Goal: Task Accomplishment & Management: Manage account settings

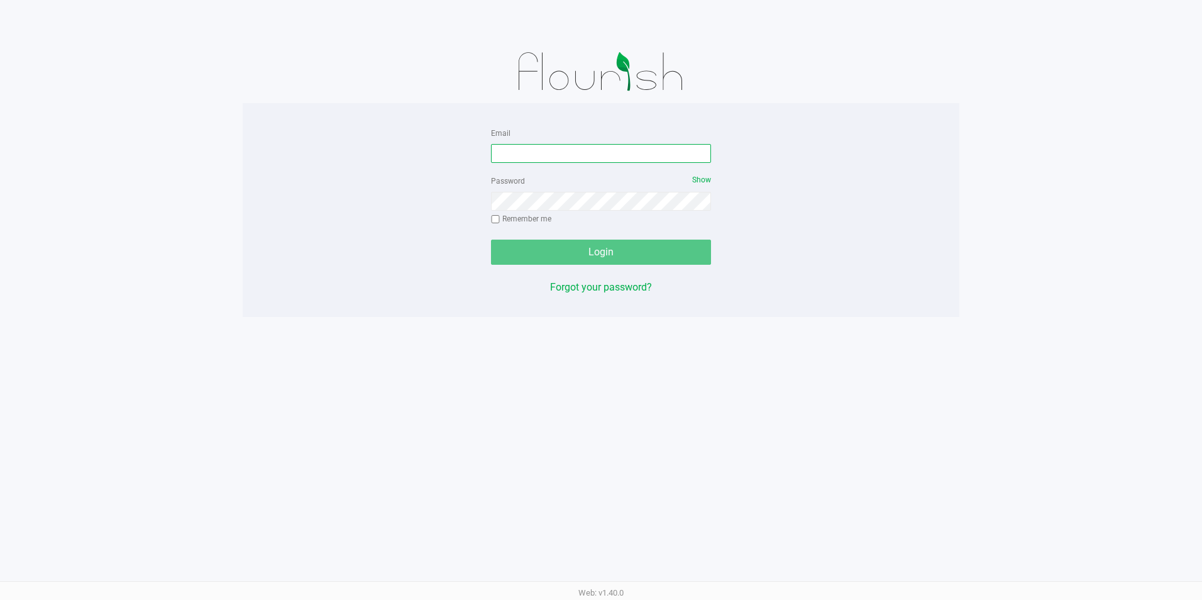
type input "[EMAIL_ADDRESS][DOMAIN_NAME]"
click at [622, 153] on input "[EMAIL_ADDRESS][DOMAIN_NAME]" at bounding box center [601, 153] width 220 height 19
drag, startPoint x: 622, startPoint y: 153, endPoint x: 413, endPoint y: 158, distance: 209.3
click at [333, 164] on div "Email [EMAIL_ADDRESS][DOMAIN_NAME] Password Show Remember me Login Forgot your …" at bounding box center [601, 210] width 716 height 170
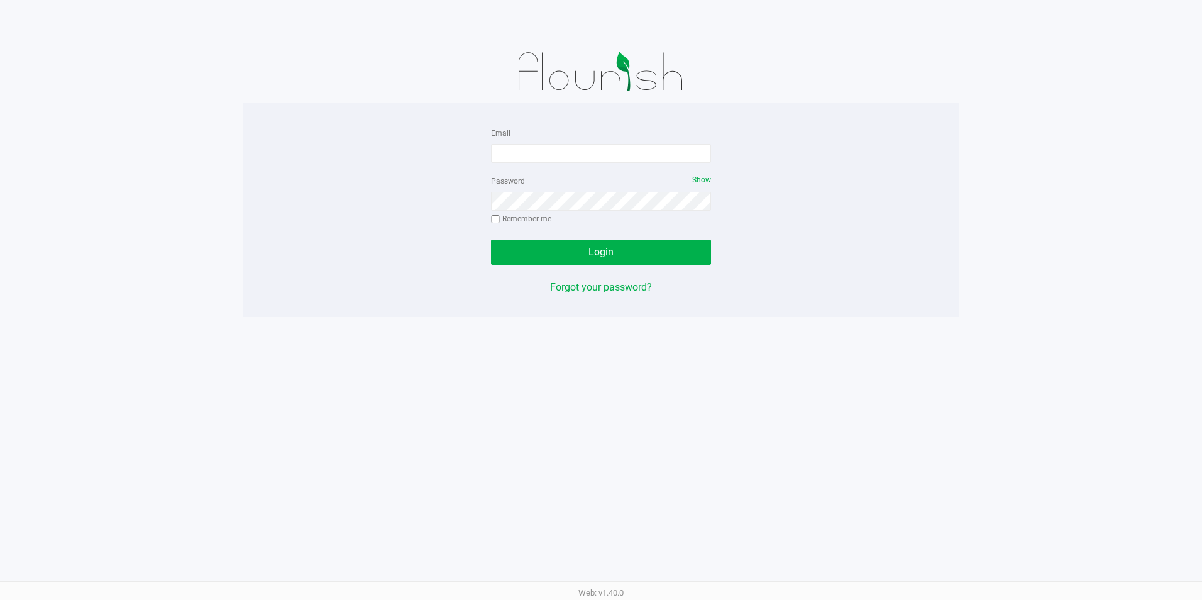
click at [419, 165] on div "Email Password Show Remember me Login Forgot your password?" at bounding box center [601, 210] width 716 height 170
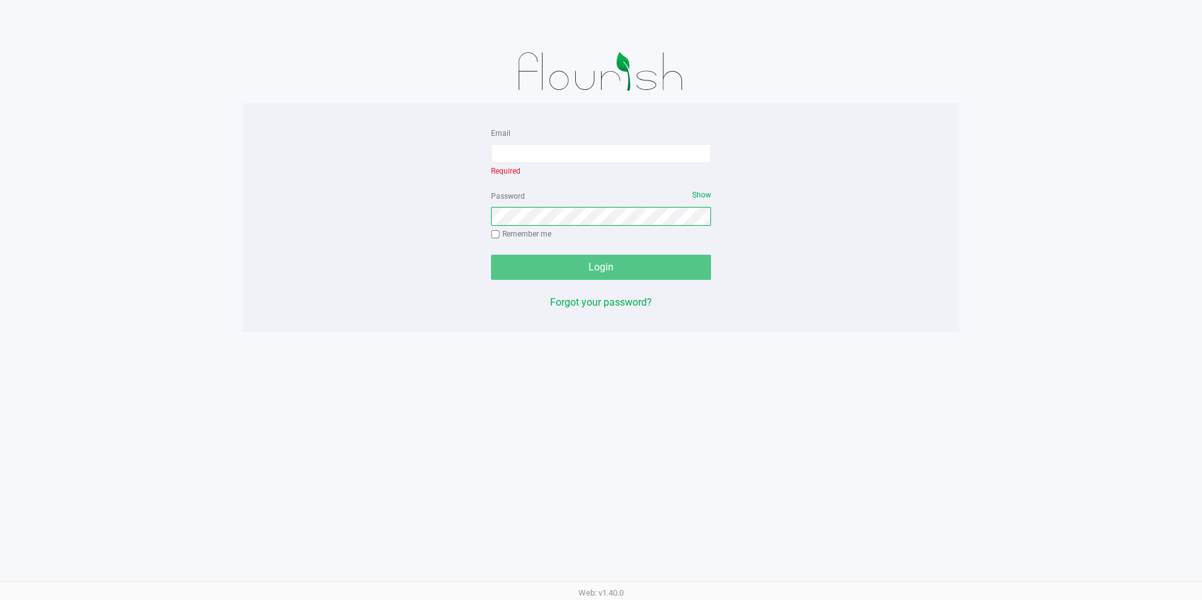
click at [402, 214] on div "Email Required Password Show Remember me Login Forgot your password?" at bounding box center [601, 217] width 716 height 185
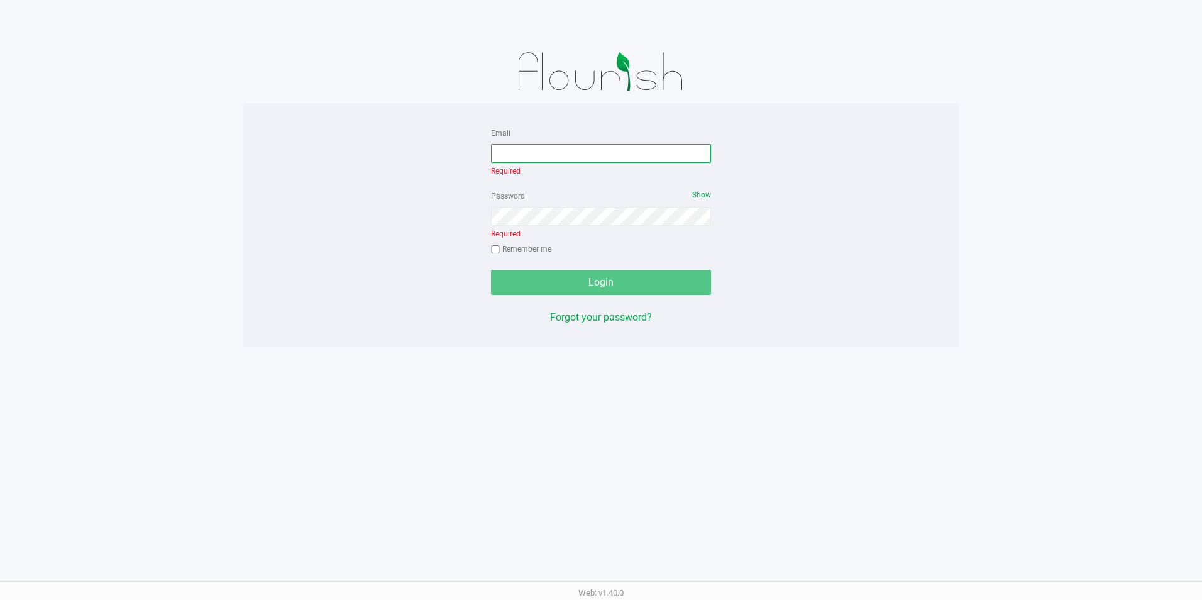
click at [513, 148] on input "Email" at bounding box center [601, 153] width 220 height 19
type input "[EMAIL_ADDRESS][DOMAIN_NAME]"
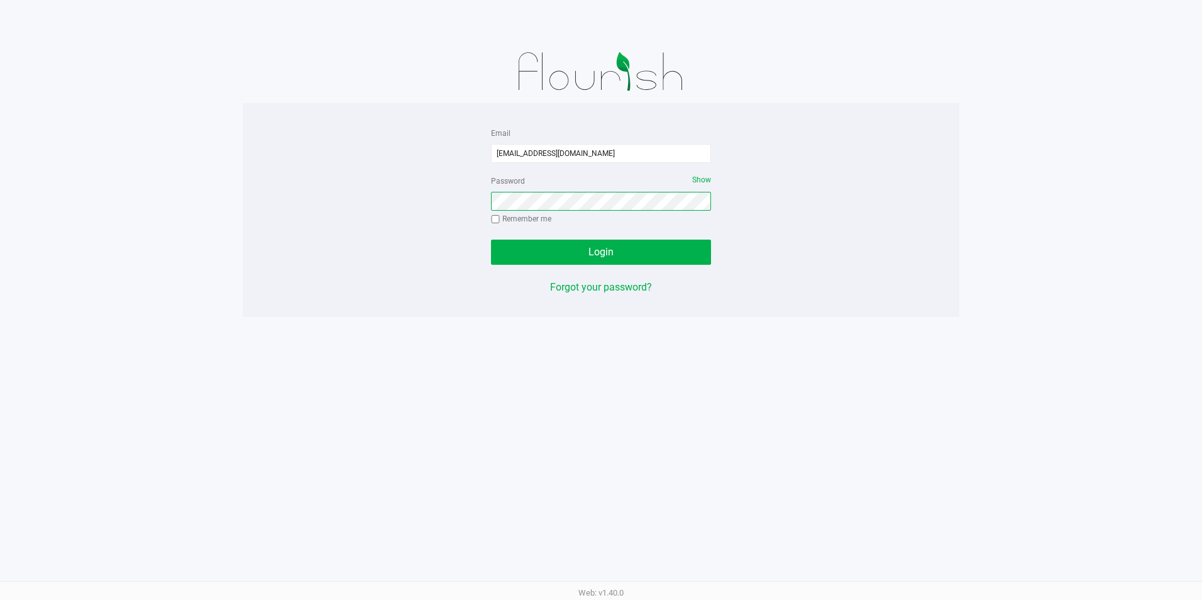
click at [573, 219] on div "Password Show Remember me" at bounding box center [601, 201] width 220 height 57
click at [492, 218] on input "Remember me" at bounding box center [495, 219] width 9 height 9
checkbox input "true"
click at [332, 209] on div "Email [EMAIL_ADDRESS][DOMAIN_NAME] Password Show Remember me Login Forgot your …" at bounding box center [601, 210] width 716 height 170
click at [603, 254] on span "Login" at bounding box center [600, 252] width 25 height 12
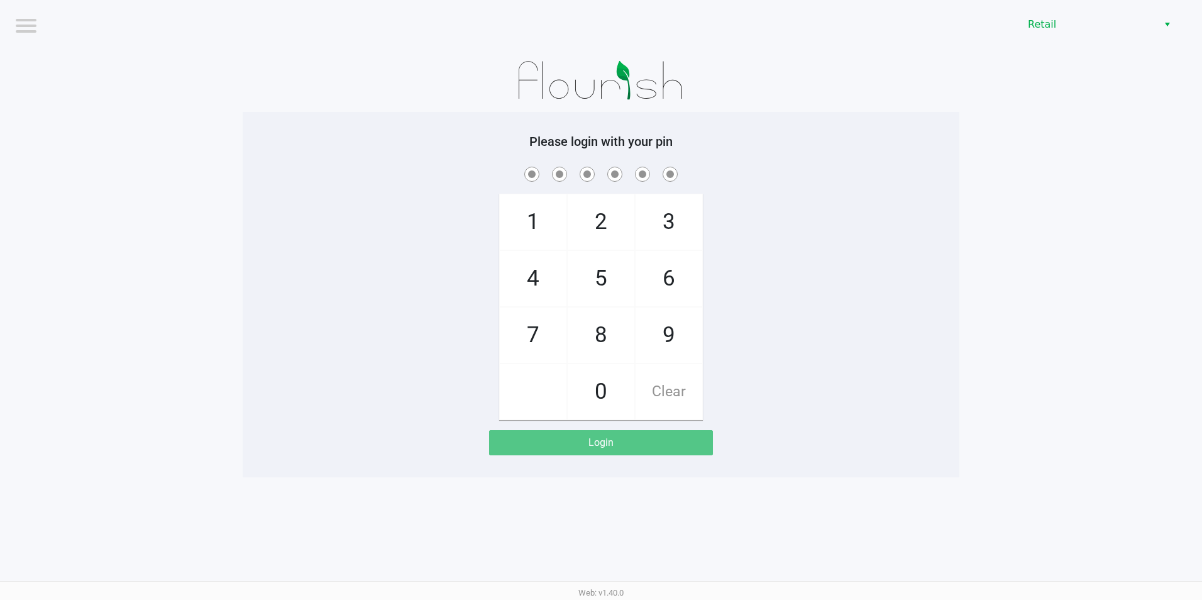
click at [978, 277] on app-pos-login-wrapper "Logout Retail Please login with your pin 1 4 7 2 5 8 0 3 6 9 Clear Login" at bounding box center [601, 238] width 1202 height 477
checkbox input "true"
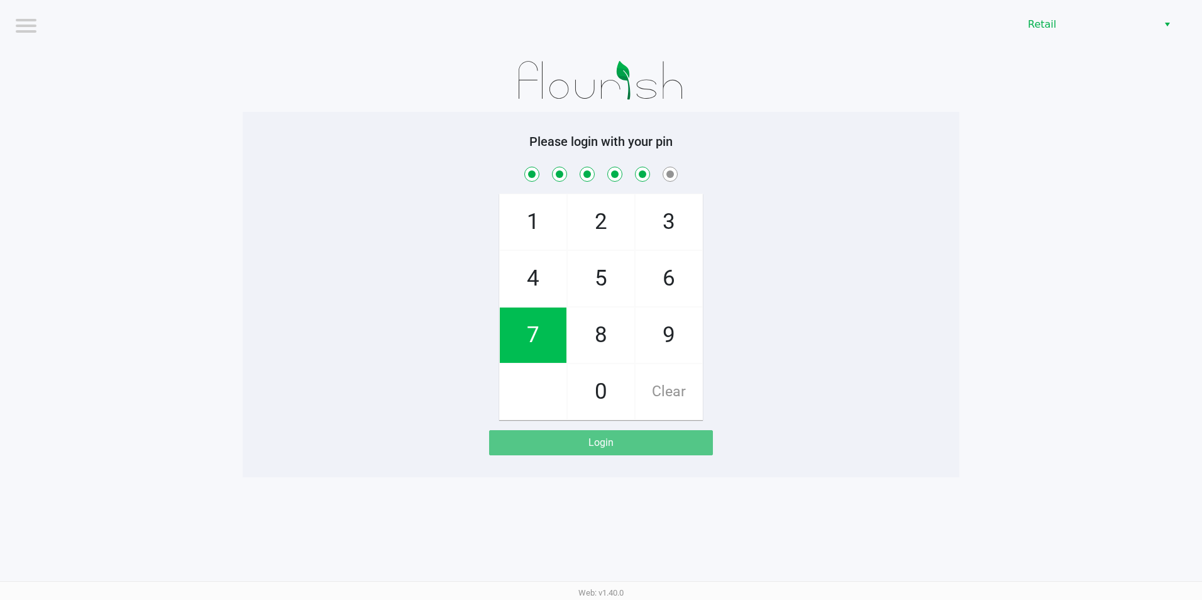
checkbox input "true"
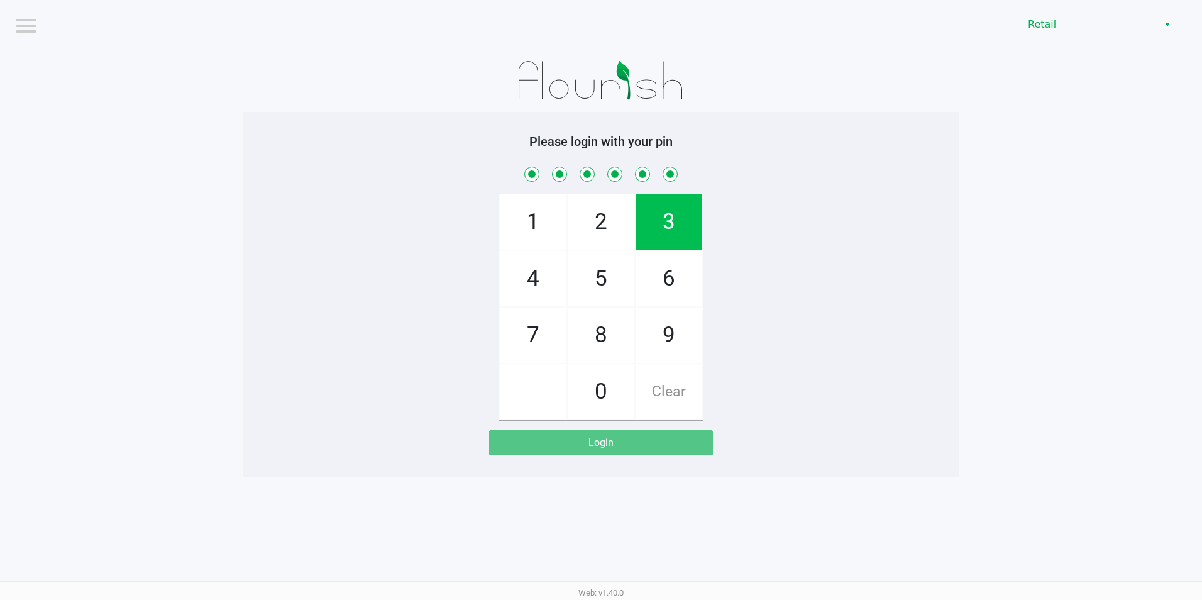
checkbox input "true"
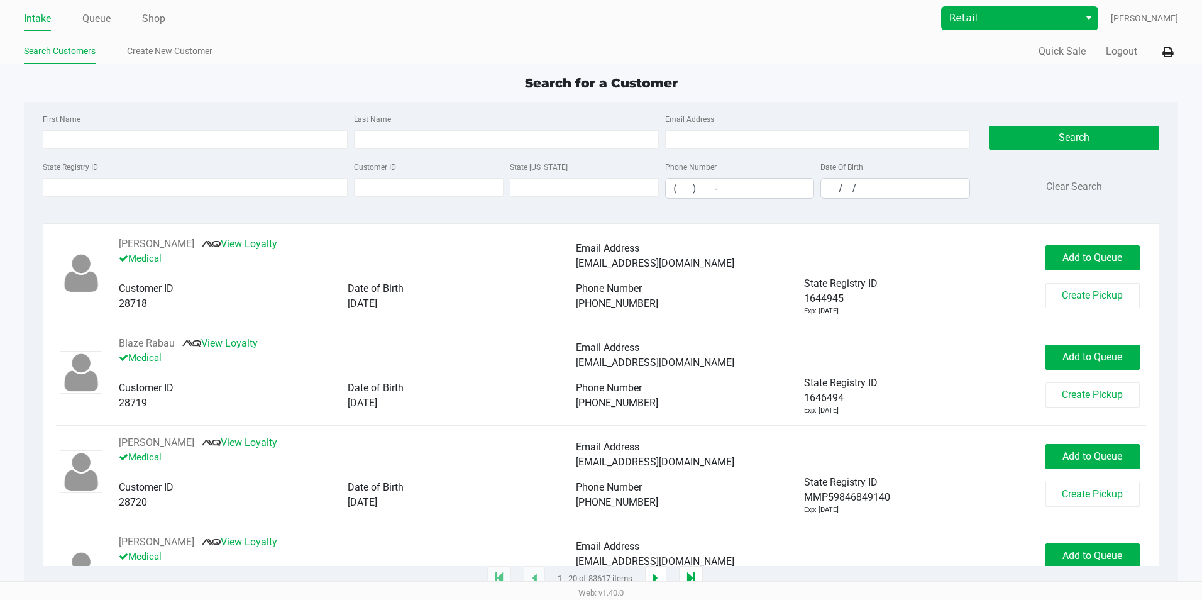
click at [1094, 11] on span "Select" at bounding box center [1088, 18] width 10 height 15
click at [1090, 16] on span "Select" at bounding box center [1088, 18] width 10 height 15
click at [1063, 51] on button "Quick Sale" at bounding box center [1061, 51] width 47 height 15
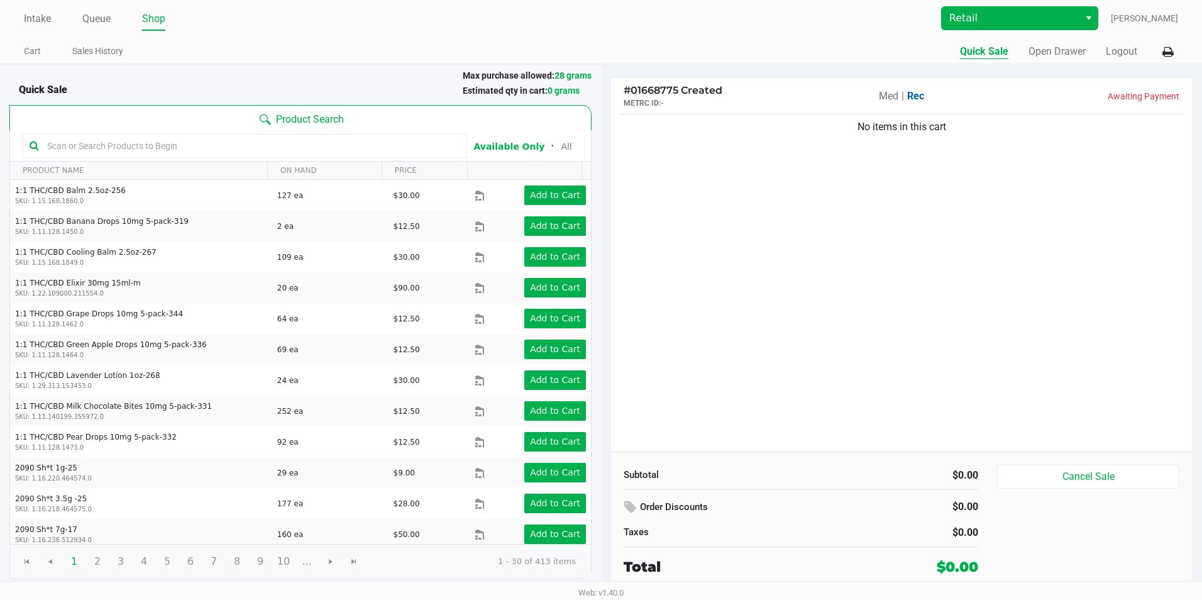
click at [1091, 23] on span "Select" at bounding box center [1088, 18] width 10 height 15
click at [1090, 21] on span "Select" at bounding box center [1088, 18] width 10 height 15
click at [1079, 11] on span "Retail" at bounding box center [1010, 18] width 138 height 23
click at [828, 451] on div "# 01668775 Created METRC ID: - Med | Rec Awaiting Payment No items in this cart…" at bounding box center [901, 333] width 582 height 513
click at [286, 26] on ul "Intake Queue Shop" at bounding box center [312, 19] width 577 height 21
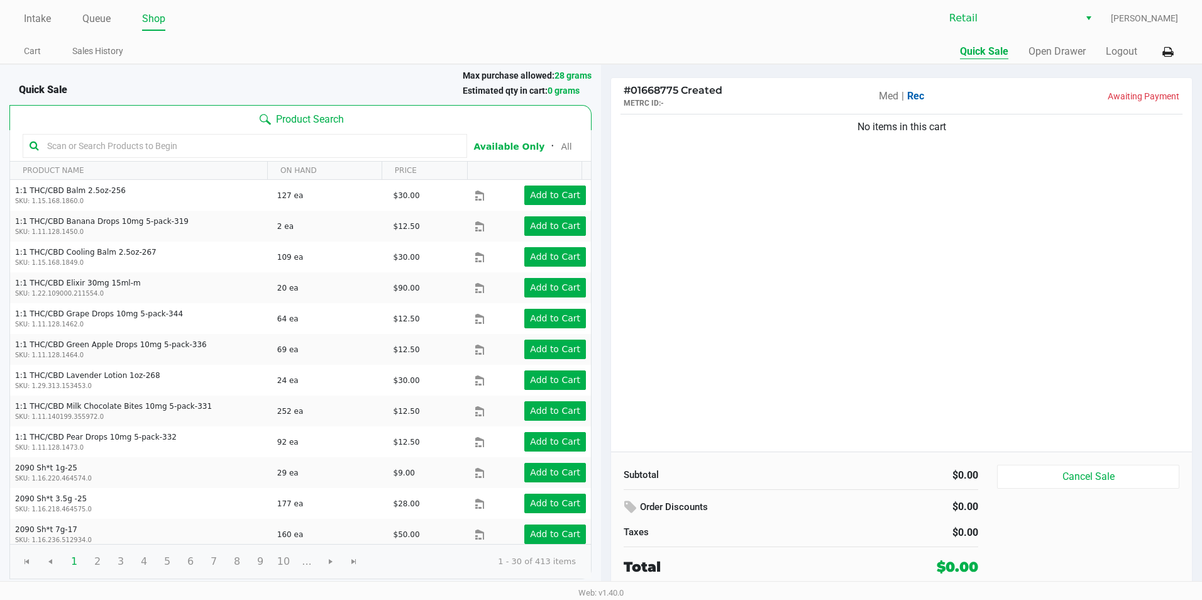
click at [1139, 16] on span "[PERSON_NAME]" at bounding box center [1143, 18] width 67 height 13
click at [1151, 23] on span "[PERSON_NAME]" at bounding box center [1143, 18] width 67 height 13
click at [1129, 10] on div "Retail [PERSON_NAME]" at bounding box center [889, 18] width 577 height 24
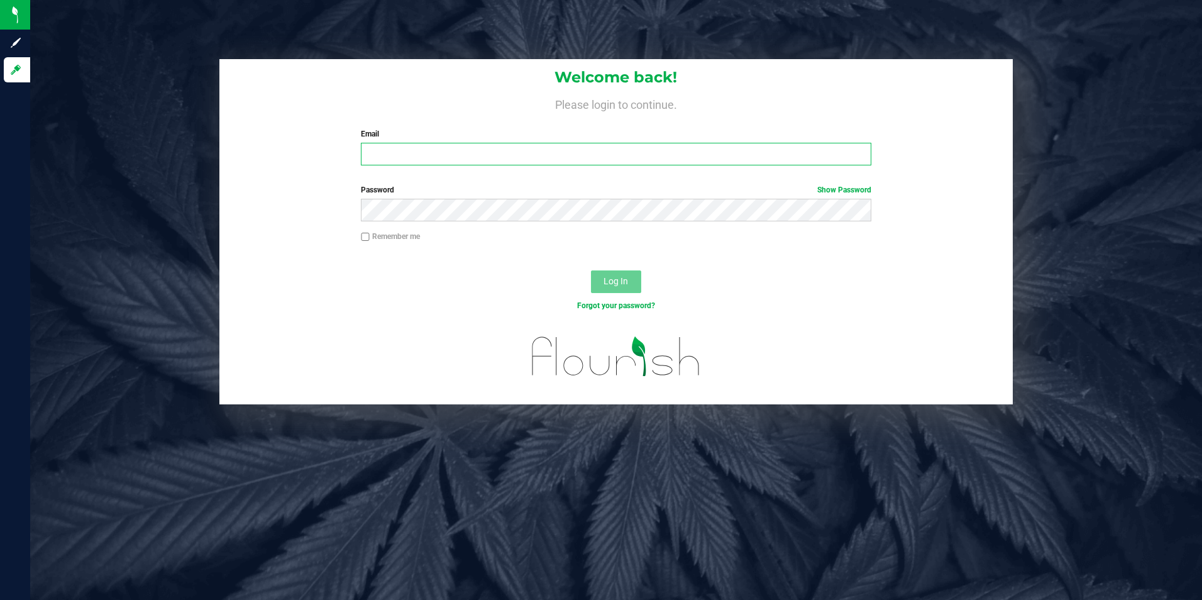
type input "[EMAIL_ADDRESS][DOMAIN_NAME]"
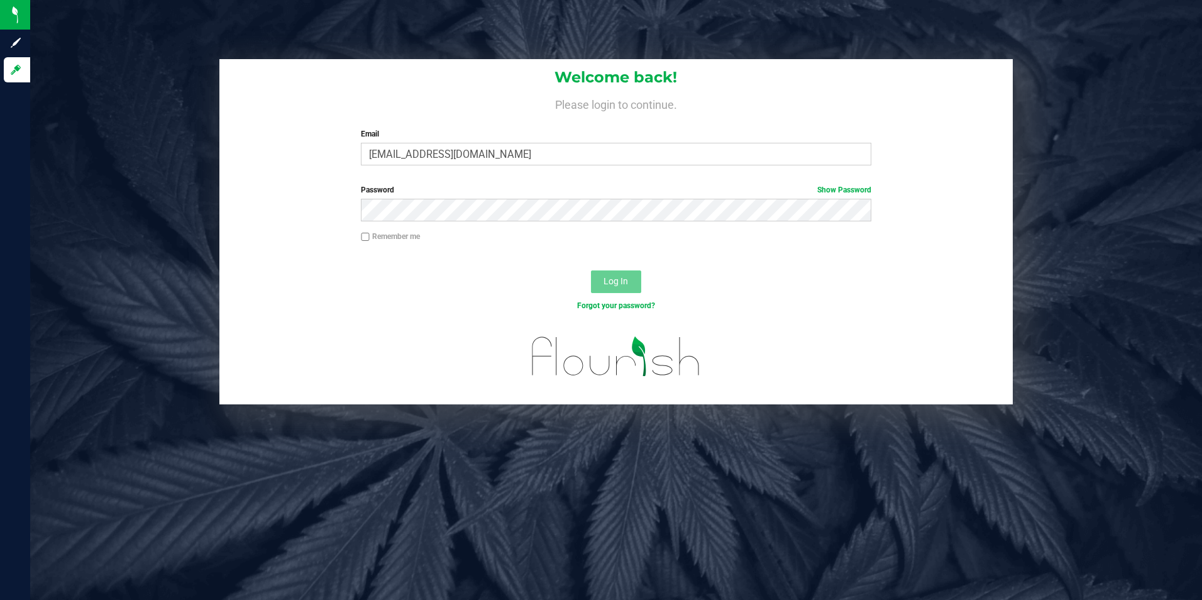
click at [609, 274] on button "Log In" at bounding box center [616, 281] width 50 height 23
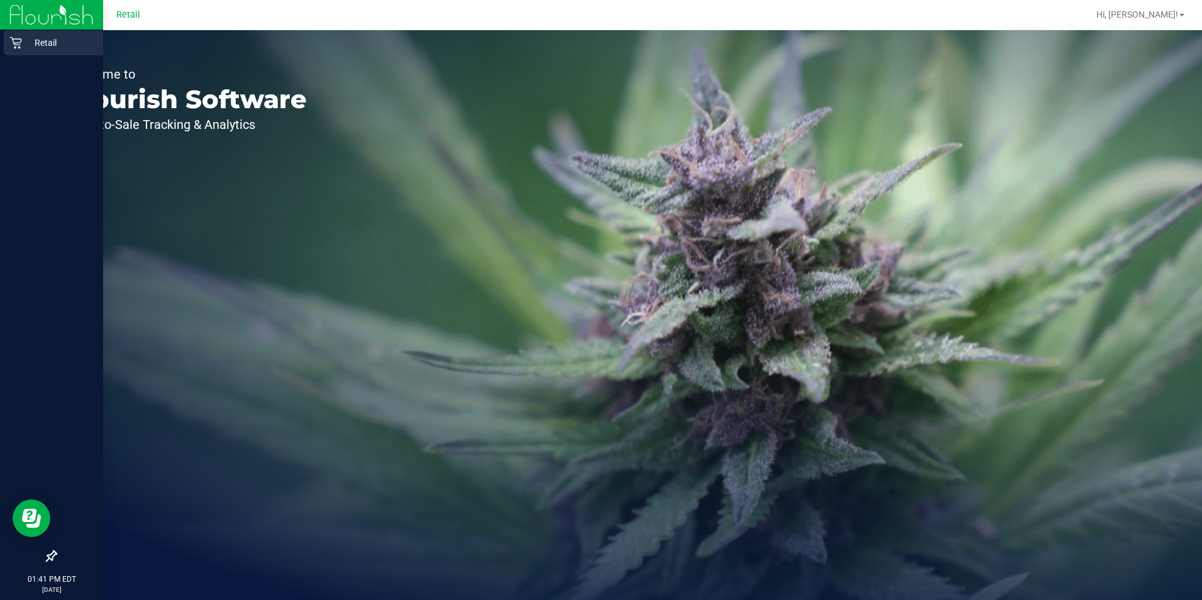
click at [25, 49] on p "Retail" at bounding box center [59, 42] width 75 height 15
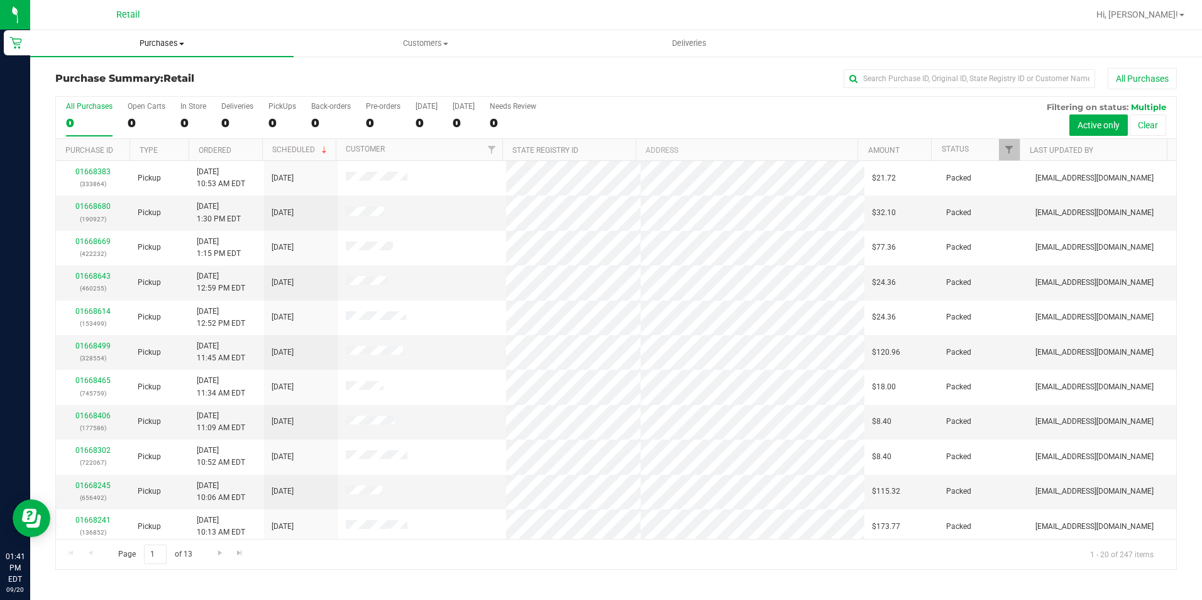
click at [170, 40] on span "Purchases" at bounding box center [161, 43] width 263 height 11
click at [88, 82] on li "Summary of purchases" at bounding box center [161, 76] width 263 height 15
click at [161, 40] on span "Purchases" at bounding box center [161, 43] width 263 height 11
click at [92, 92] on span "Fulfillment" at bounding box center [69, 90] width 78 height 11
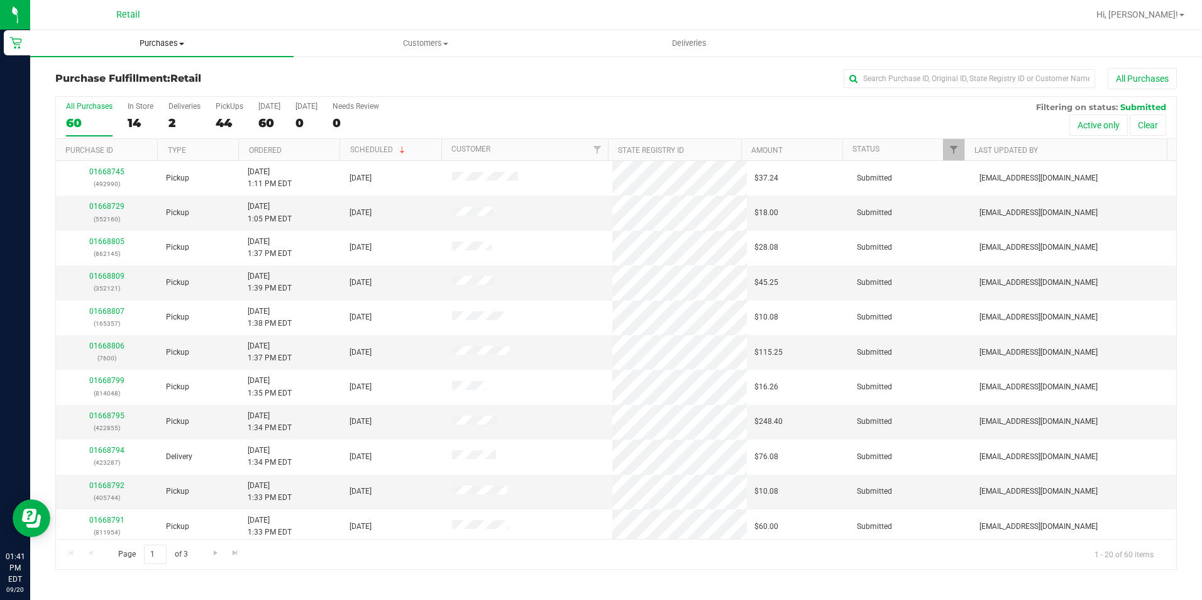
click at [164, 43] on span "Purchases" at bounding box center [161, 43] width 263 height 11
click at [70, 117] on ul "Summary of purchases Fulfillment All purchases" at bounding box center [161, 91] width 263 height 68
click at [141, 43] on span "Purchases" at bounding box center [161, 43] width 263 height 11
click at [82, 102] on span "All purchases" at bounding box center [74, 106] width 89 height 11
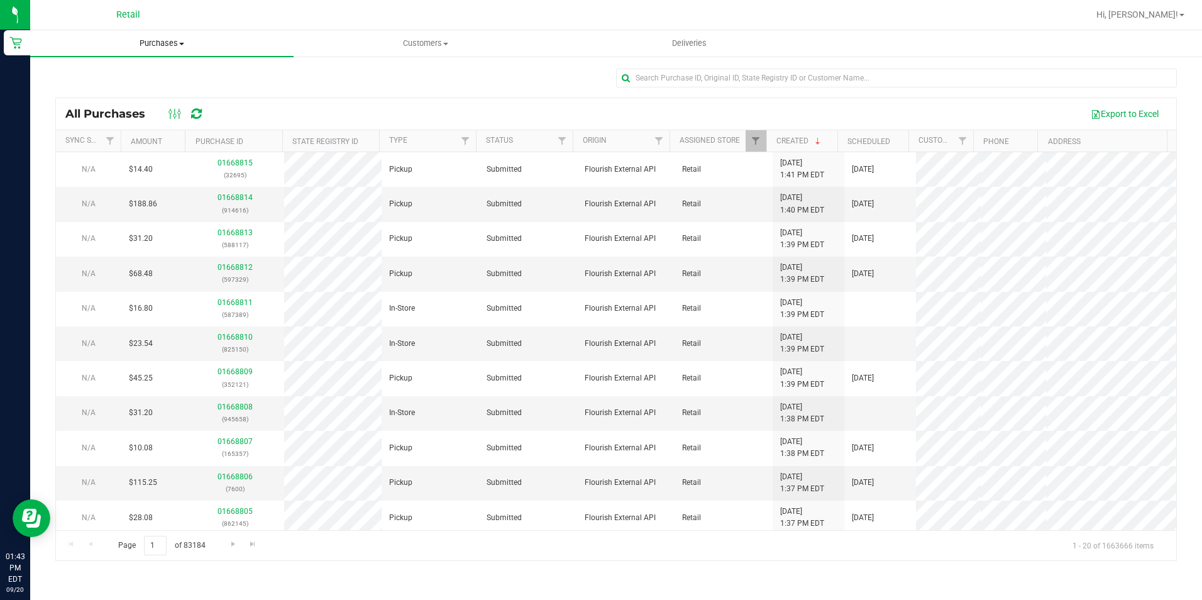
click at [160, 47] on span "Purchases" at bounding box center [161, 43] width 263 height 11
click at [110, 92] on li "Fulfillment" at bounding box center [161, 91] width 263 height 15
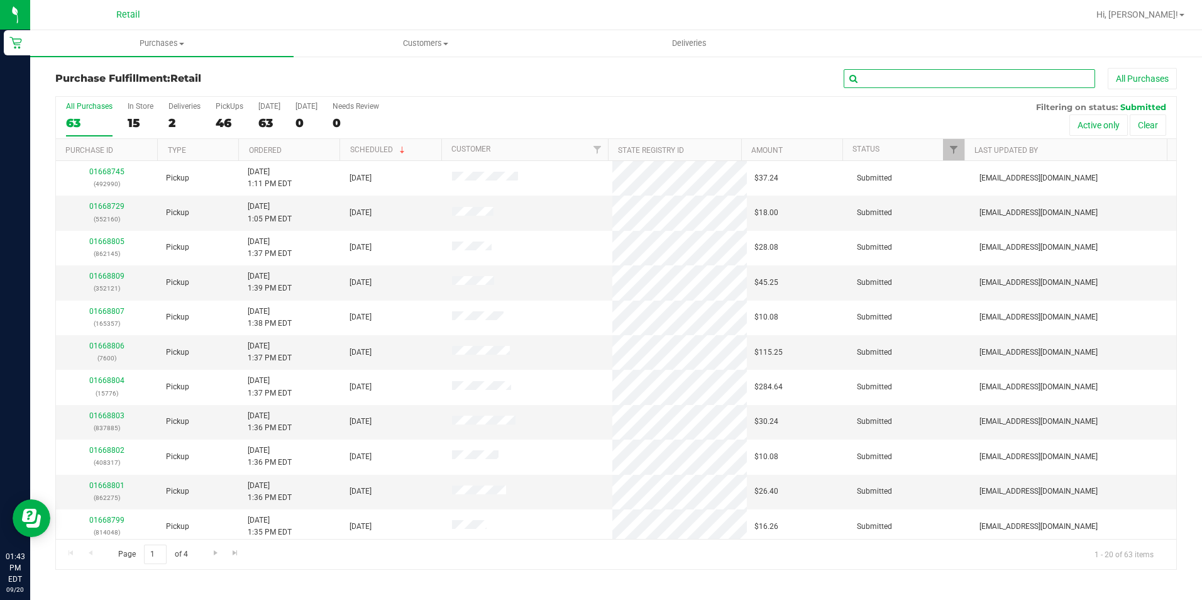
click at [909, 82] on input "text" at bounding box center [968, 78] width 251 height 19
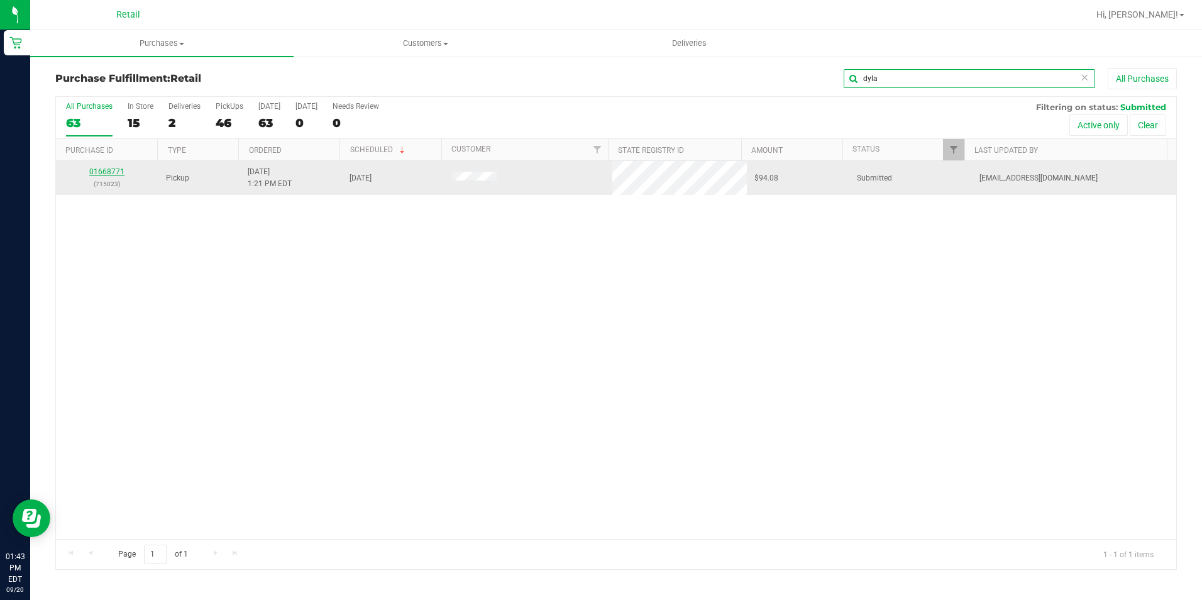
type input "dyla"
click at [108, 172] on link "01668771" at bounding box center [106, 171] width 35 height 9
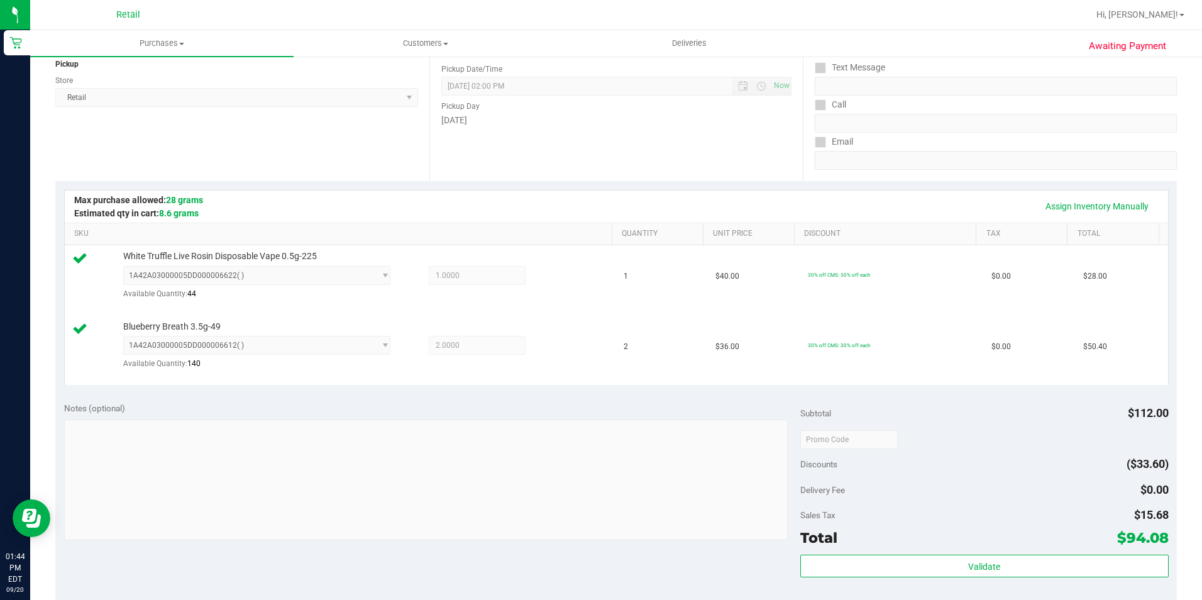
scroll to position [377, 0]
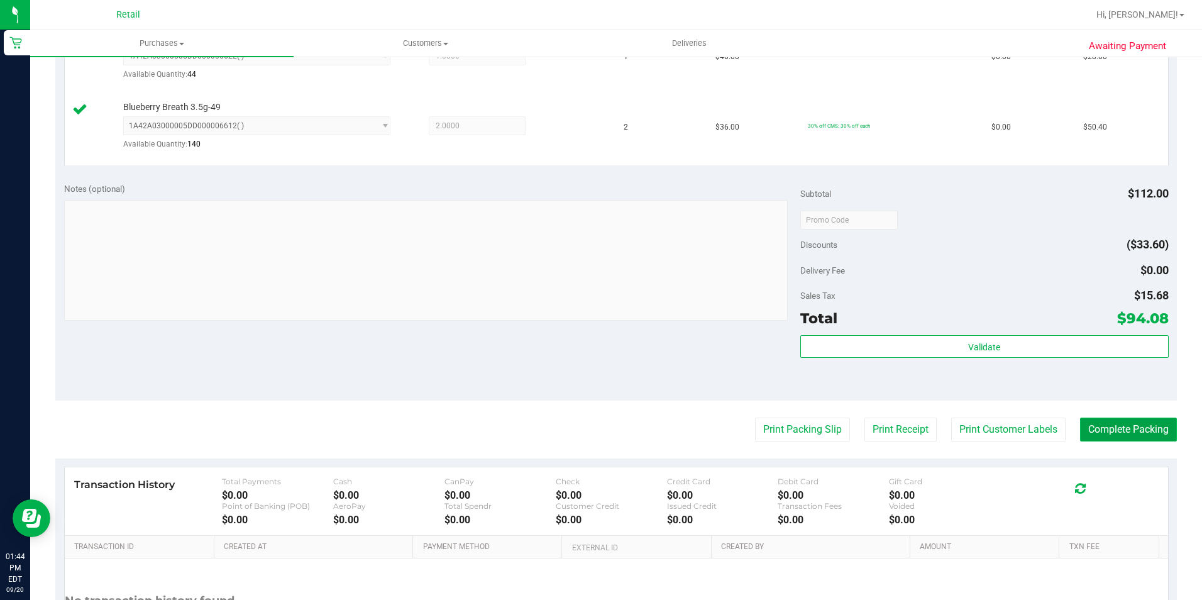
click at [1128, 430] on button "Complete Packing" at bounding box center [1128, 429] width 97 height 24
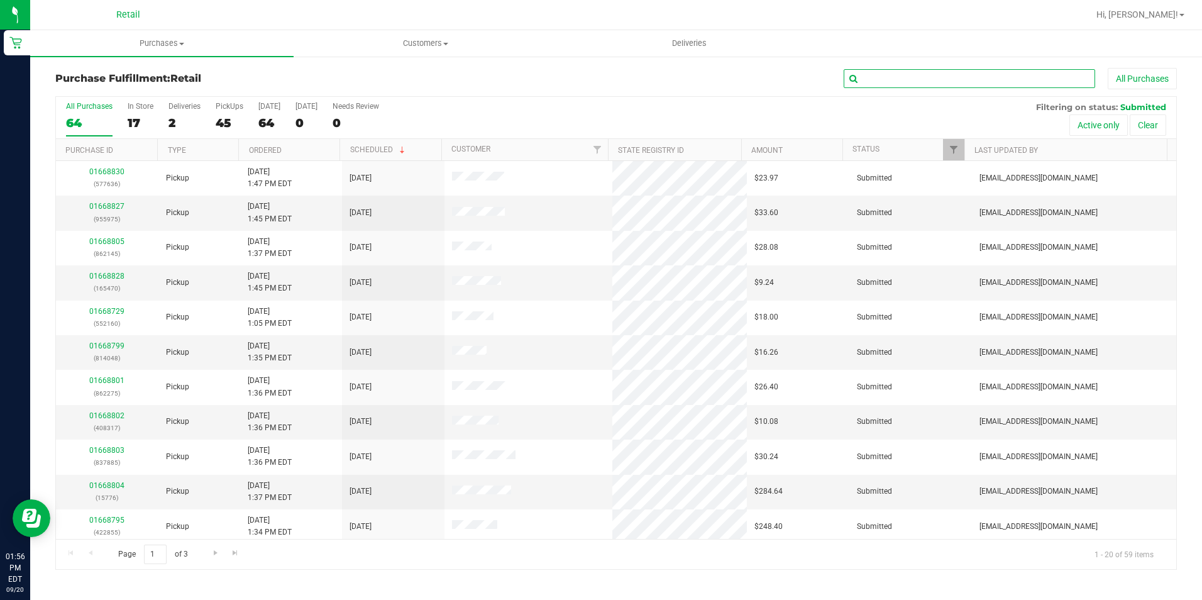
click at [872, 78] on input "text" at bounding box center [968, 78] width 251 height 19
type input "karem"
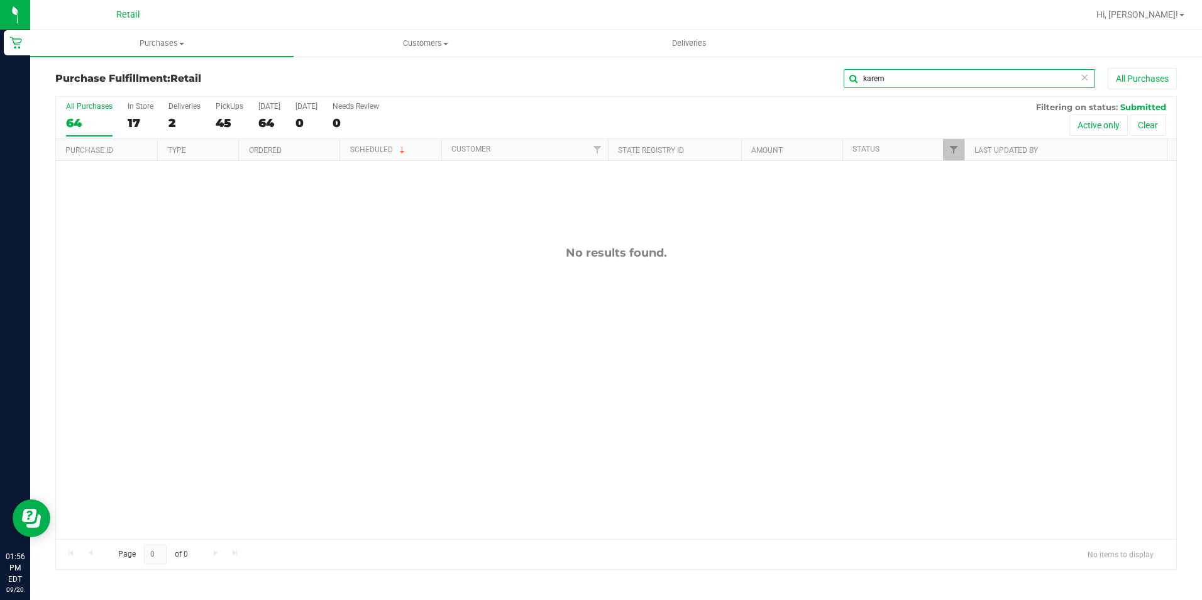
drag, startPoint x: 897, startPoint y: 78, endPoint x: 833, endPoint y: 85, distance: 65.1
click at [833, 85] on div "karem All Purchases" at bounding box center [802, 78] width 747 height 21
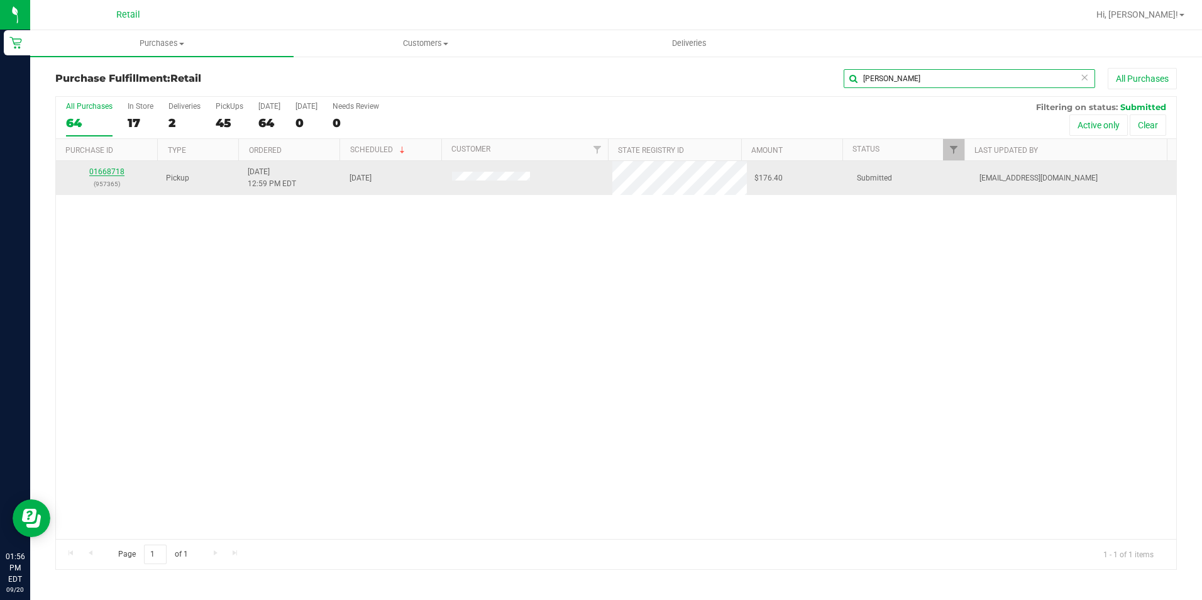
type input "karen"
click at [110, 168] on link "01668718" at bounding box center [106, 171] width 35 height 9
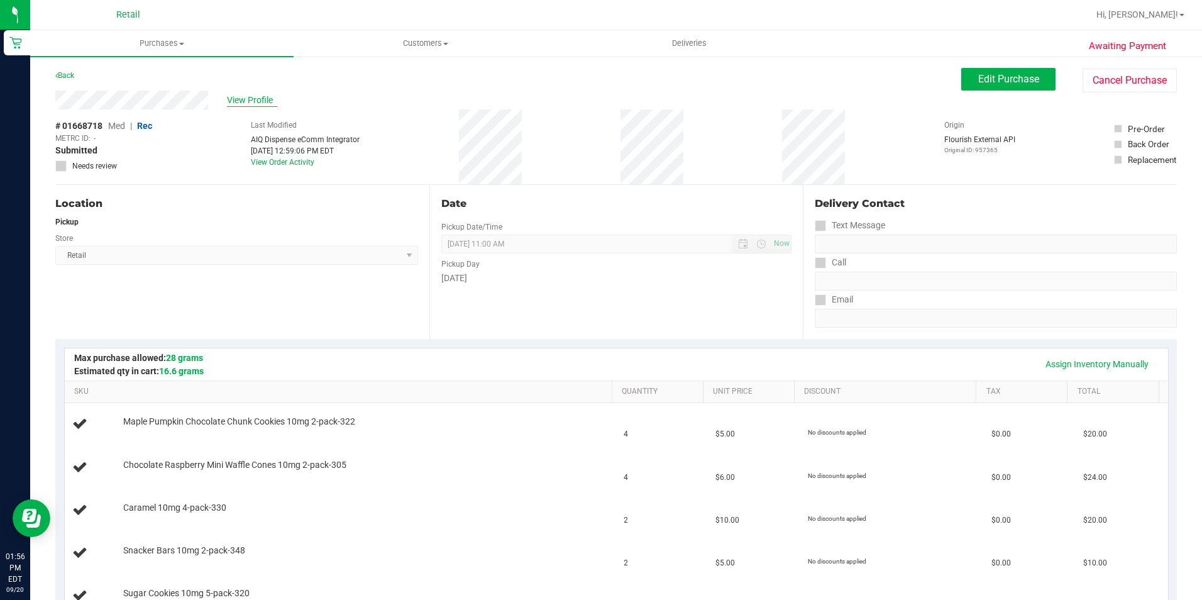
click at [248, 100] on span "View Profile" at bounding box center [252, 100] width 50 height 13
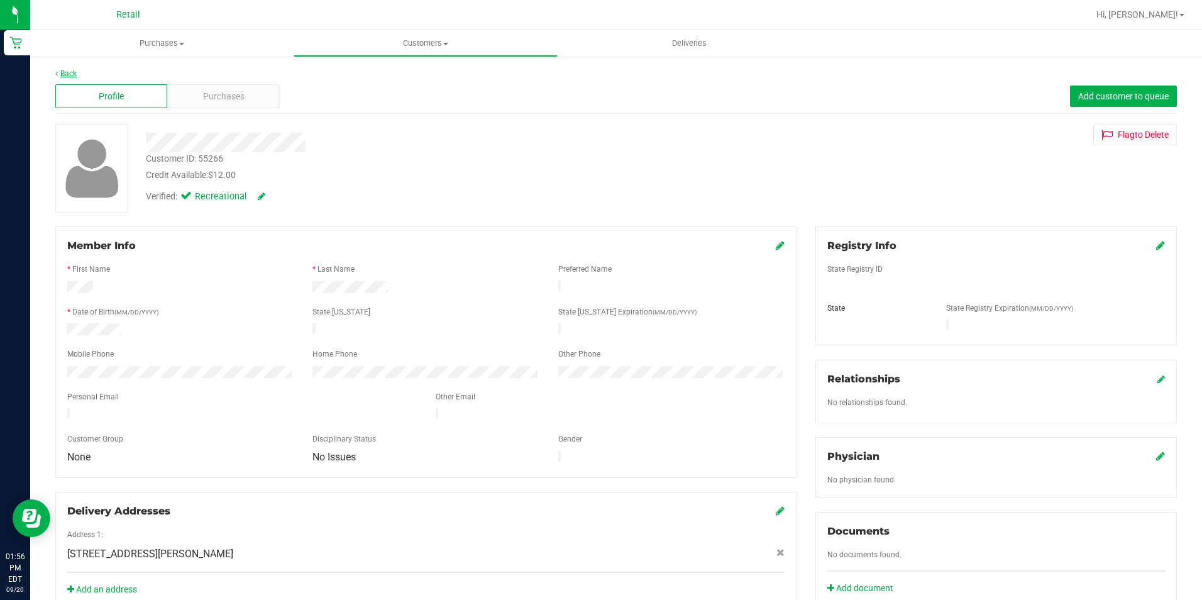
click at [70, 70] on link "Back" at bounding box center [65, 73] width 21 height 9
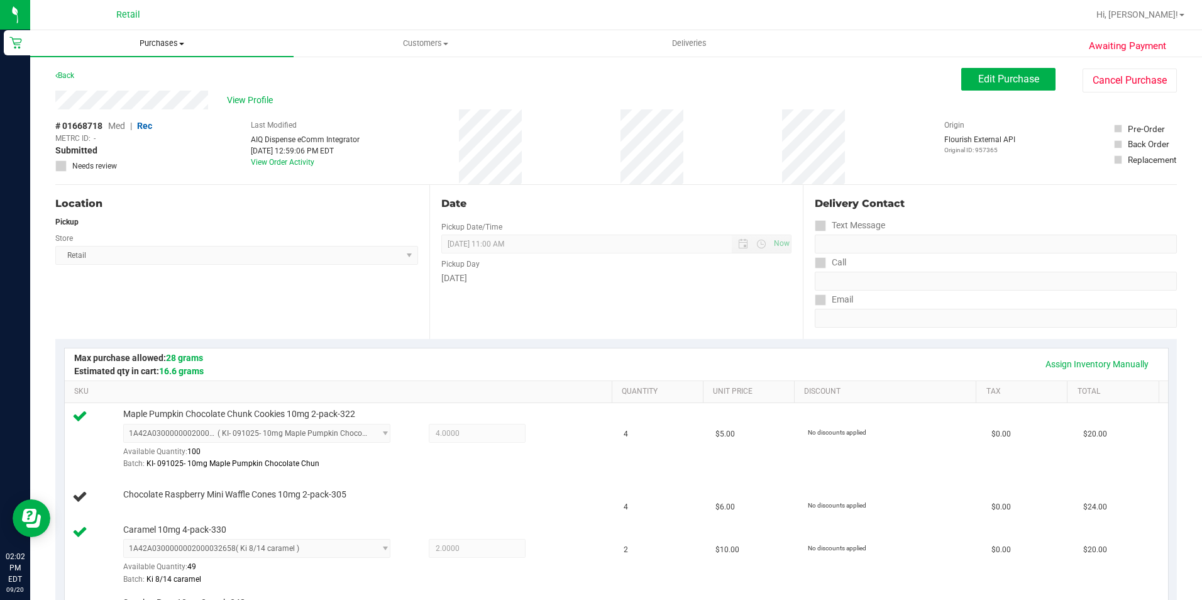
click at [176, 43] on span "Purchases" at bounding box center [161, 43] width 263 height 11
click at [86, 112] on li "All purchases" at bounding box center [161, 106] width 263 height 15
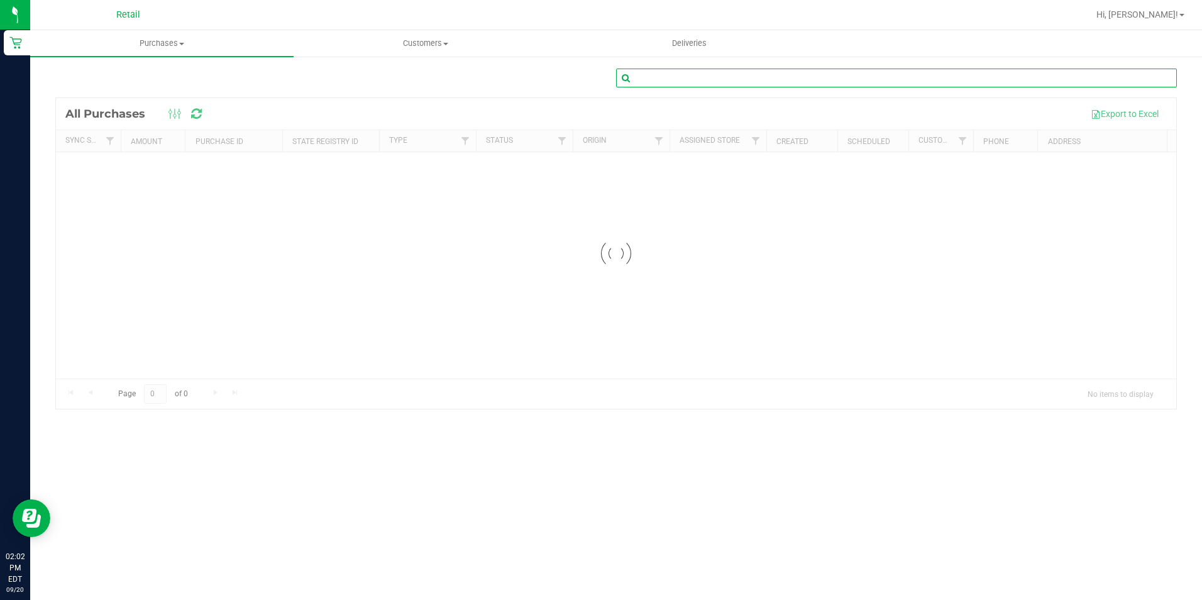
click at [691, 81] on input "text" at bounding box center [896, 78] width 561 height 19
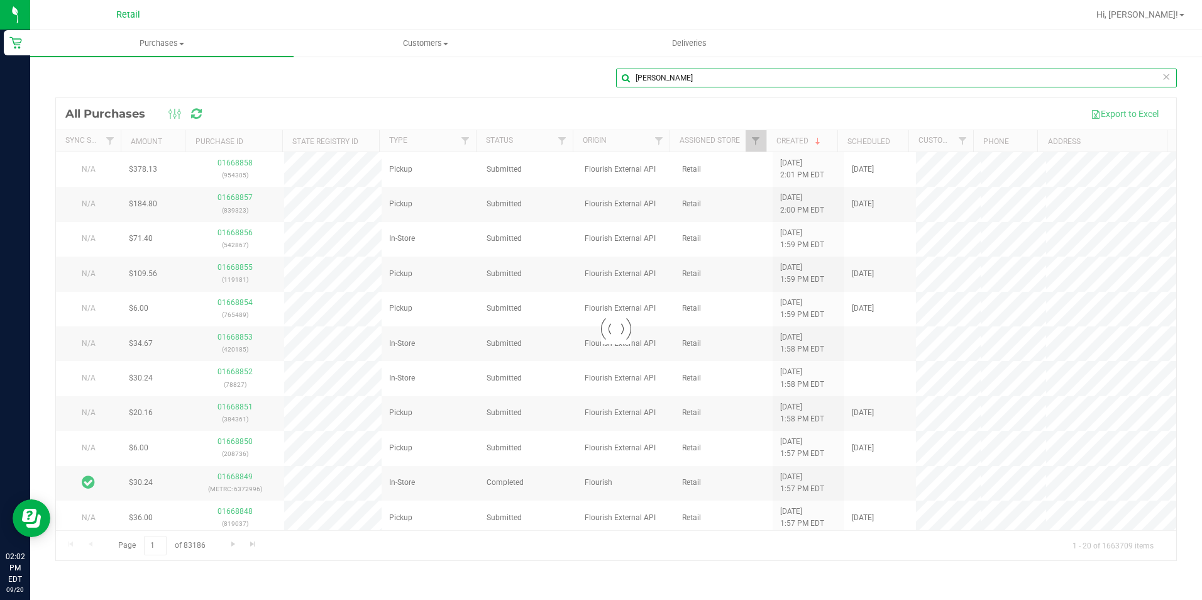
type input "holly"
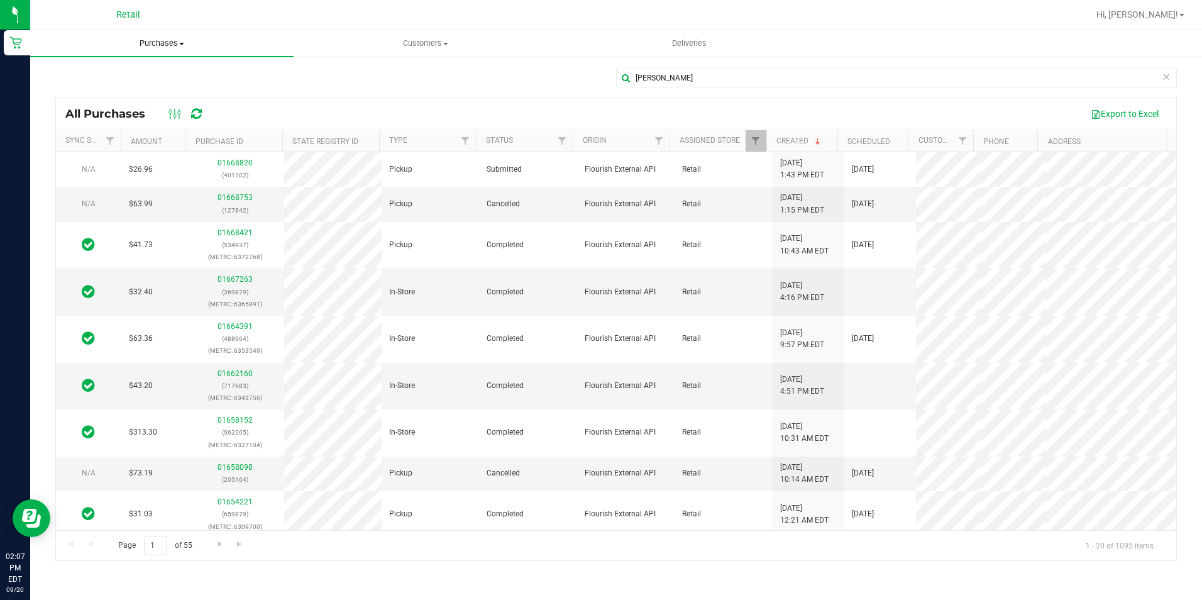
click at [173, 35] on uib-tab-heading "Purchases Summary of purchases Fulfillment All purchases" at bounding box center [161, 43] width 263 height 26
click at [68, 90] on span "Fulfillment" at bounding box center [69, 90] width 78 height 11
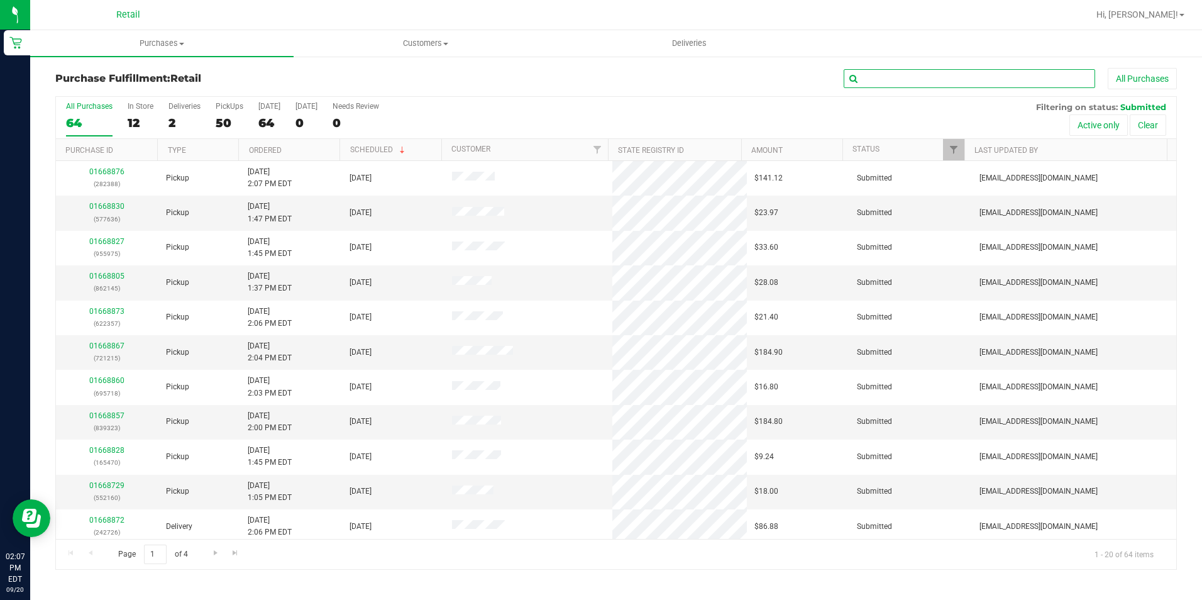
click at [887, 84] on input "text" at bounding box center [968, 78] width 251 height 19
click at [886, 76] on input "text" at bounding box center [968, 78] width 251 height 19
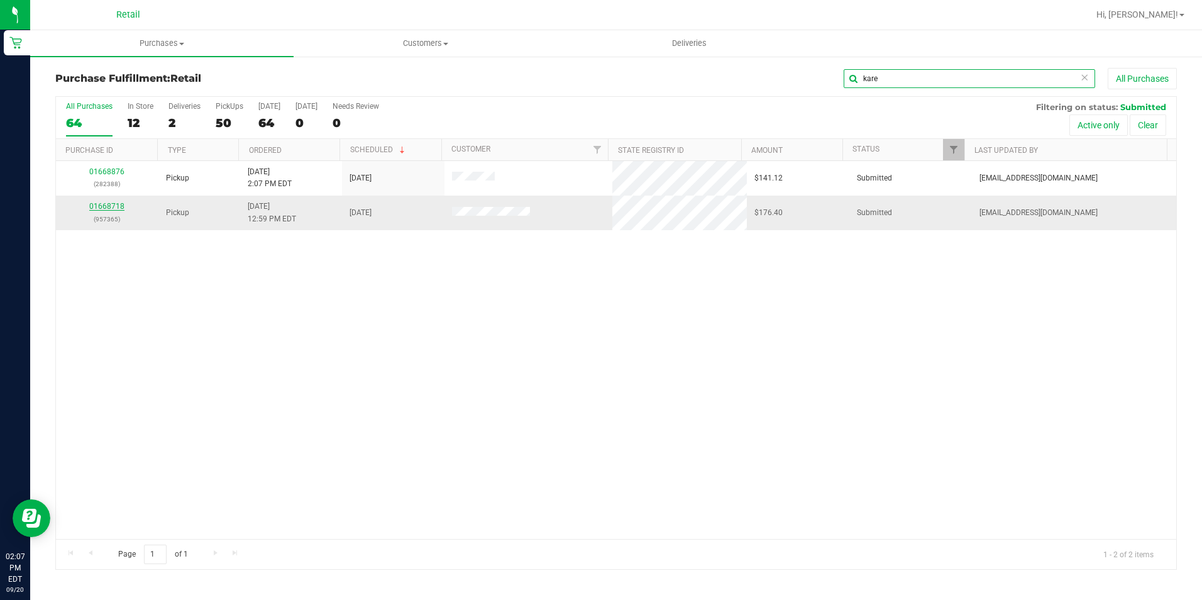
type input "kare"
click at [112, 207] on link "01668718" at bounding box center [106, 206] width 35 height 9
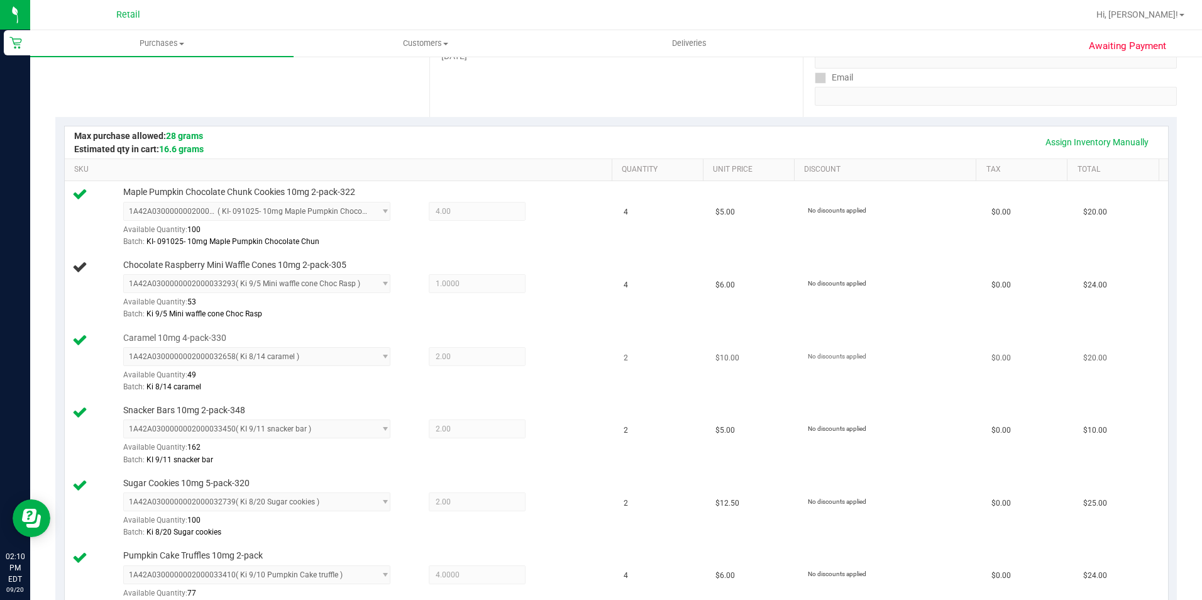
scroll to position [251, 0]
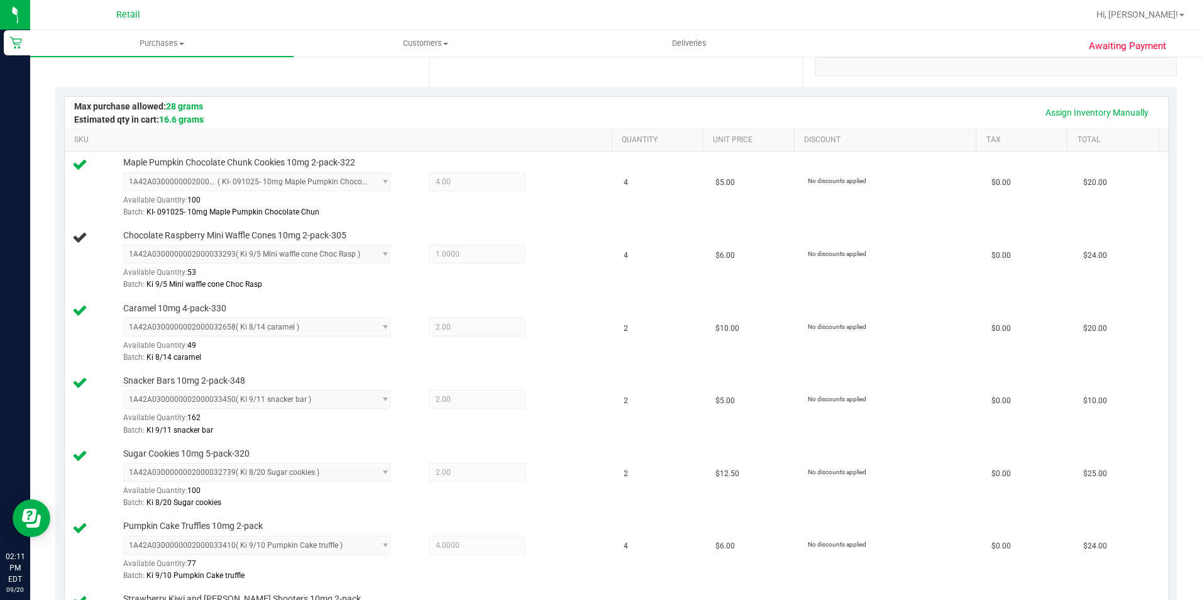
click at [664, 97] on div "Assign Inventory Manually" at bounding box center [616, 113] width 1103 height 32
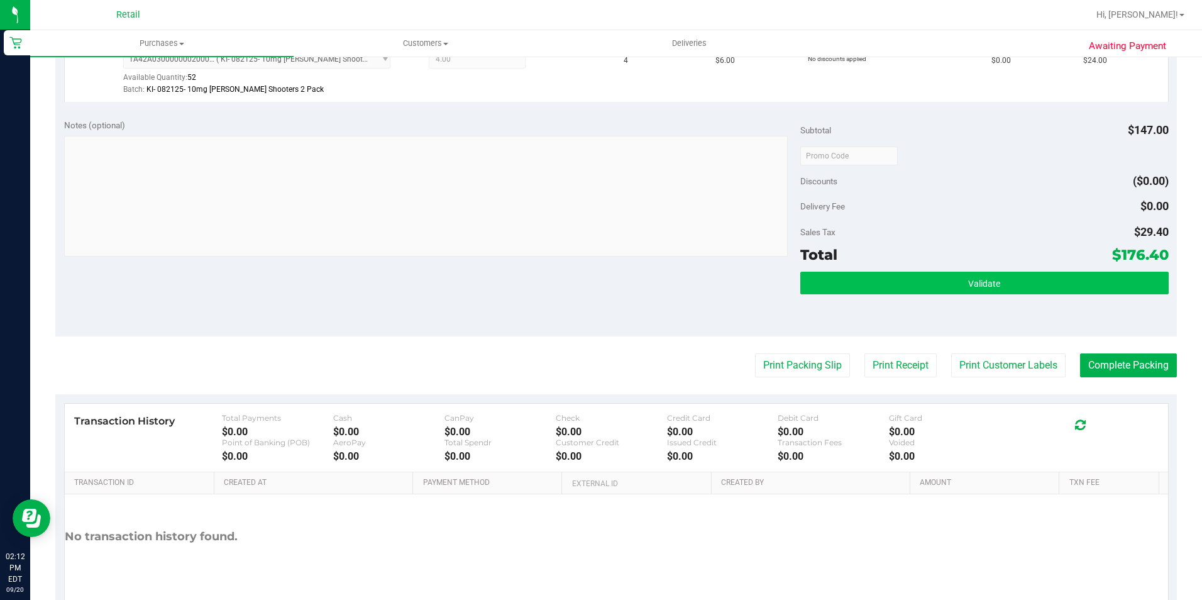
scroll to position [817, 0]
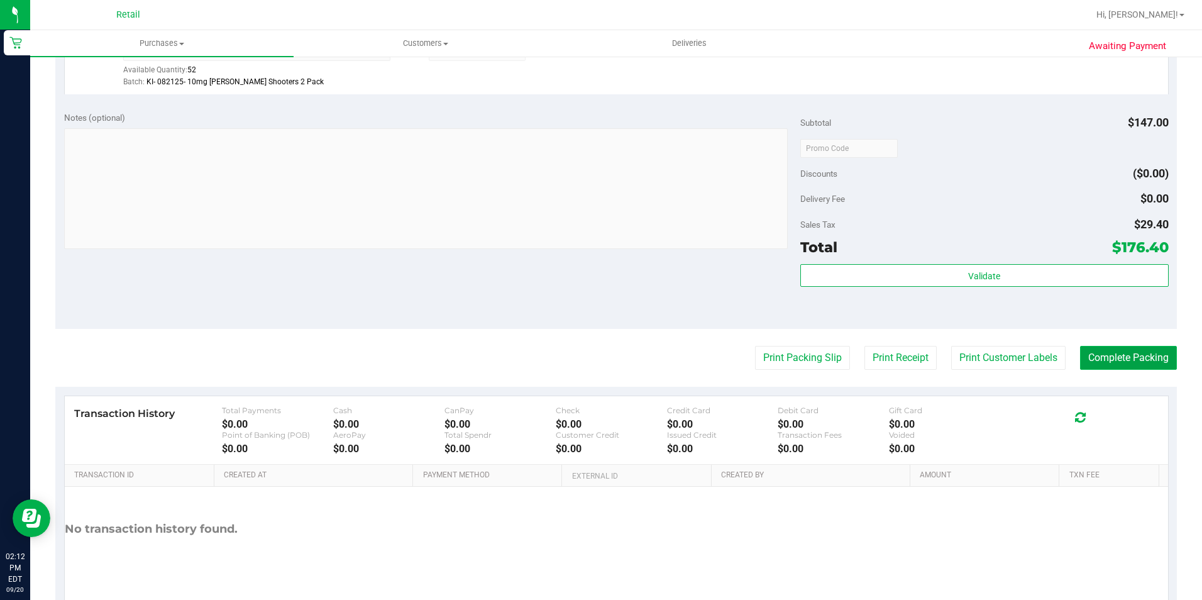
click at [1112, 356] on button "Complete Packing" at bounding box center [1128, 358] width 97 height 24
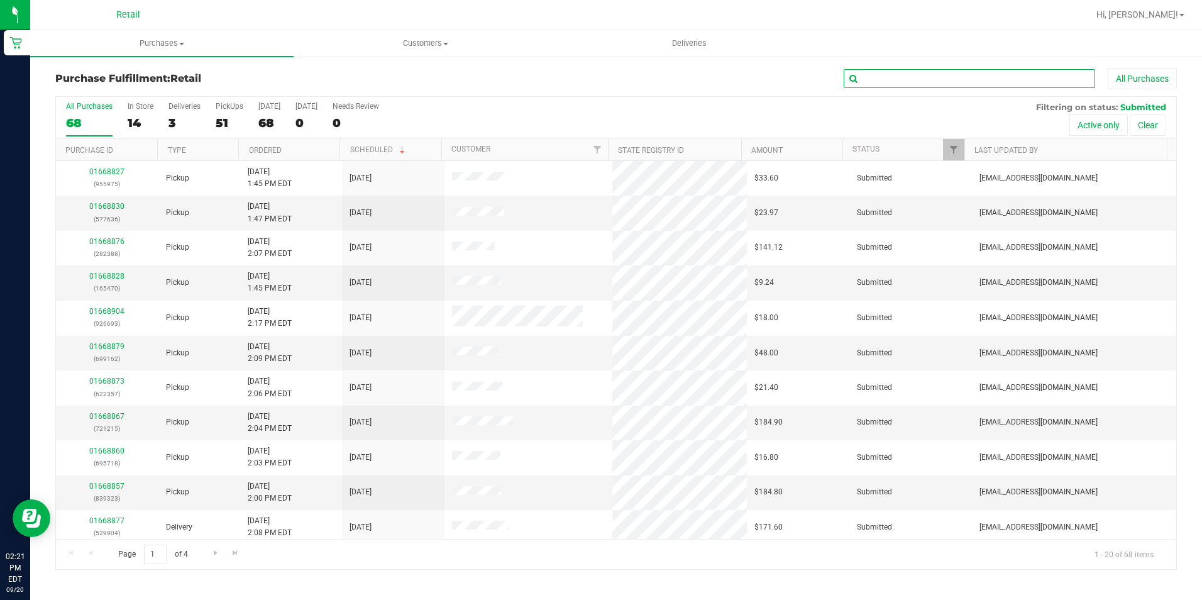
click at [908, 69] on input "text" at bounding box center [968, 78] width 251 height 19
click at [909, 72] on input "text" at bounding box center [968, 78] width 251 height 19
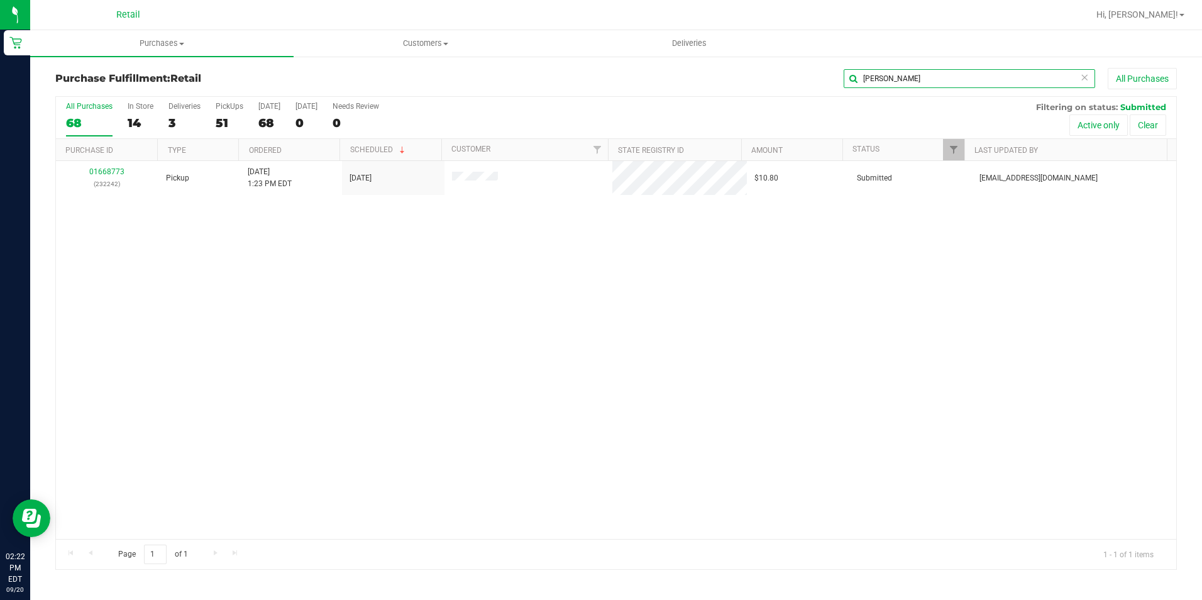
type input "lissa"
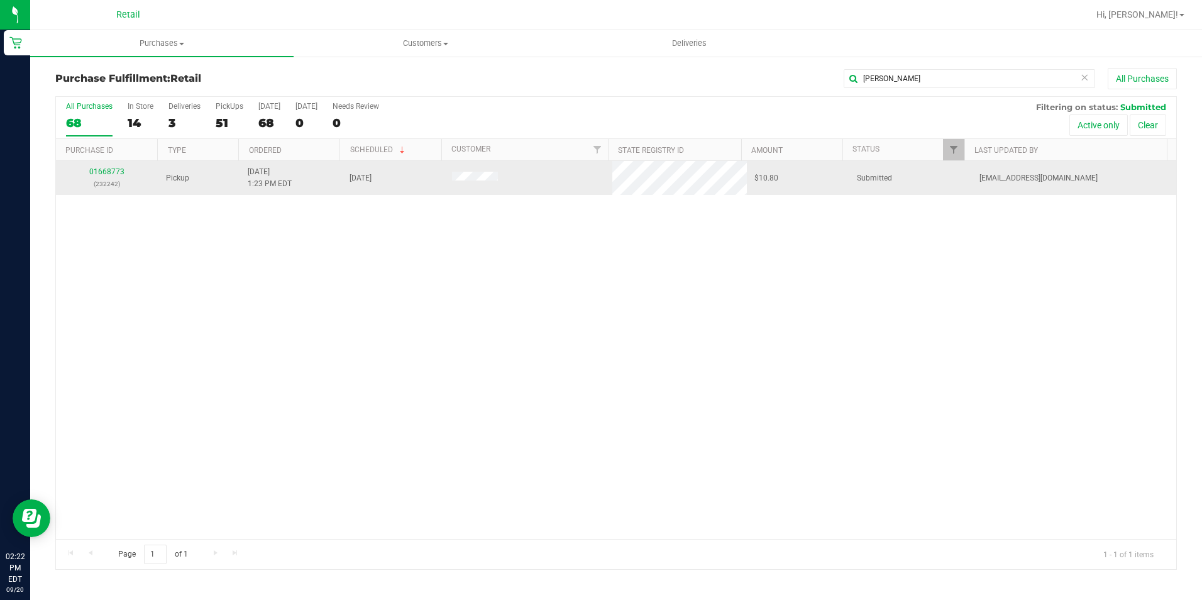
click at [101, 177] on div "01668773 (232242)" at bounding box center [106, 178] width 87 height 24
click at [101, 165] on td "01668773 (232242)" at bounding box center [107, 178] width 102 height 34
click at [113, 168] on link "01668773" at bounding box center [106, 171] width 35 height 9
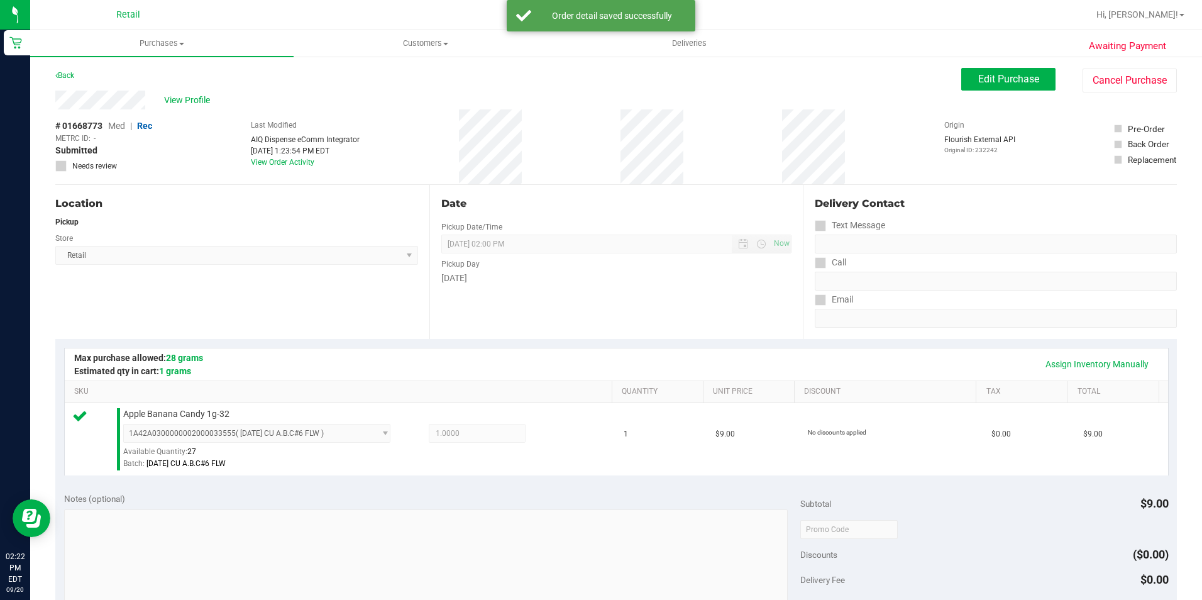
scroll to position [377, 0]
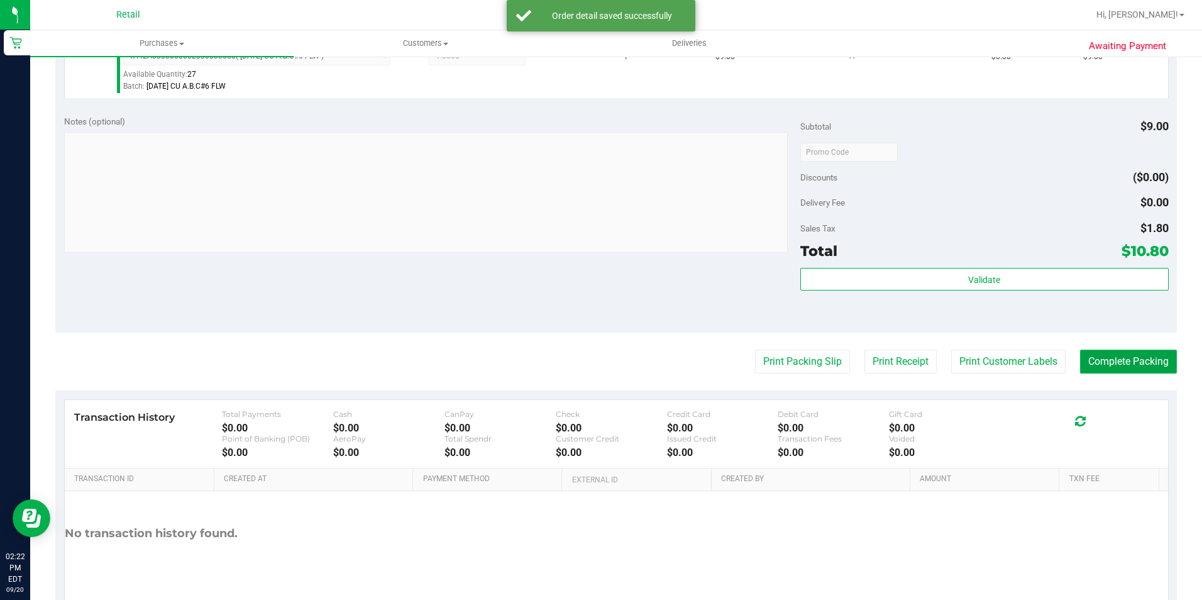
click at [1121, 351] on button "Complete Packing" at bounding box center [1128, 361] width 97 height 24
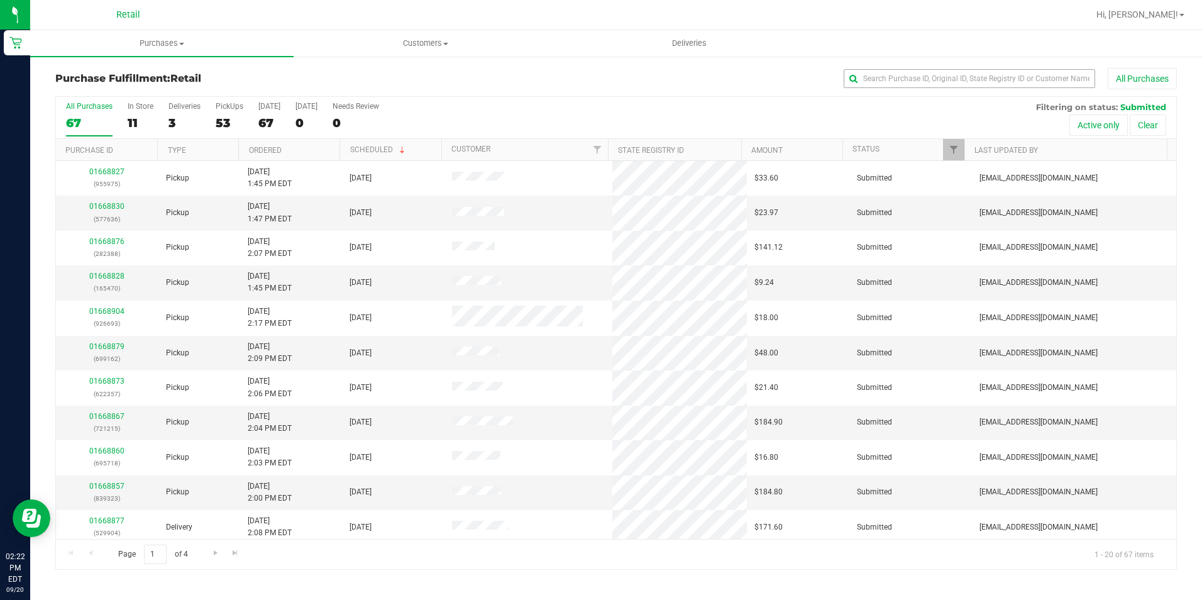
drag, startPoint x: 886, startPoint y: 90, endPoint x: 883, endPoint y: 73, distance: 17.3
click at [884, 89] on div "Purchase Fulfillment: Retail All Purchases" at bounding box center [615, 82] width 1121 height 28
click at [882, 71] on input "text" at bounding box center [968, 78] width 251 height 19
click at [883, 72] on input "text" at bounding box center [968, 78] width 251 height 19
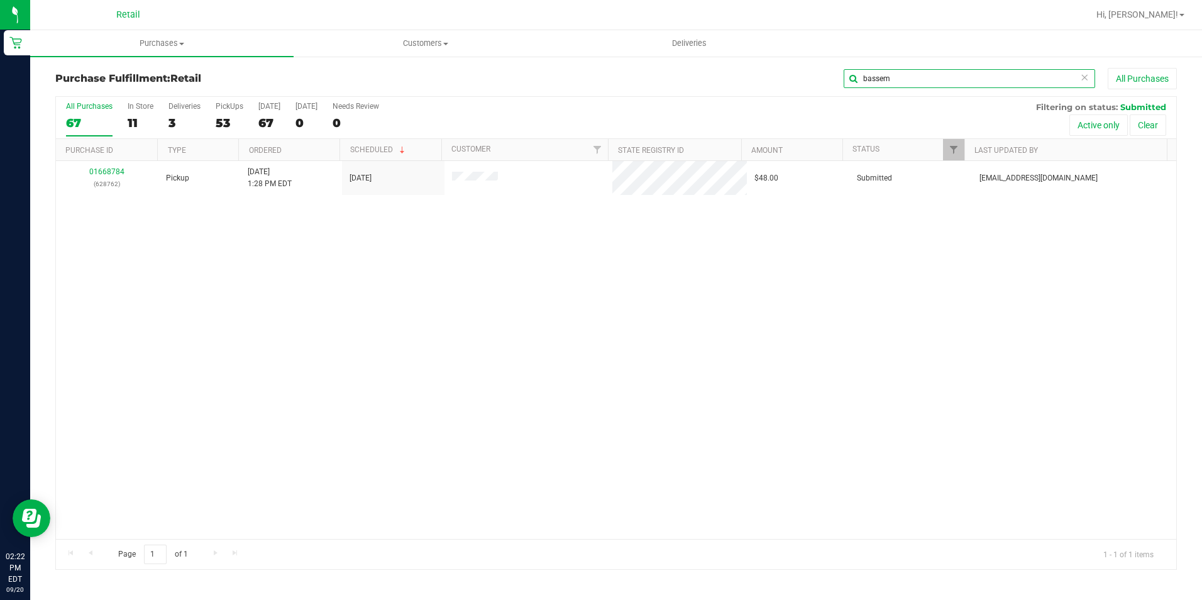
type input "bassem"
click at [111, 160] on th "Purchase ID" at bounding box center [106, 150] width 101 height 22
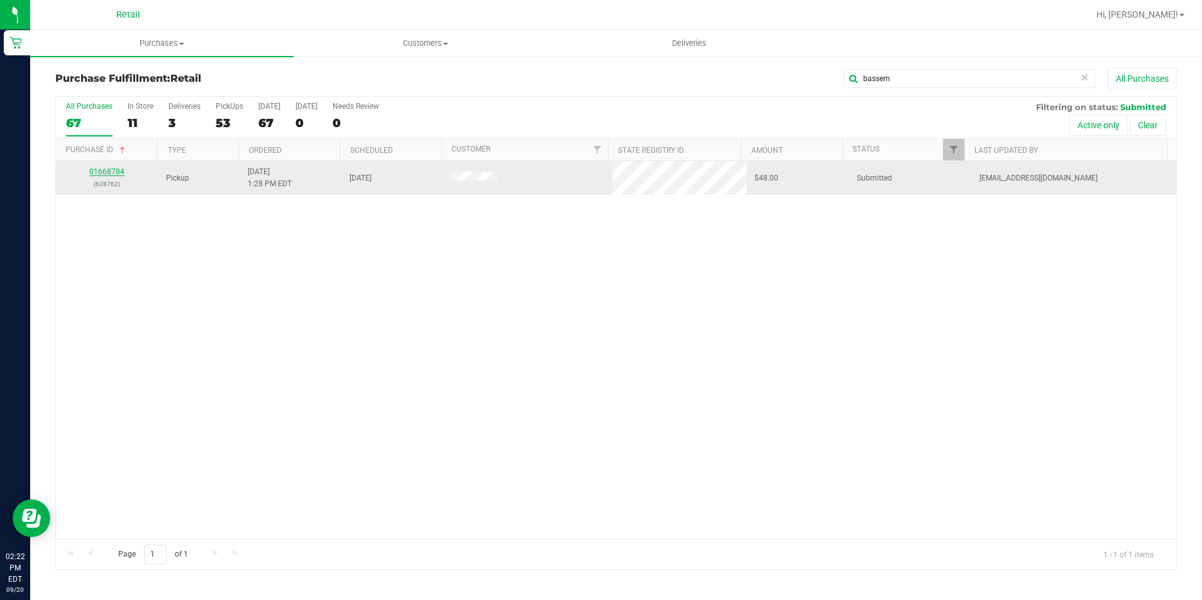
click at [114, 172] on link "01668784" at bounding box center [106, 171] width 35 height 9
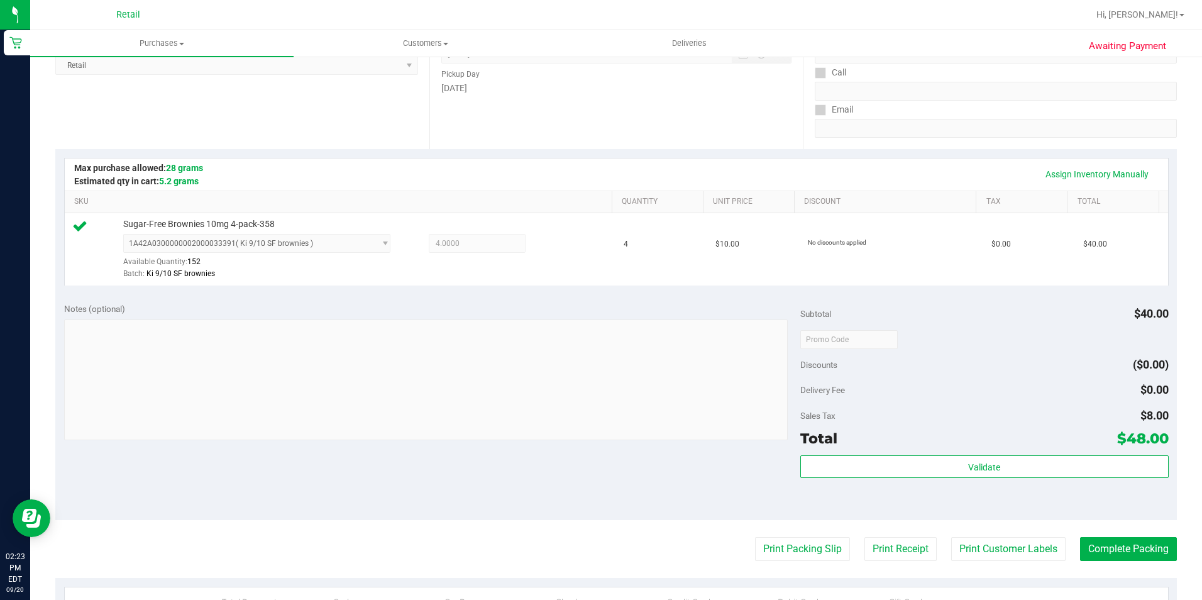
scroll to position [251, 0]
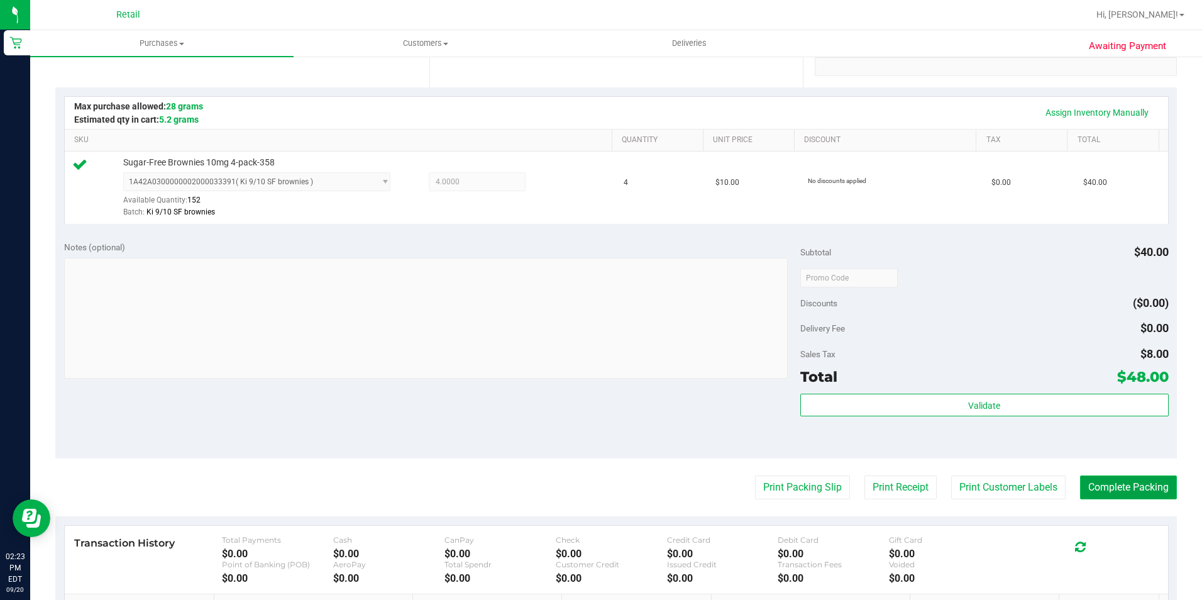
click at [1140, 478] on button "Complete Packing" at bounding box center [1128, 487] width 97 height 24
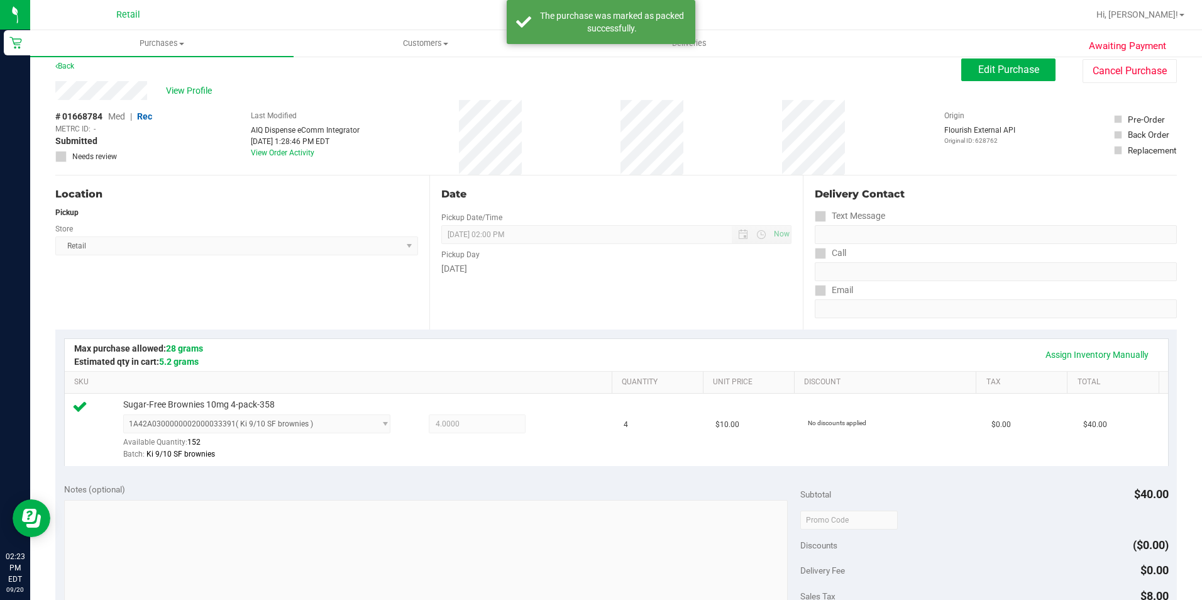
scroll to position [0, 0]
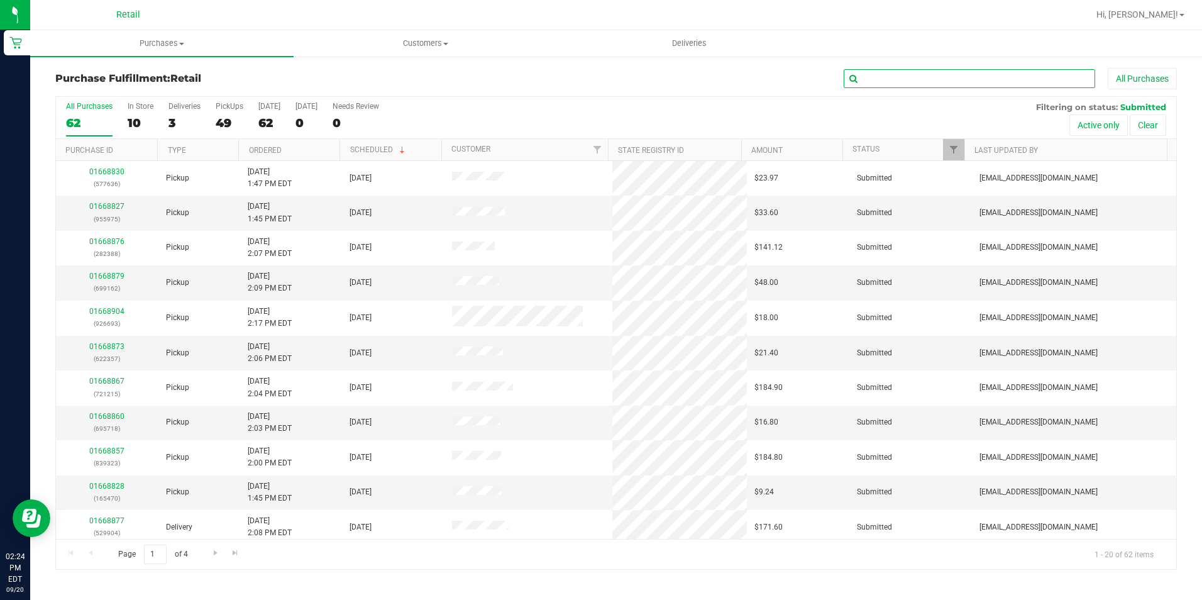
click at [1006, 84] on input "text" at bounding box center [968, 78] width 251 height 19
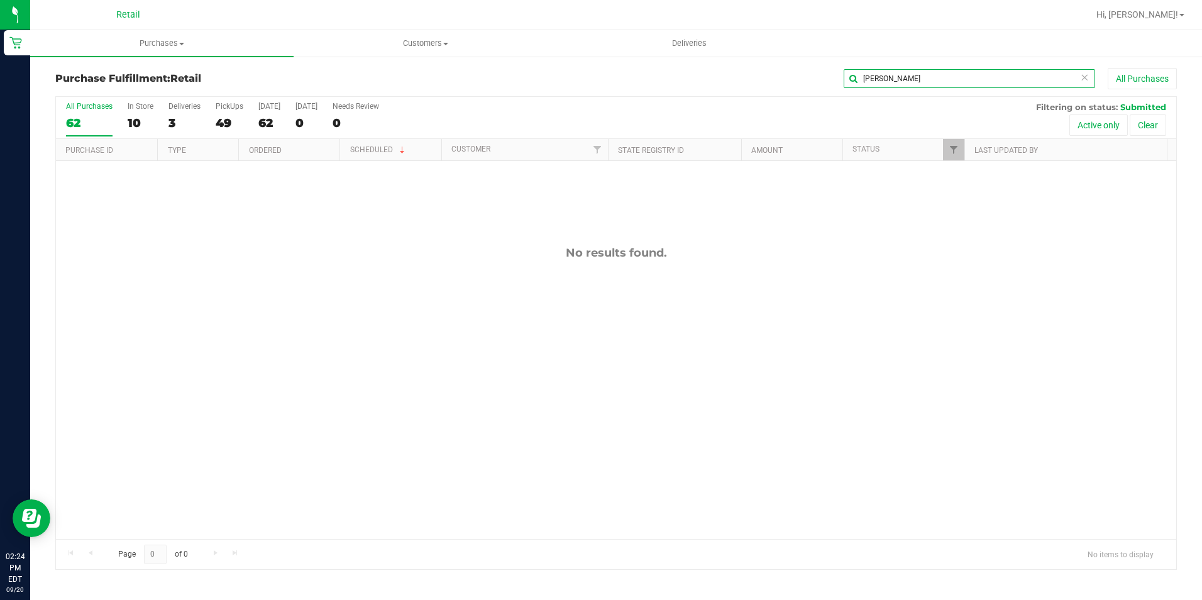
drag, startPoint x: 897, startPoint y: 73, endPoint x: 856, endPoint y: 77, distance: 41.1
click at [856, 77] on input "julie" at bounding box center [968, 78] width 251 height 19
type input "julie"
drag, startPoint x: 889, startPoint y: 78, endPoint x: 823, endPoint y: 93, distance: 67.1
click at [824, 93] on div "Purchase Fulfillment: Retail julie All Purchases" at bounding box center [615, 82] width 1121 height 28
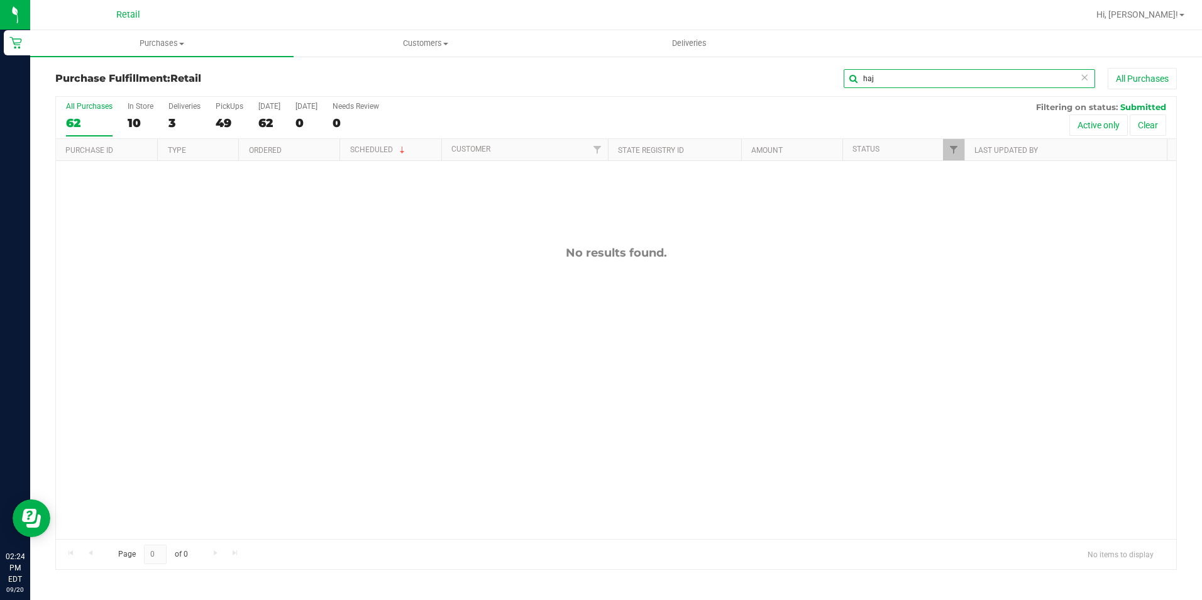
click at [889, 76] on input "haj" at bounding box center [968, 78] width 251 height 19
drag, startPoint x: 891, startPoint y: 72, endPoint x: 661, endPoint y: 48, distance: 231.9
click at [754, 70] on div "haj All Purchases" at bounding box center [802, 78] width 747 height 21
type input "julie"
drag, startPoint x: 878, startPoint y: 77, endPoint x: 810, endPoint y: 77, distance: 67.9
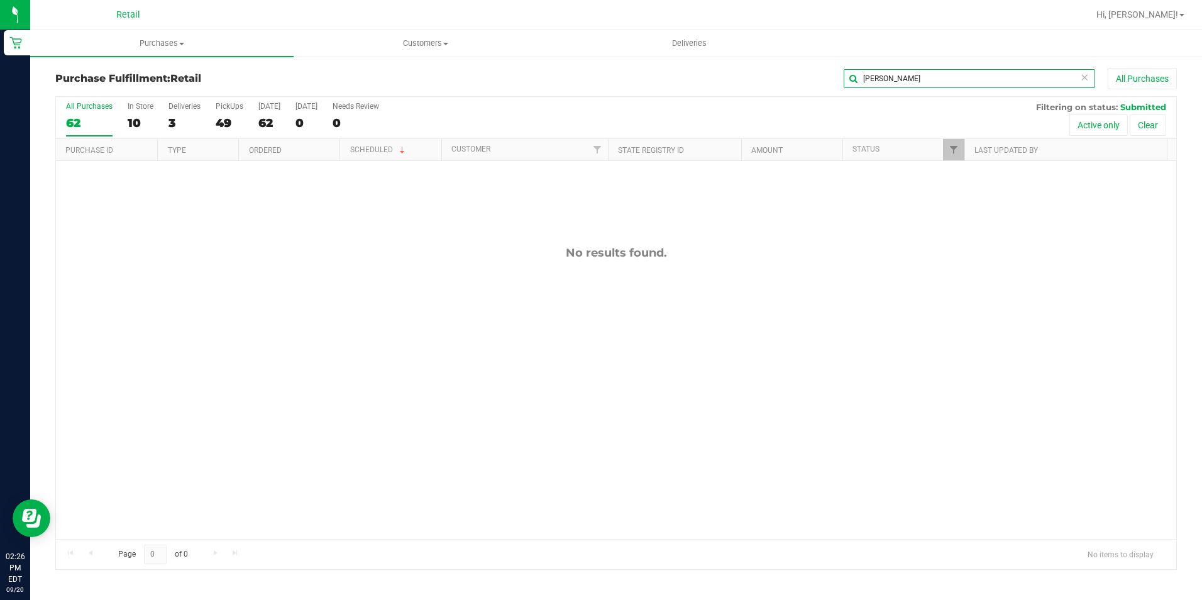
click at [810, 77] on div "julie All Purchases" at bounding box center [802, 78] width 747 height 21
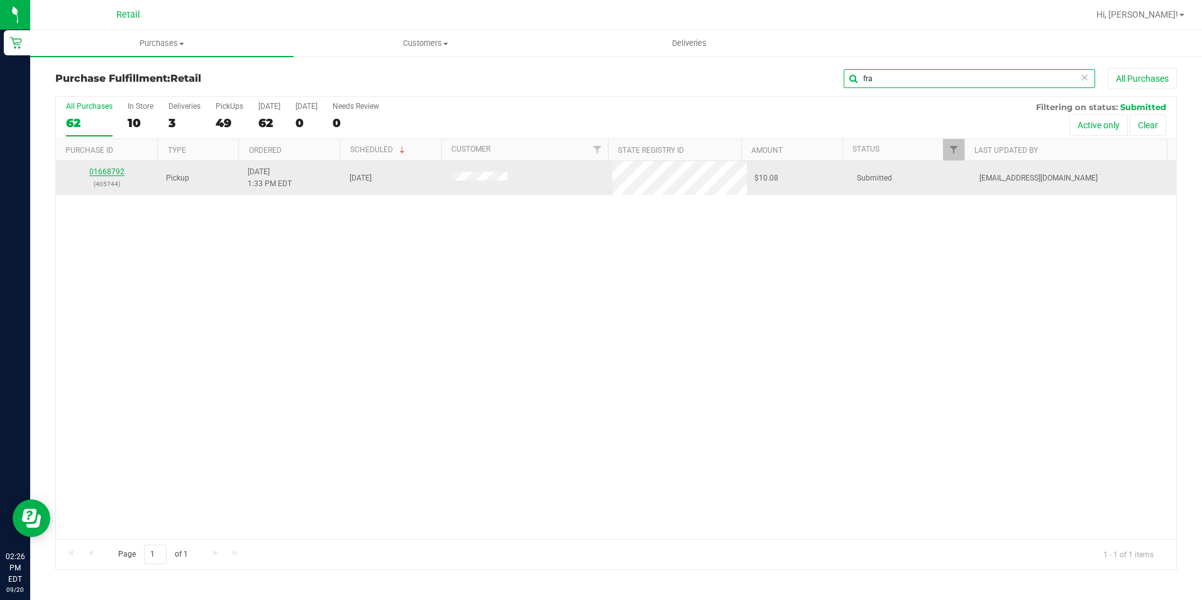
type input "fra"
click at [109, 170] on link "01668792" at bounding box center [106, 171] width 35 height 9
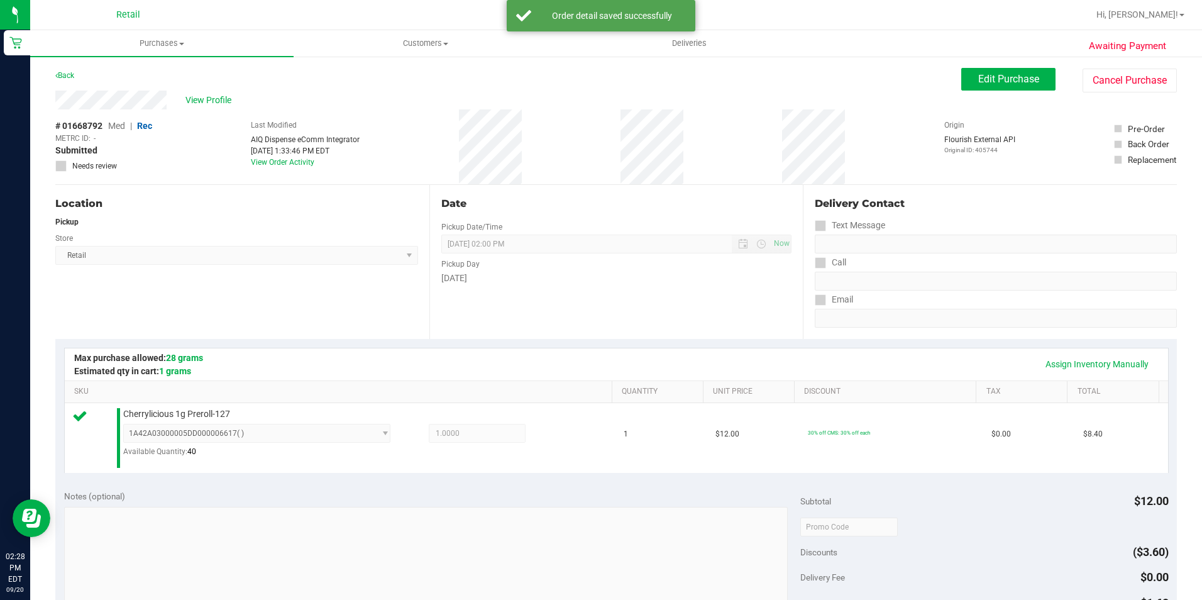
scroll to position [314, 0]
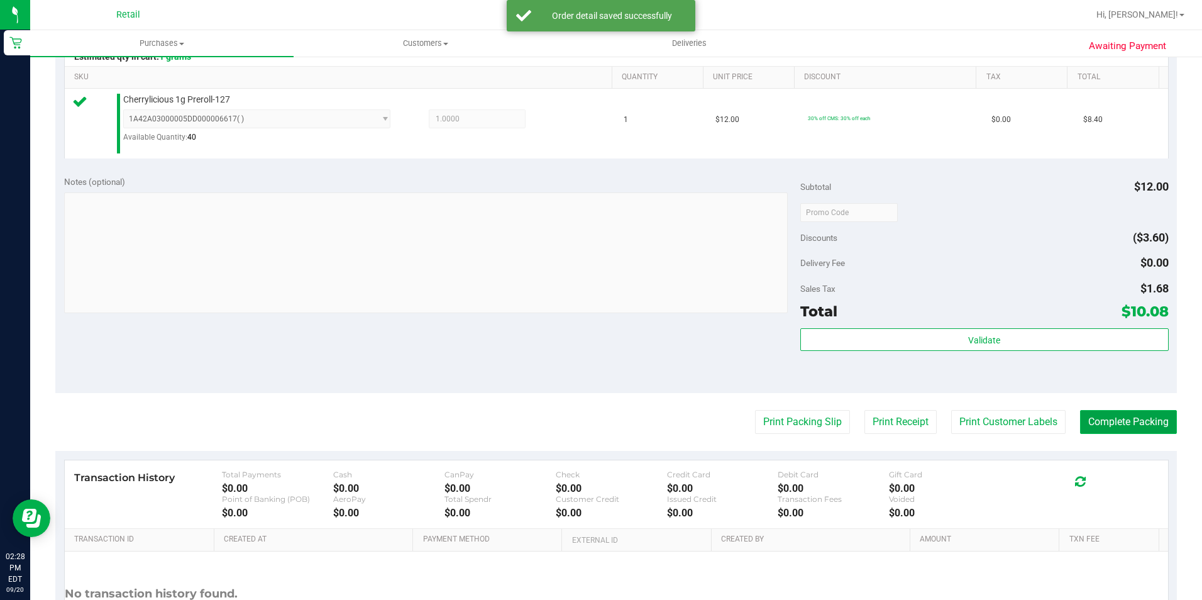
click at [1122, 417] on button "Complete Packing" at bounding box center [1128, 422] width 97 height 24
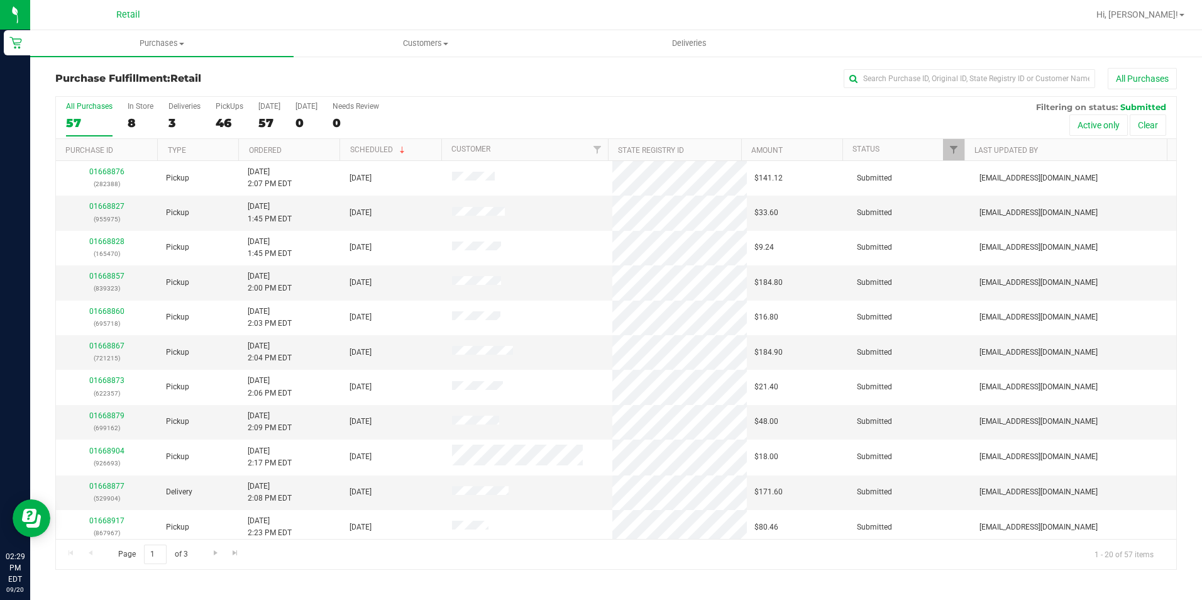
click at [895, 67] on div "Purchase Fulfillment: Retail All Purchases All Purchases 57 In Store 8 Deliveri…" at bounding box center [615, 318] width 1171 height 527
click at [897, 78] on input "text" at bounding box center [968, 78] width 251 height 19
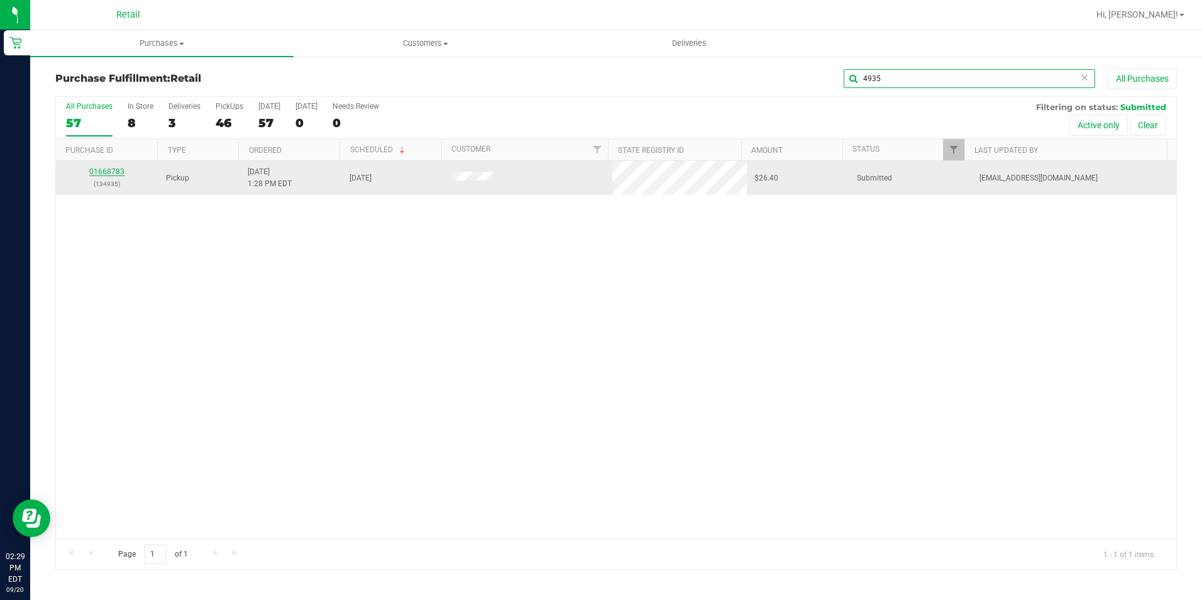
type input "4935"
click at [103, 170] on link "01668783" at bounding box center [106, 171] width 35 height 9
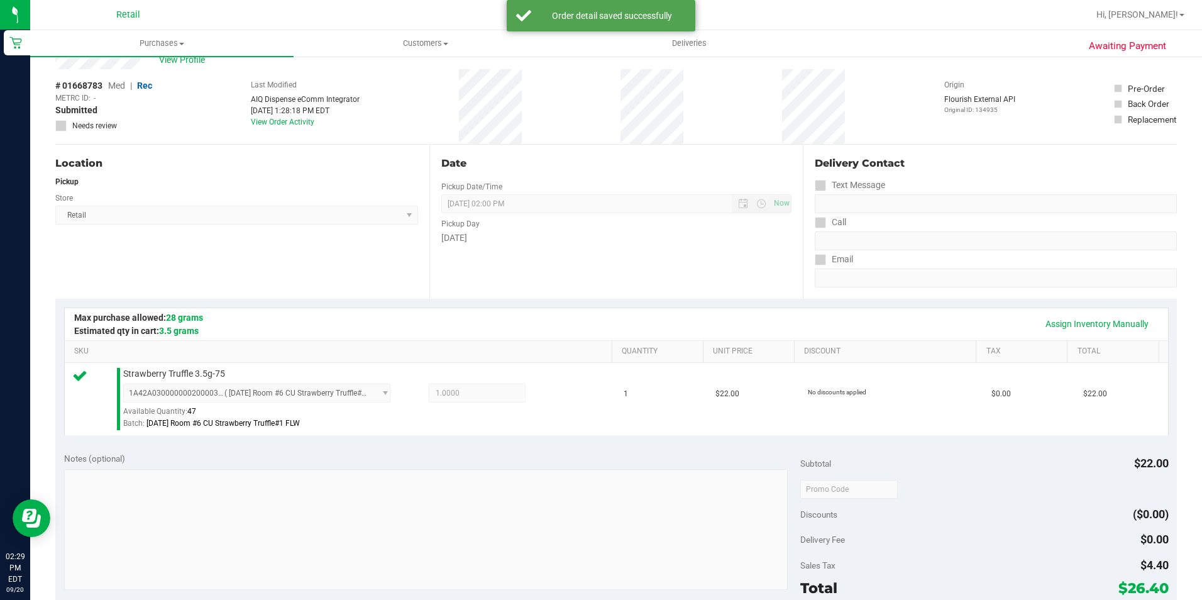
scroll to position [377, 0]
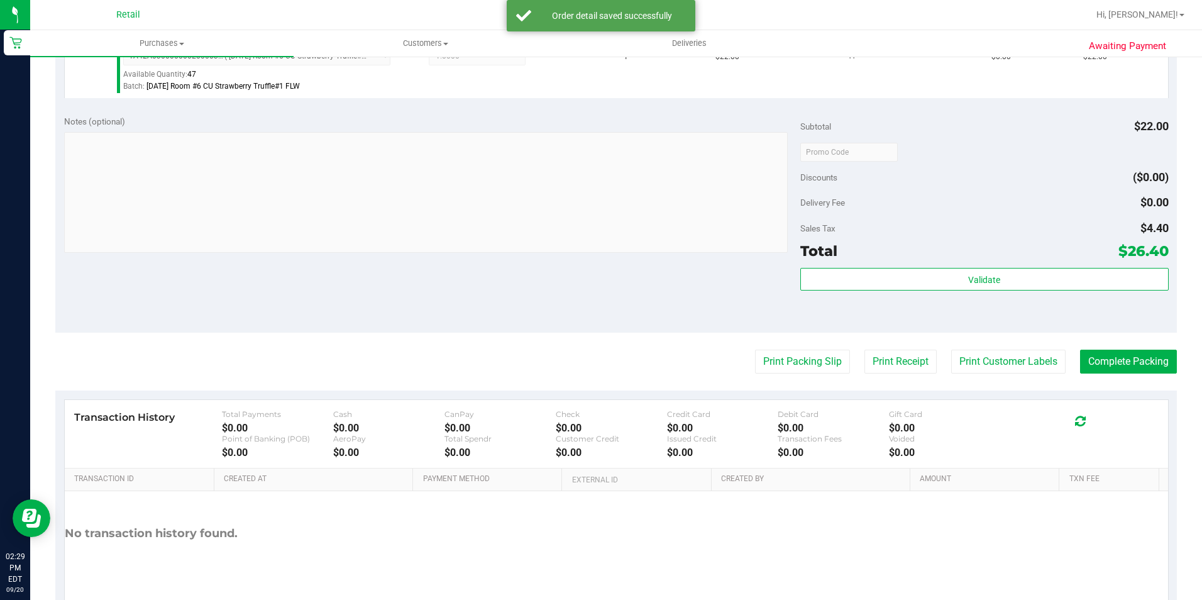
click at [1109, 345] on purchase-details "Back Edit Purchase Cancel Purchase View Profile # 01668783 Med | Rec METRC ID: …" at bounding box center [615, 158] width 1121 height 935
click at [1110, 361] on button "Complete Packing" at bounding box center [1128, 361] width 97 height 24
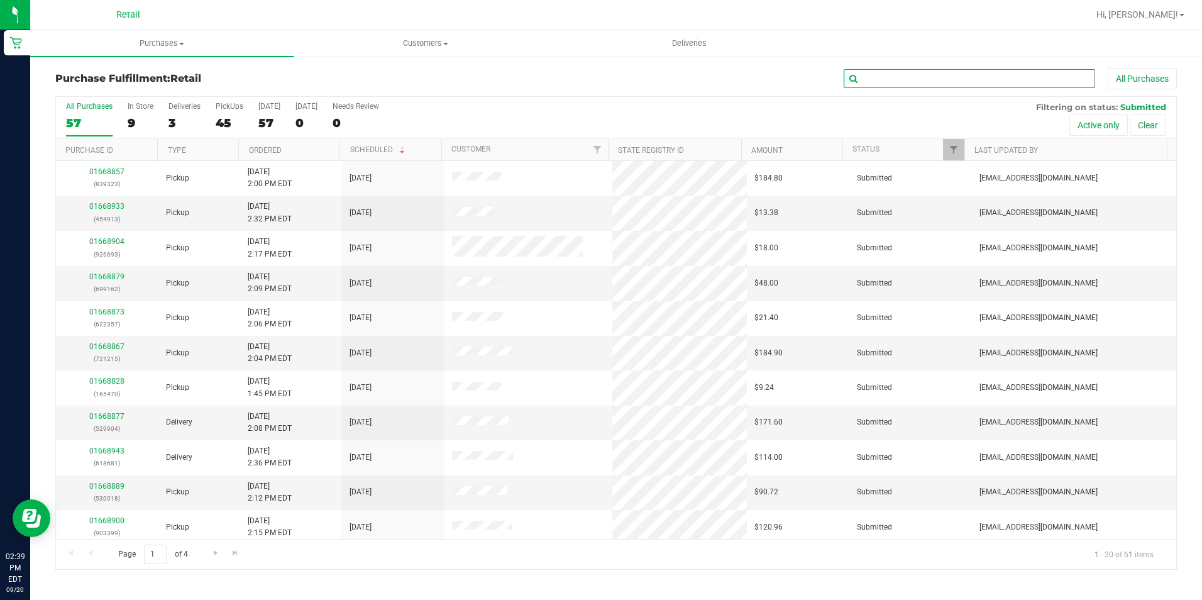
click at [974, 79] on input "text" at bounding box center [968, 78] width 251 height 19
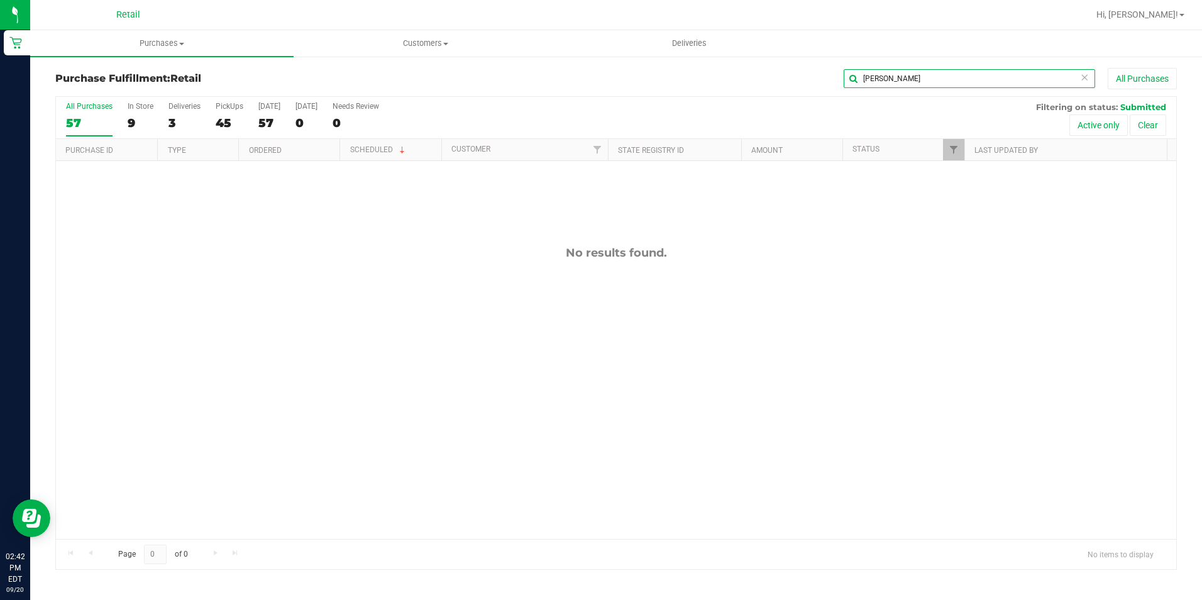
click at [832, 79] on div "karen All Purchases" at bounding box center [802, 78] width 747 height 21
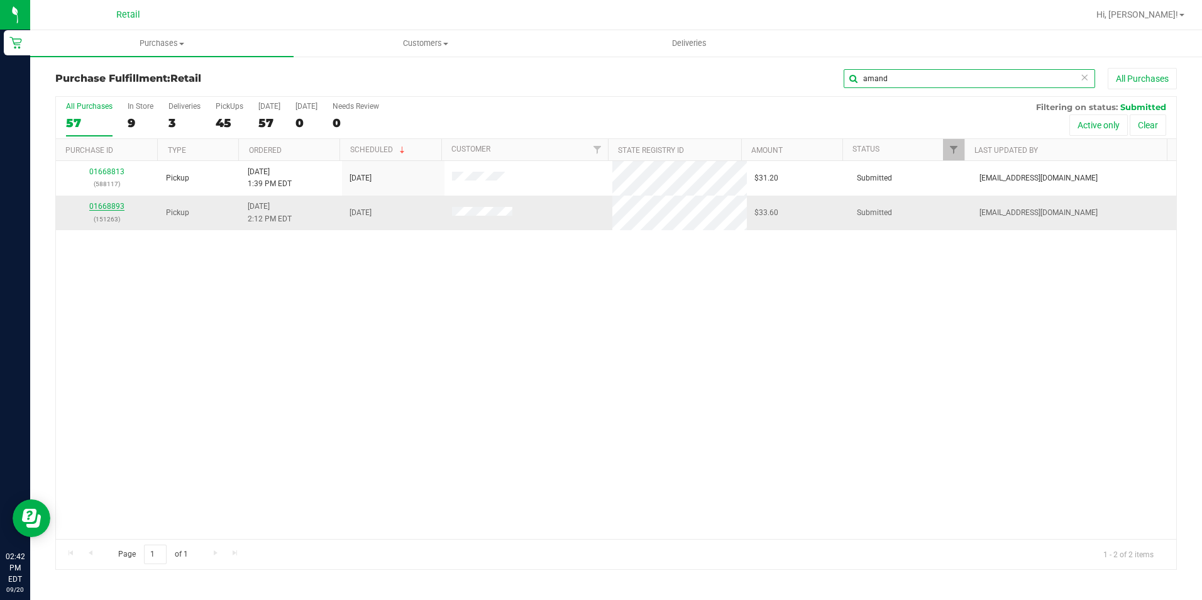
type input "amand"
click at [109, 207] on link "01668893" at bounding box center [106, 206] width 35 height 9
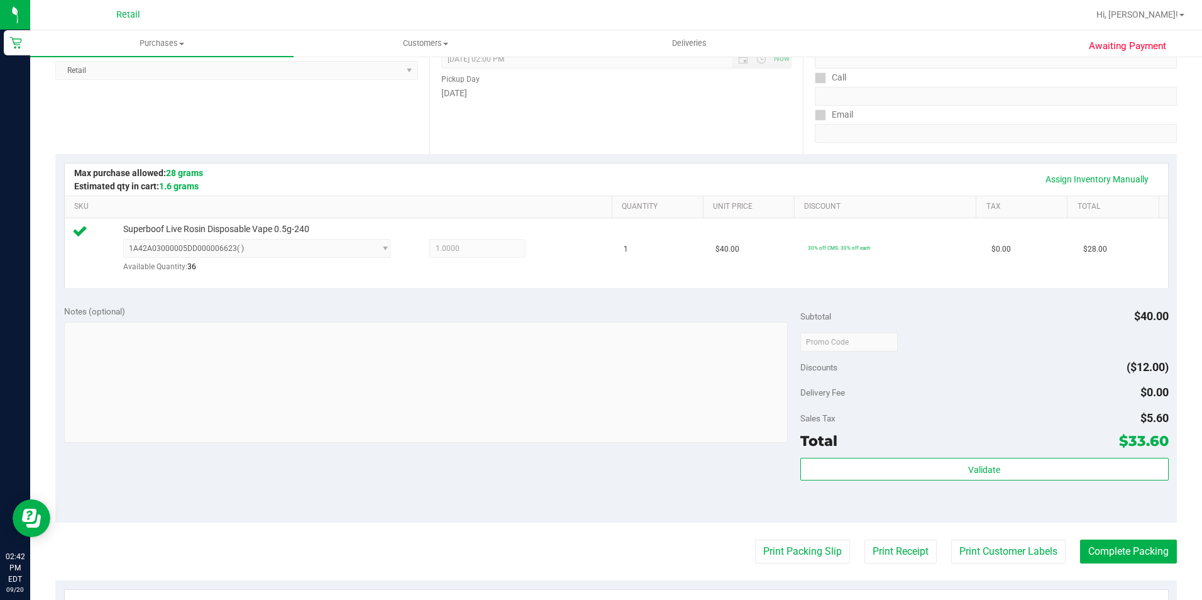
scroll to position [251, 0]
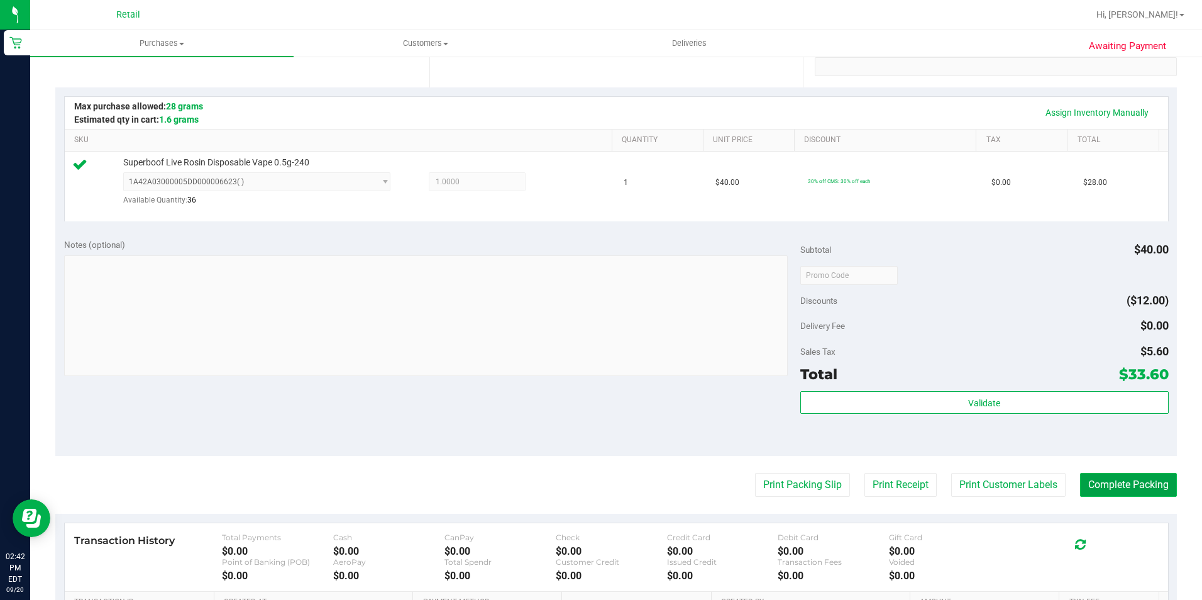
click at [1110, 480] on button "Complete Packing" at bounding box center [1128, 485] width 97 height 24
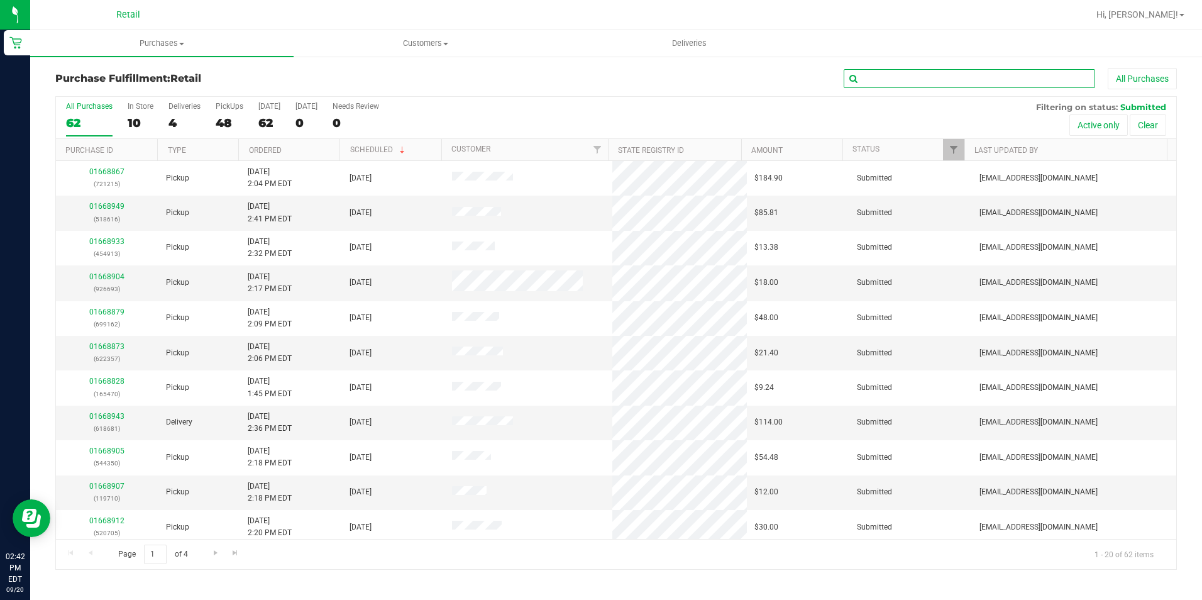
click at [966, 79] on input "text" at bounding box center [968, 78] width 251 height 19
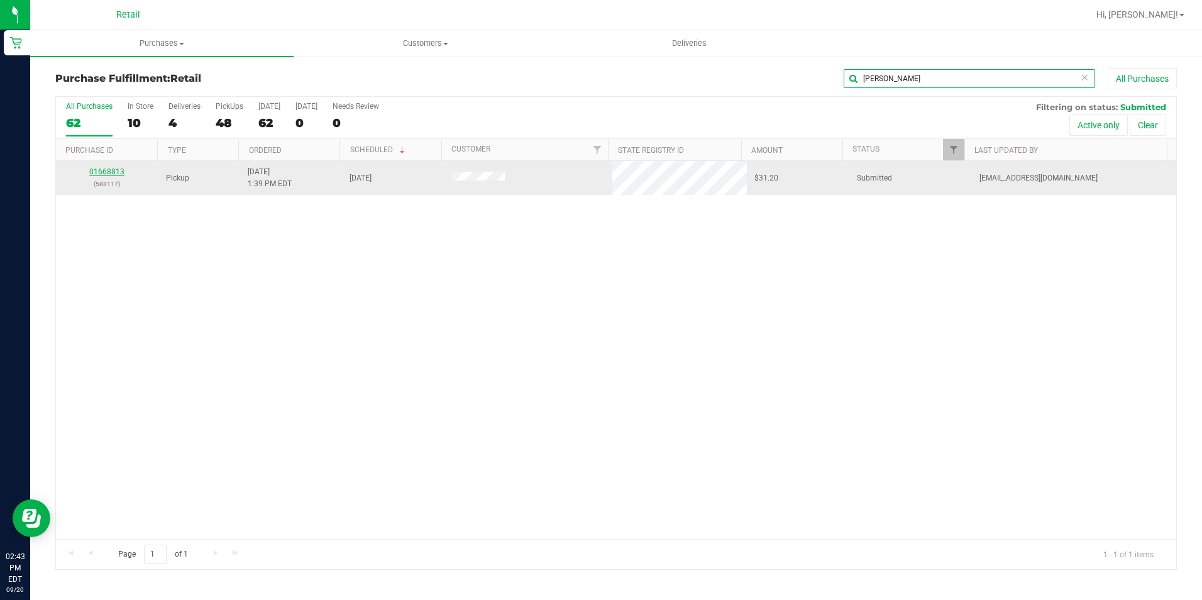
type input "amanda"
click at [103, 173] on link "01668813" at bounding box center [106, 171] width 35 height 9
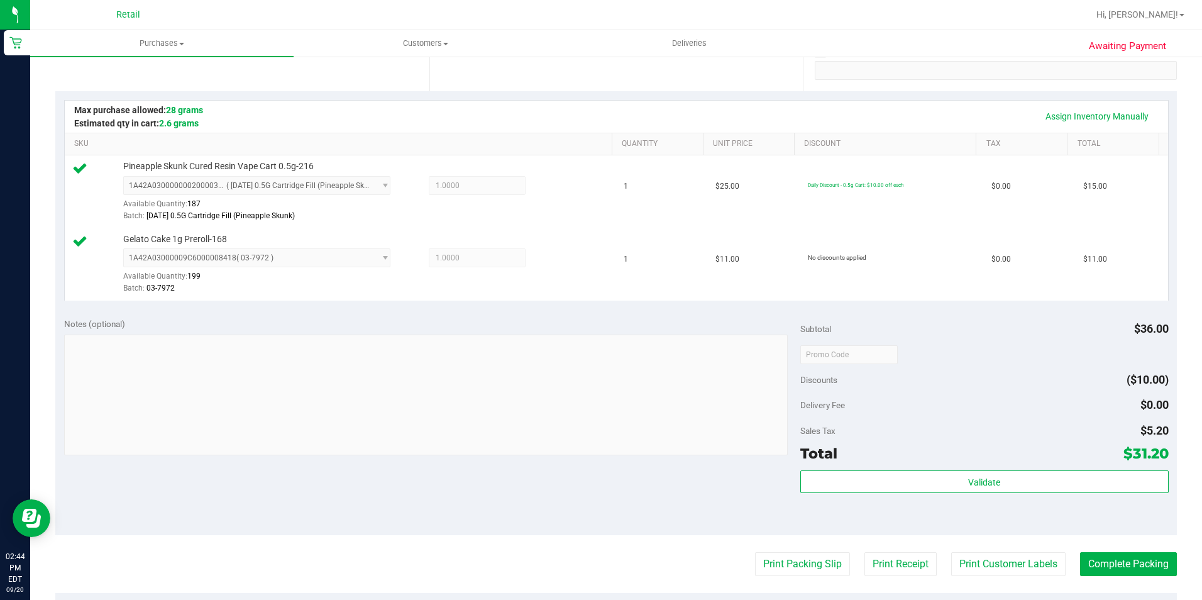
scroll to position [314, 0]
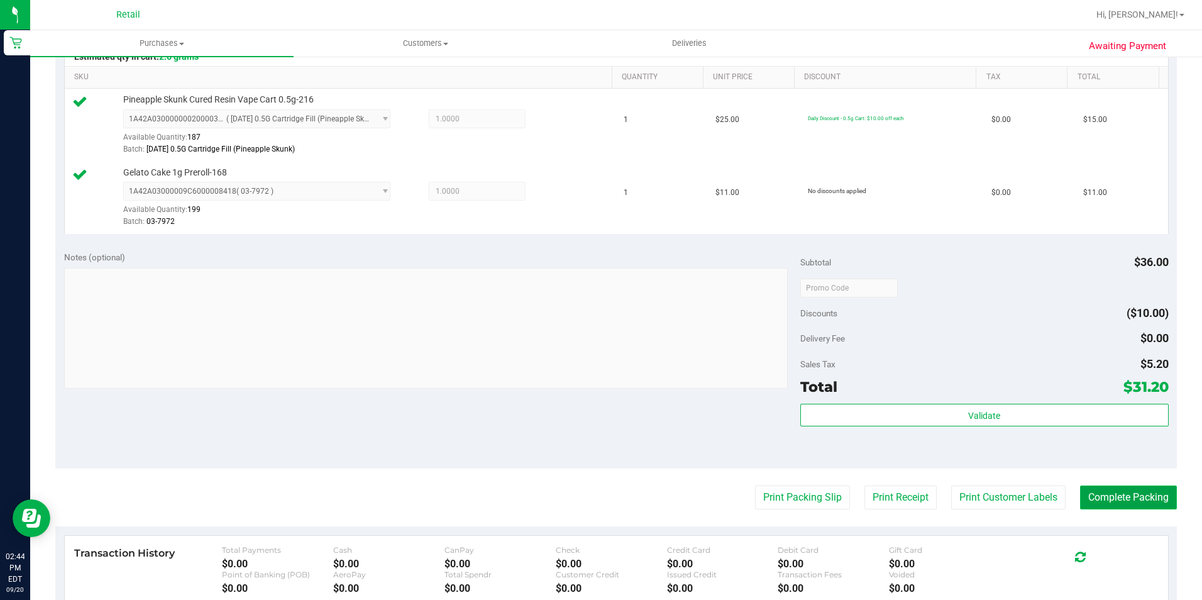
click at [1138, 491] on button "Complete Packing" at bounding box center [1128, 497] width 97 height 24
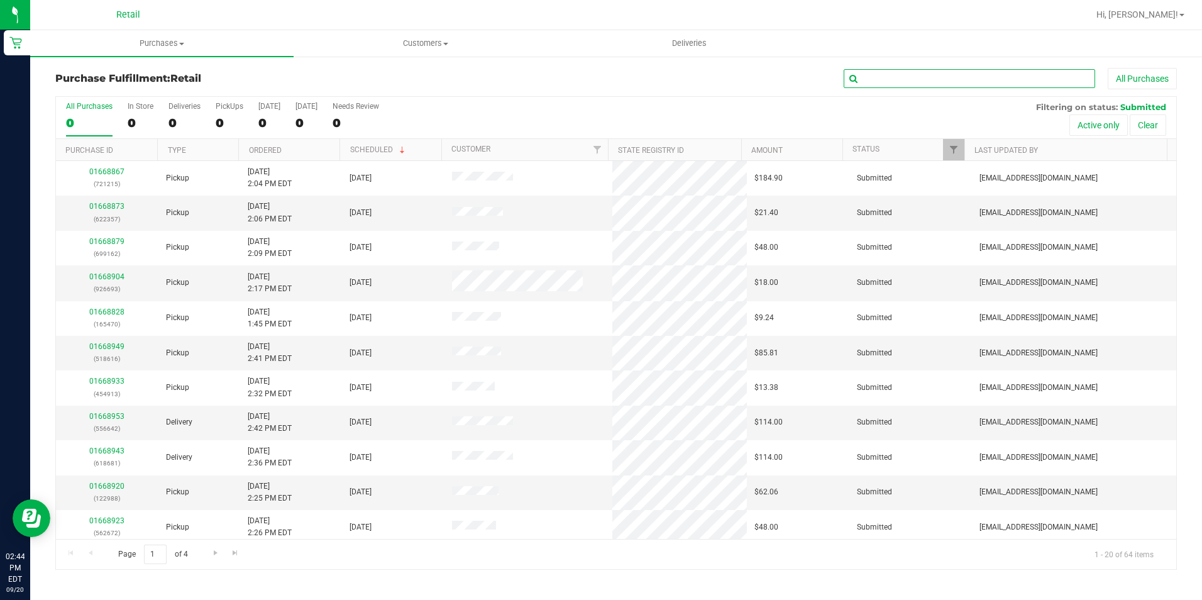
click at [870, 72] on input "text" at bounding box center [968, 78] width 251 height 19
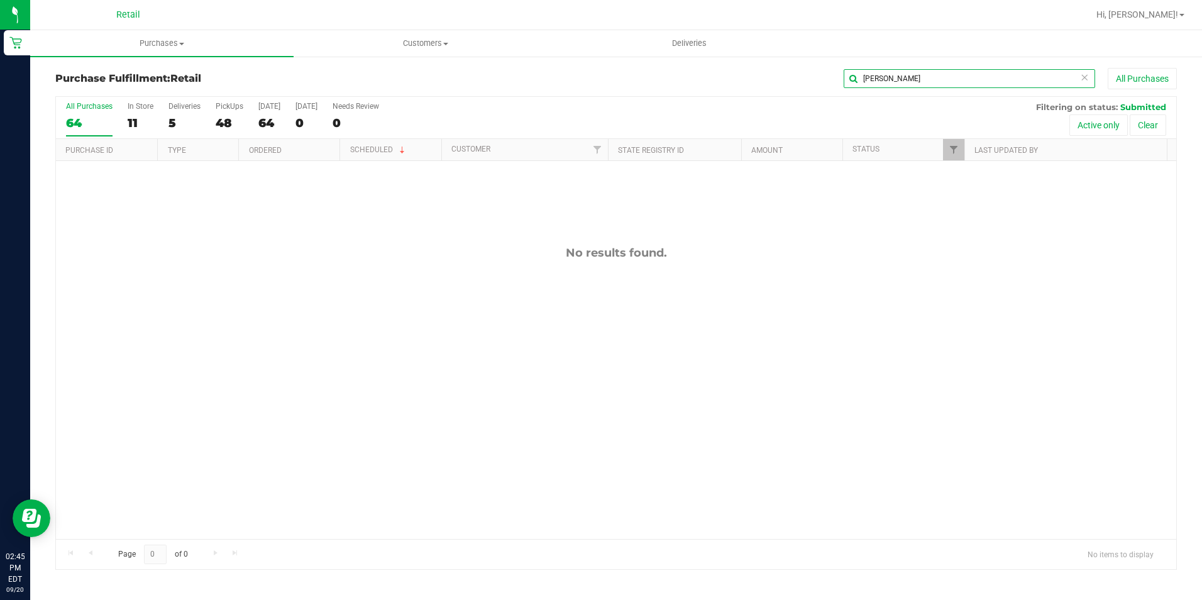
drag, startPoint x: 891, startPoint y: 81, endPoint x: 846, endPoint y: 84, distance: 45.4
click at [846, 84] on input "luz" at bounding box center [968, 78] width 251 height 19
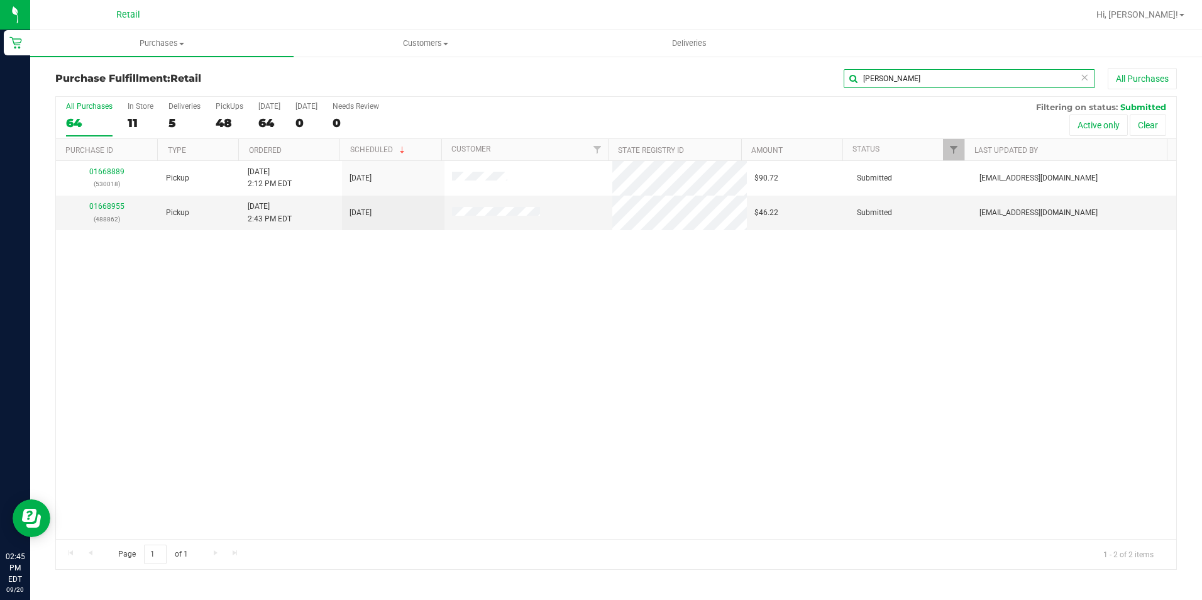
drag, startPoint x: 896, startPoint y: 82, endPoint x: 836, endPoint y: 82, distance: 59.1
click at [836, 82] on div "johns All Purchases" at bounding box center [802, 78] width 747 height 21
click at [899, 80] on input "johns" at bounding box center [968, 78] width 251 height 19
drag, startPoint x: 900, startPoint y: 77, endPoint x: 850, endPoint y: 76, distance: 49.7
click at [850, 76] on input "johns" at bounding box center [968, 78] width 251 height 19
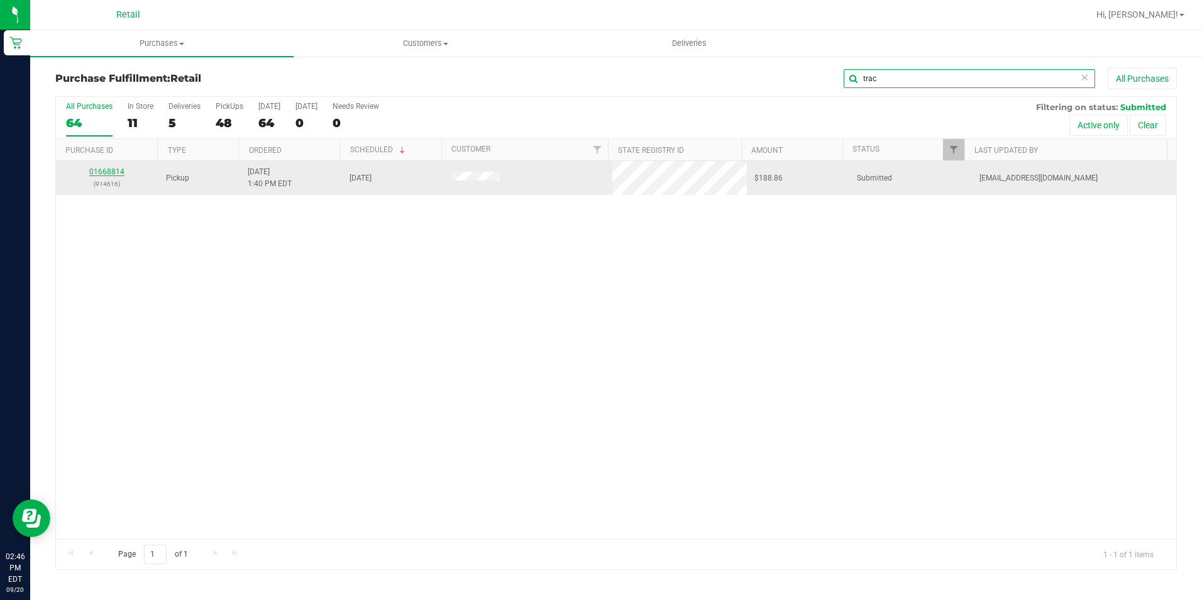
type input "trac"
click at [107, 172] on link "01668814" at bounding box center [106, 171] width 35 height 9
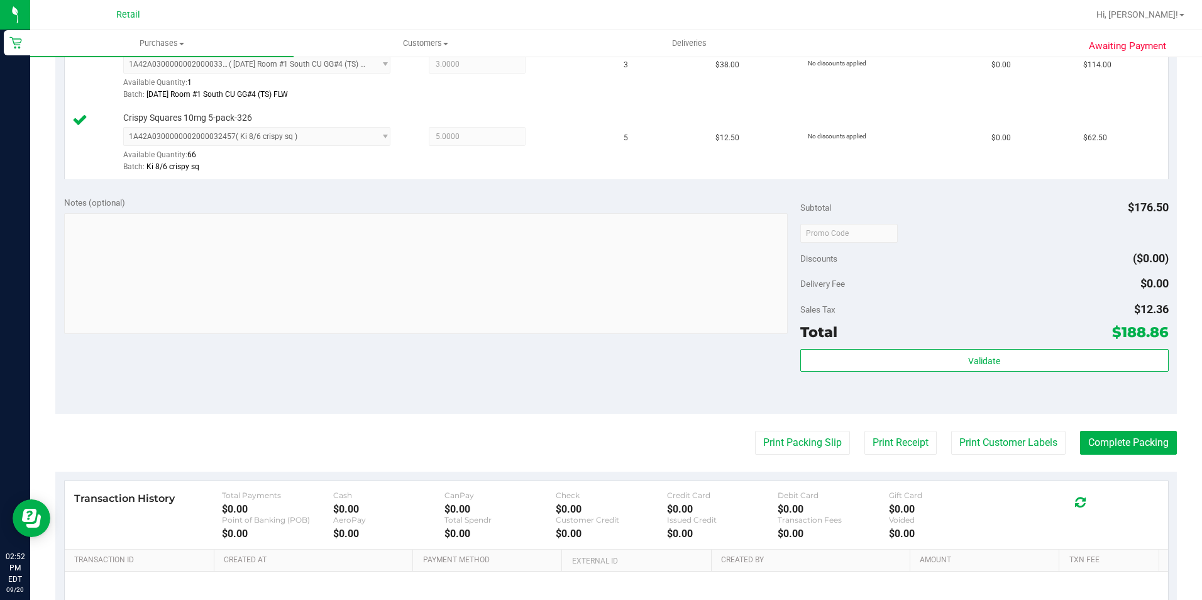
scroll to position [377, 0]
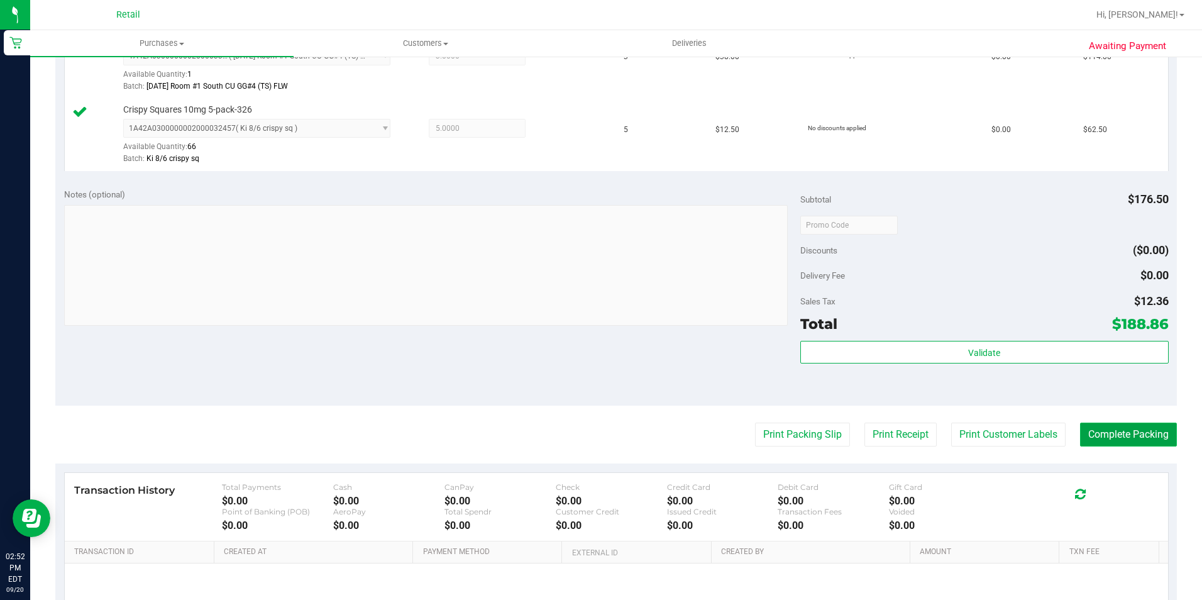
click at [1116, 439] on button "Complete Packing" at bounding box center [1128, 434] width 97 height 24
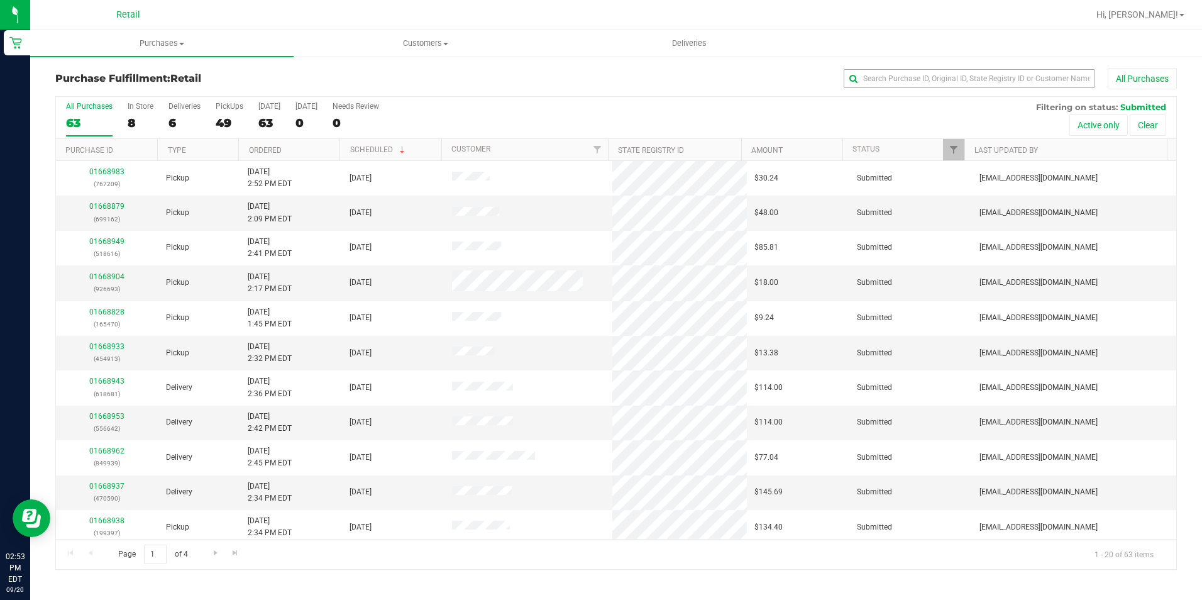
click at [909, 88] on div "All Purchases" at bounding box center [802, 78] width 747 height 21
click at [909, 82] on input "text" at bounding box center [968, 78] width 251 height 19
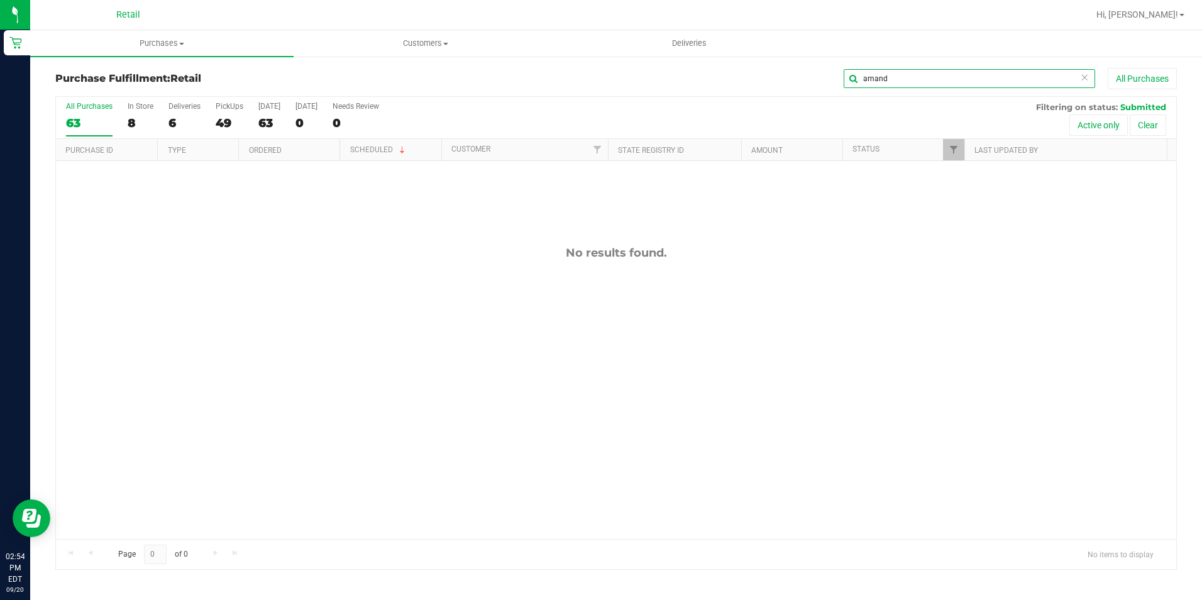
click at [897, 82] on input "amand" at bounding box center [968, 78] width 251 height 19
click at [896, 82] on input "amand" at bounding box center [968, 78] width 251 height 19
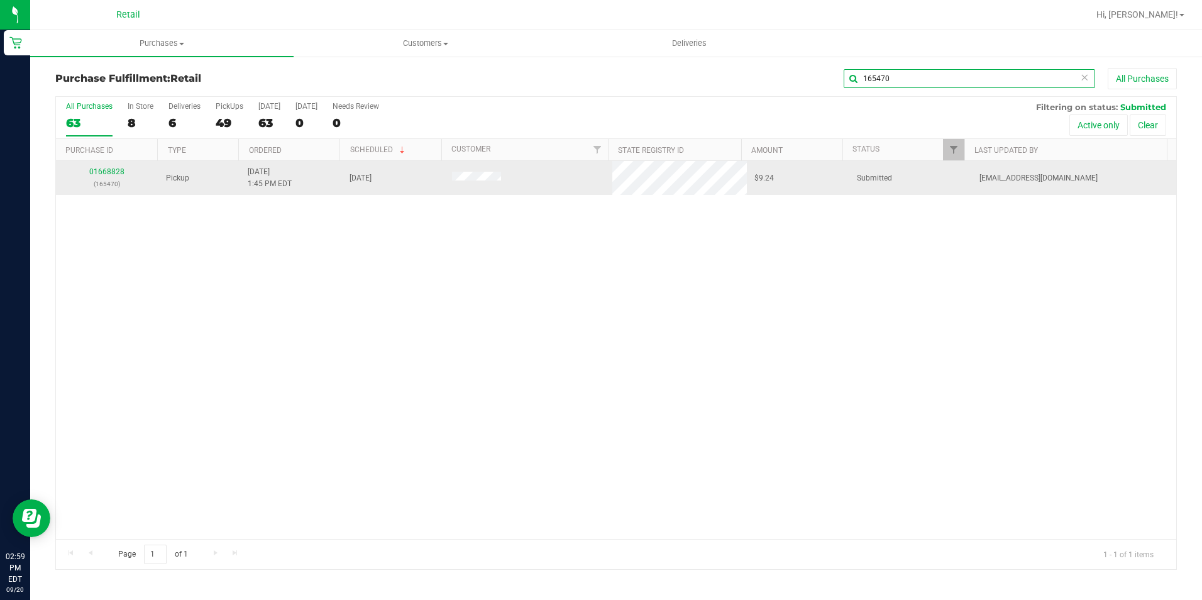
type input "165470"
click at [112, 167] on div "01668828 (165470)" at bounding box center [106, 178] width 87 height 24
click at [109, 171] on link "01668828" at bounding box center [106, 171] width 35 height 9
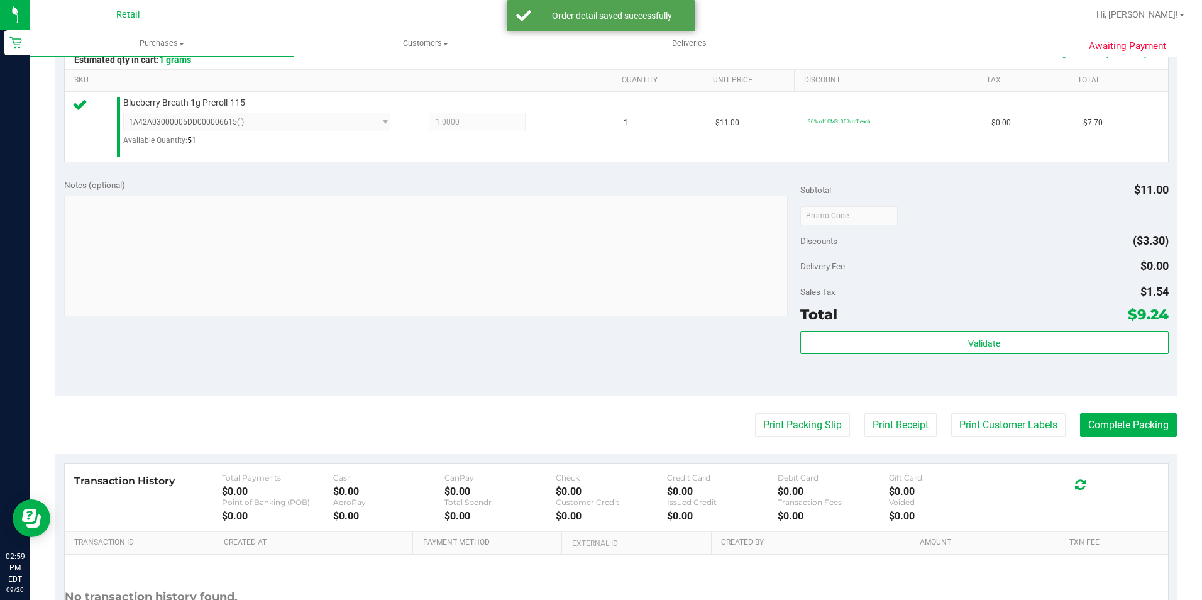
scroll to position [314, 0]
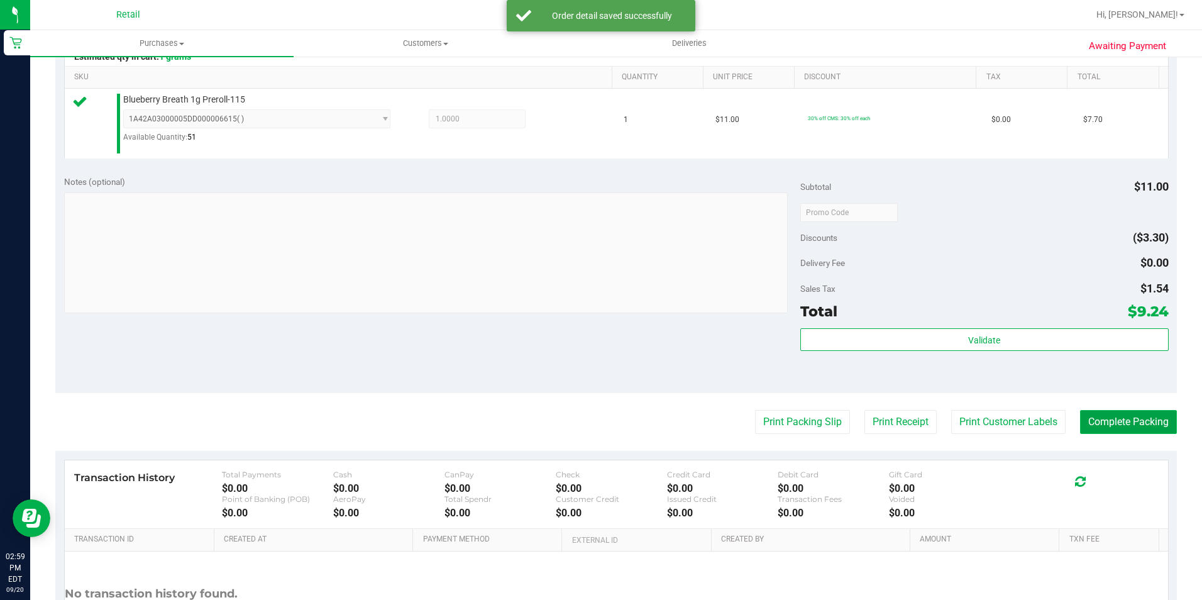
click at [1126, 427] on button "Complete Packing" at bounding box center [1128, 422] width 97 height 24
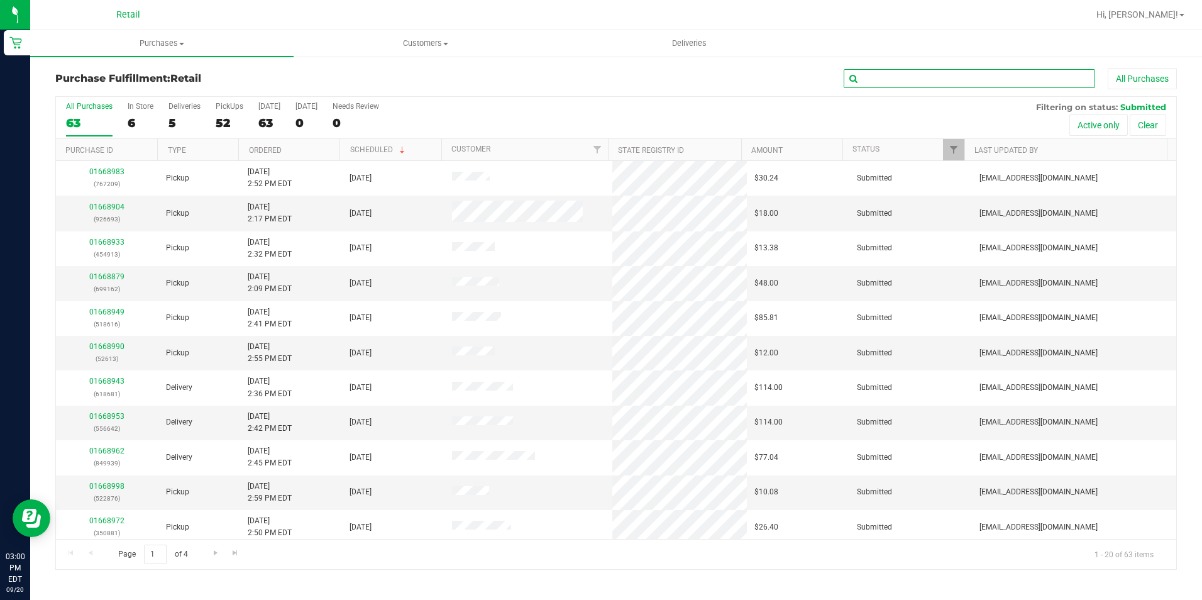
click at [892, 75] on input "text" at bounding box center [968, 78] width 251 height 19
type input "530018"
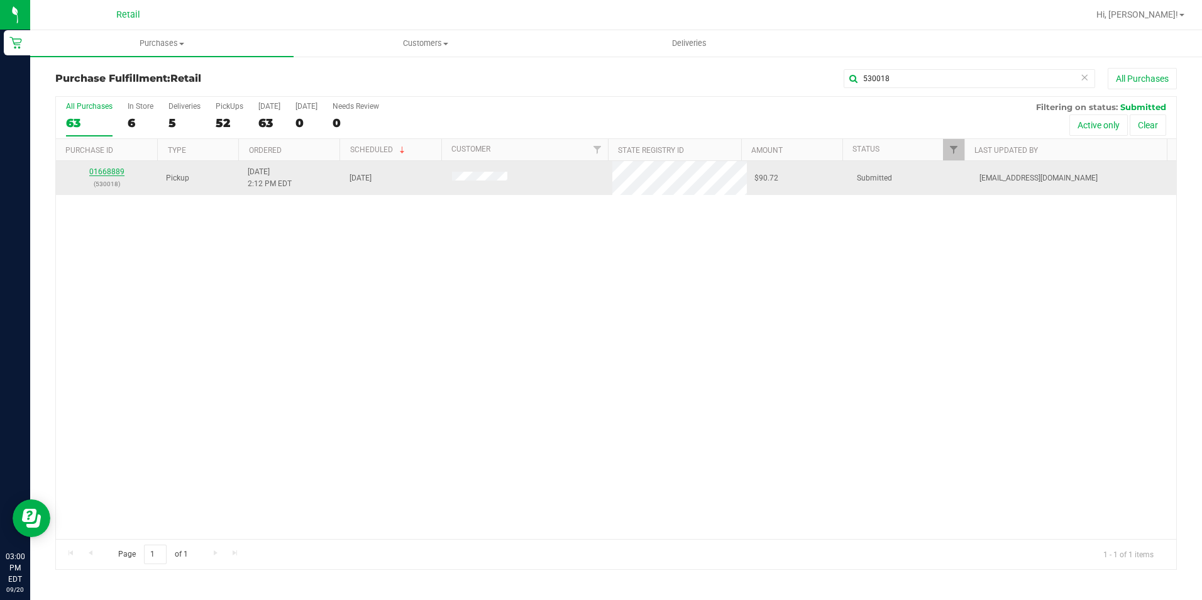
click at [118, 173] on link "01668889" at bounding box center [106, 171] width 35 height 9
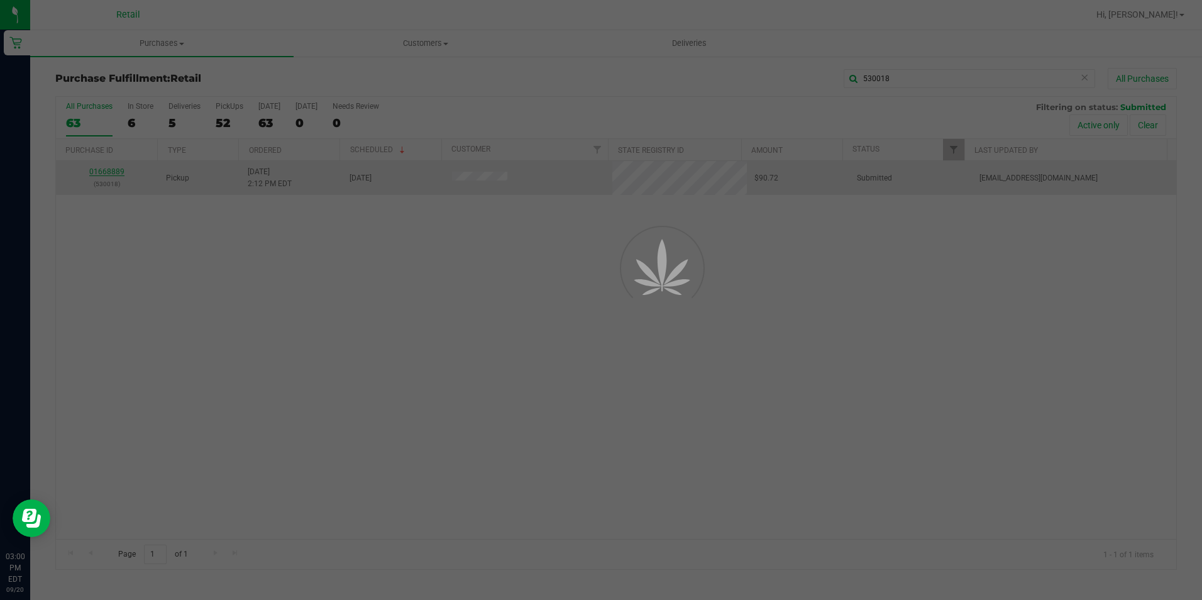
click at [118, 173] on div at bounding box center [601, 300] width 1202 height 600
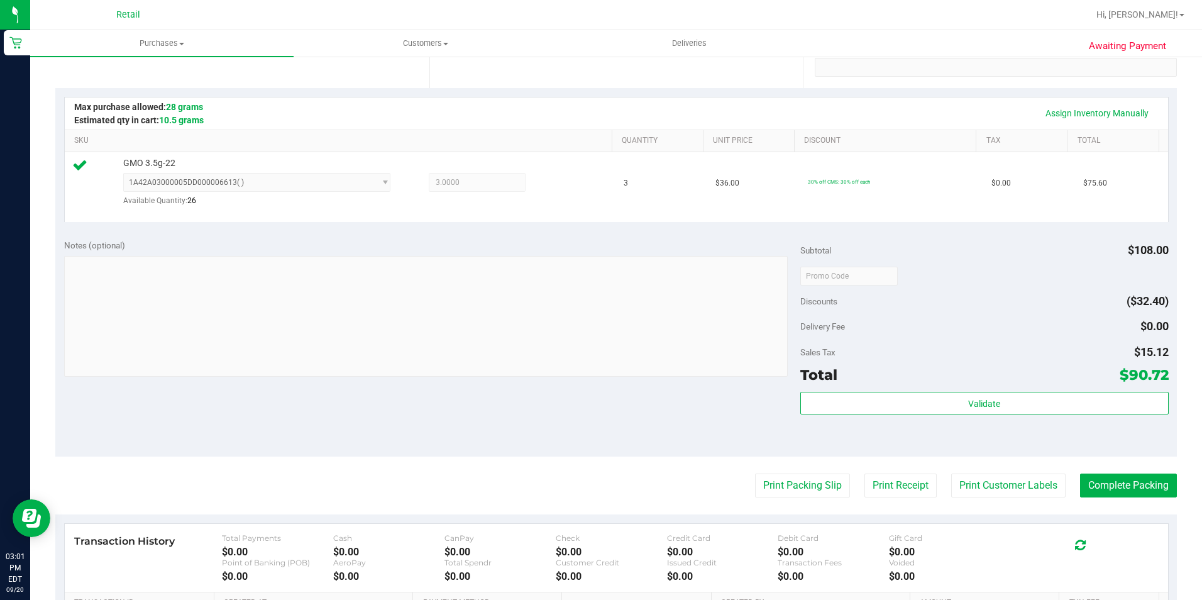
scroll to position [251, 0]
click at [1095, 468] on purchase-details "Back Edit Purchase Cancel Purchase View Profile # 01668889 Med | Rec METRC ID: …" at bounding box center [615, 282] width 1121 height 932
click at [1092, 476] on button "Complete Packing" at bounding box center [1128, 485] width 97 height 24
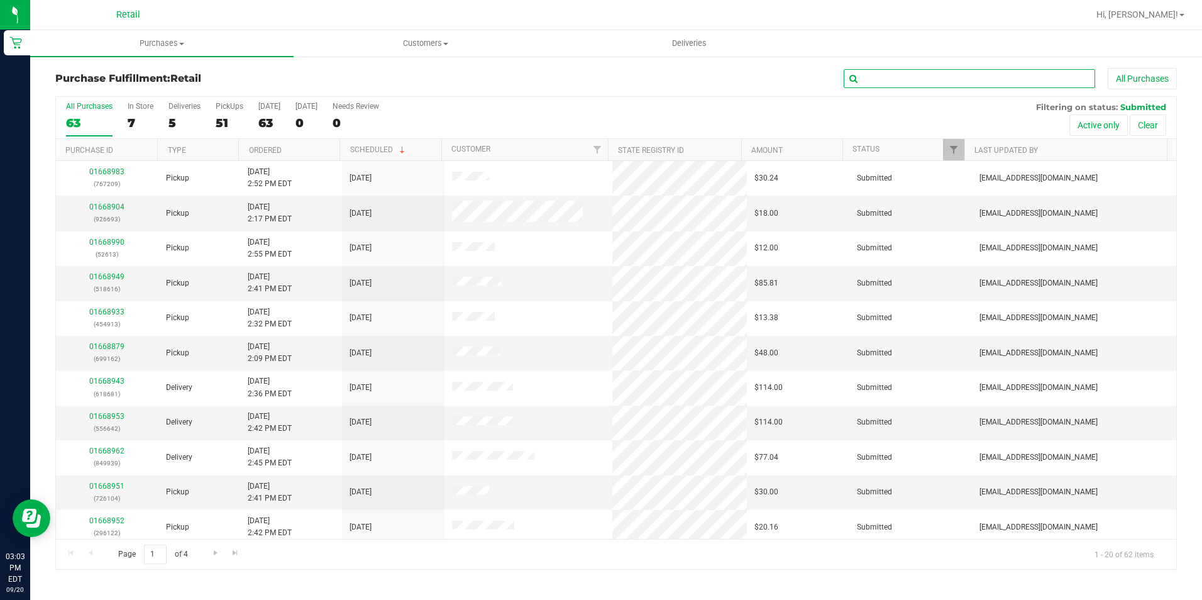
click at [909, 81] on input "text" at bounding box center [968, 78] width 251 height 19
type input "119710"
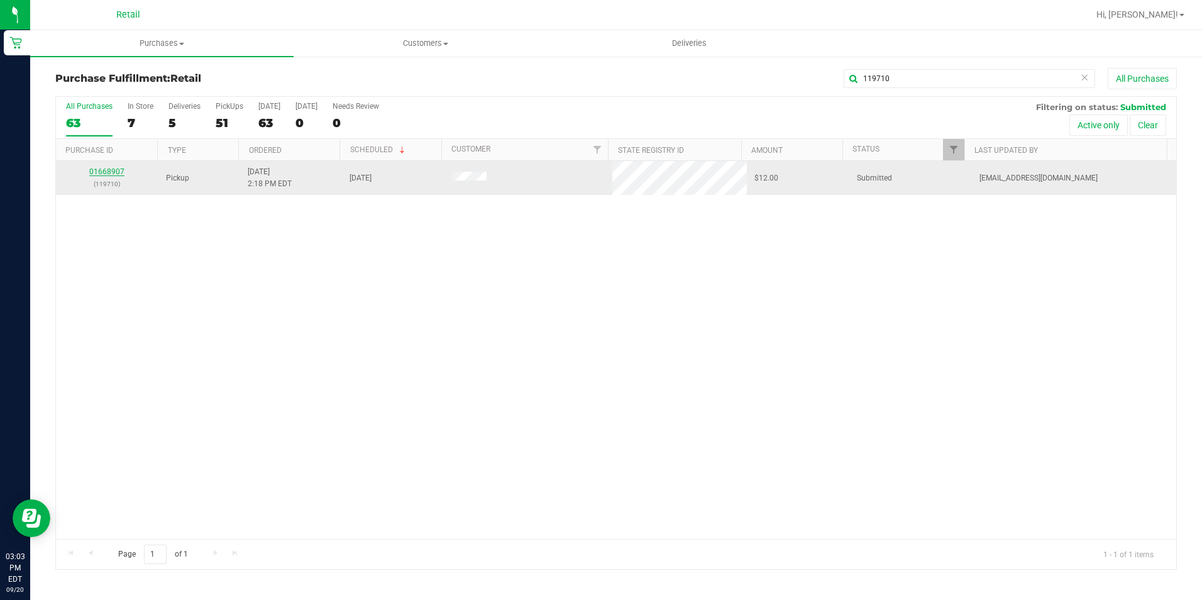
click at [115, 170] on link "01668907" at bounding box center [106, 171] width 35 height 9
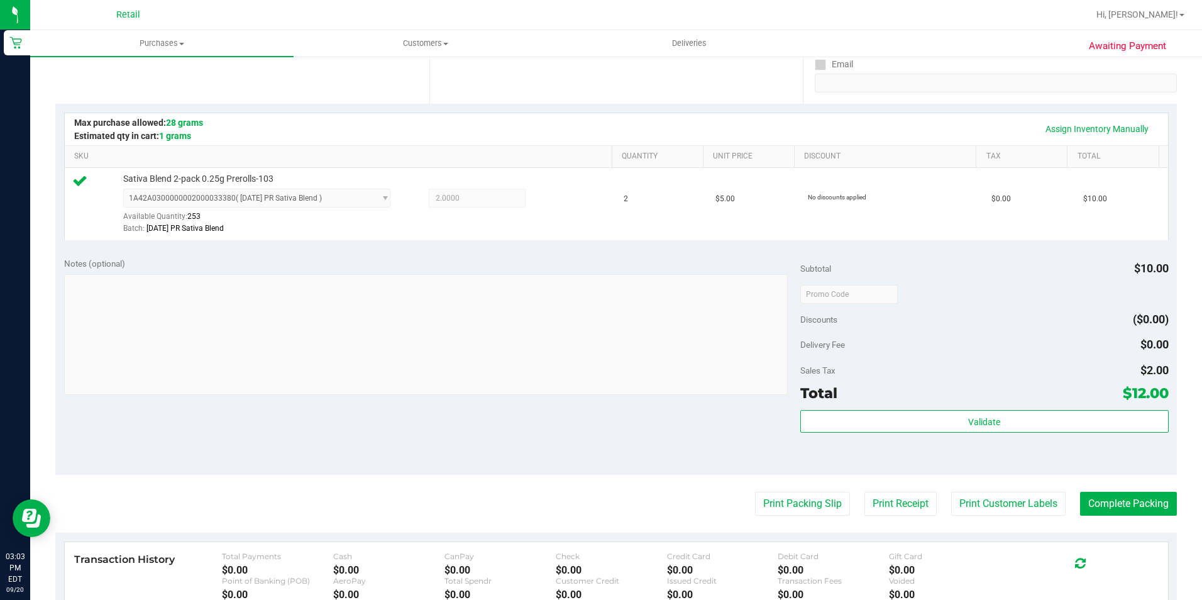
scroll to position [365, 0]
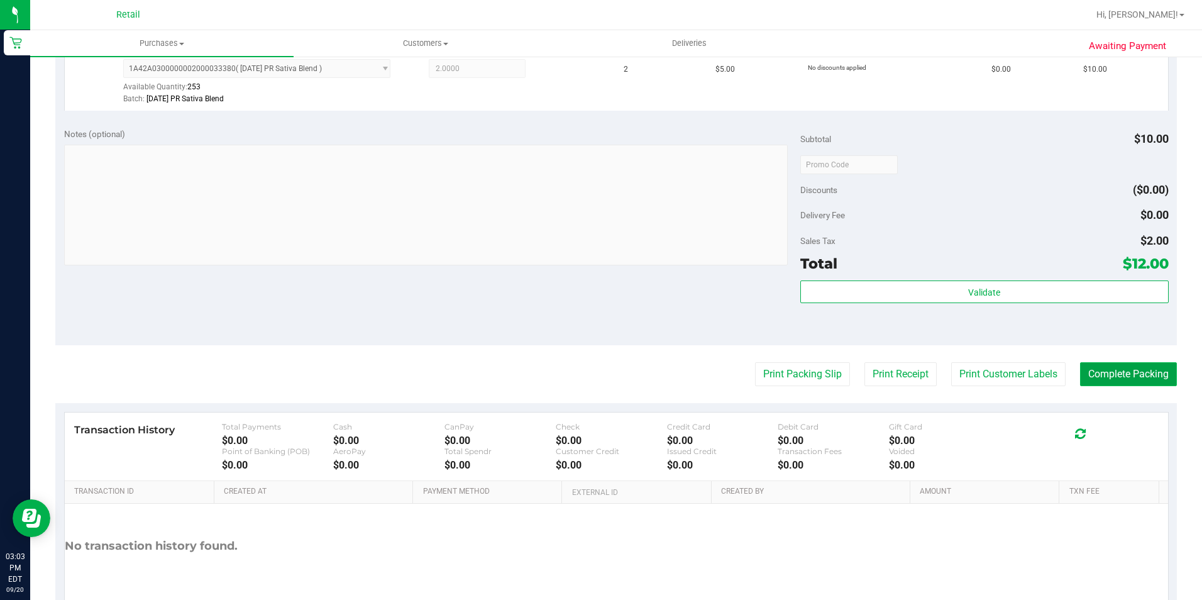
click at [1127, 364] on button "Complete Packing" at bounding box center [1128, 374] width 97 height 24
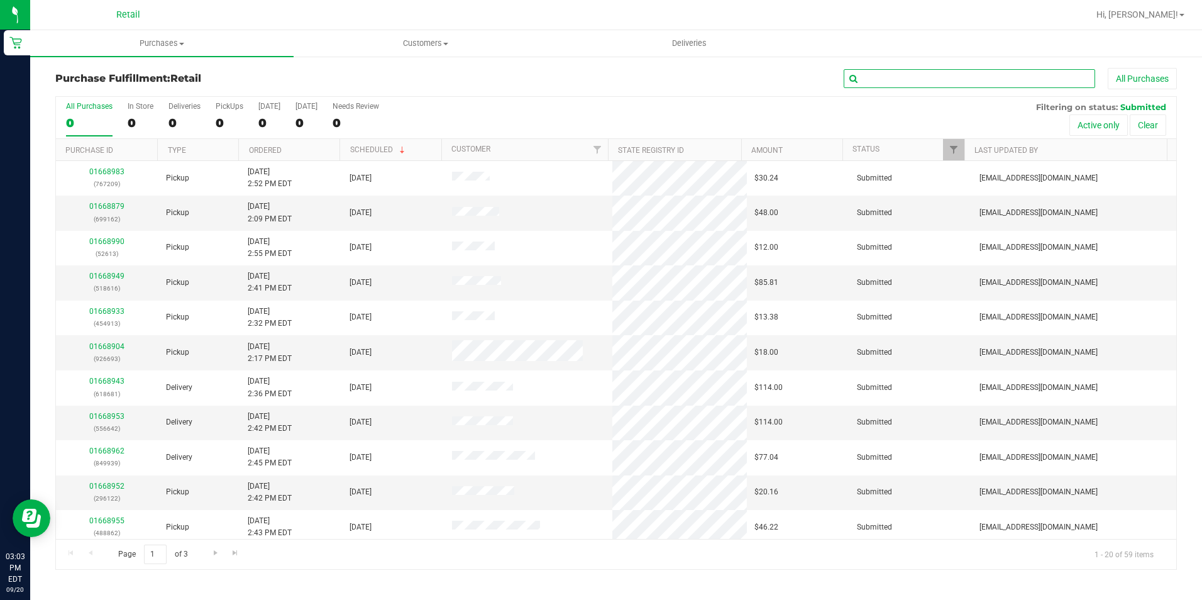
click at [895, 71] on input "text" at bounding box center [968, 78] width 251 height 19
type input "433275"
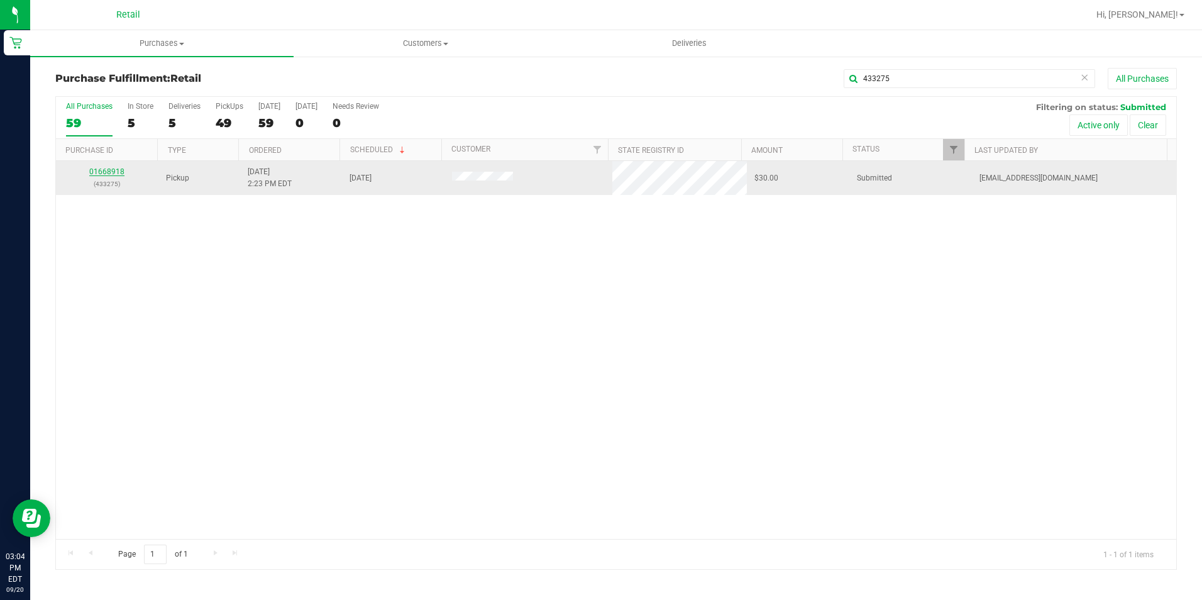
click at [114, 171] on link "01668918" at bounding box center [106, 171] width 35 height 9
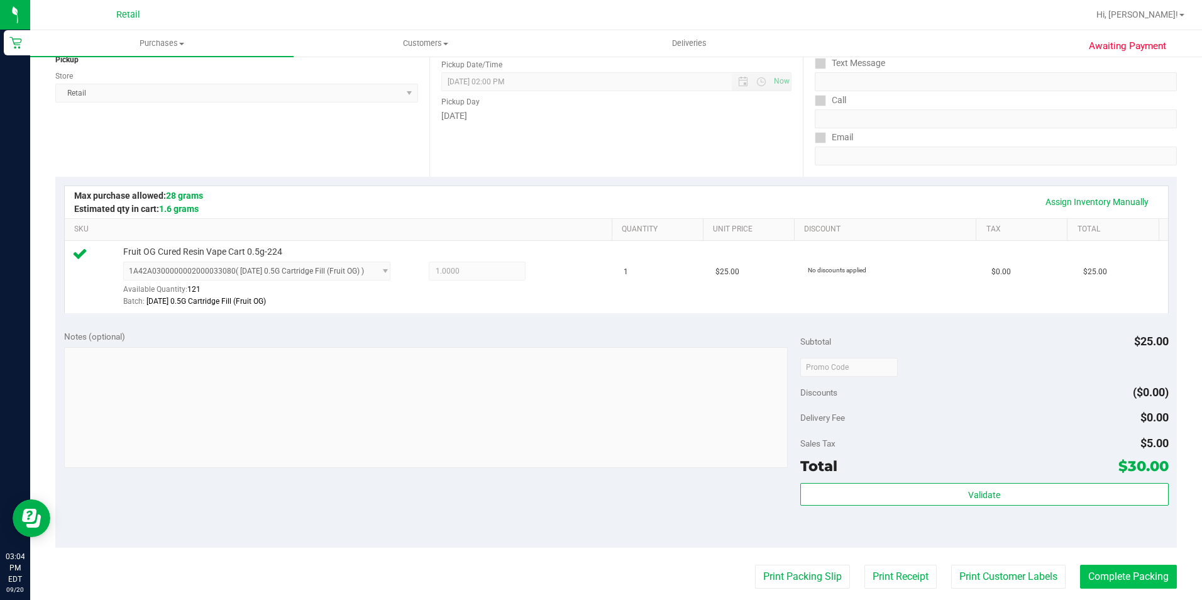
scroll to position [251, 0]
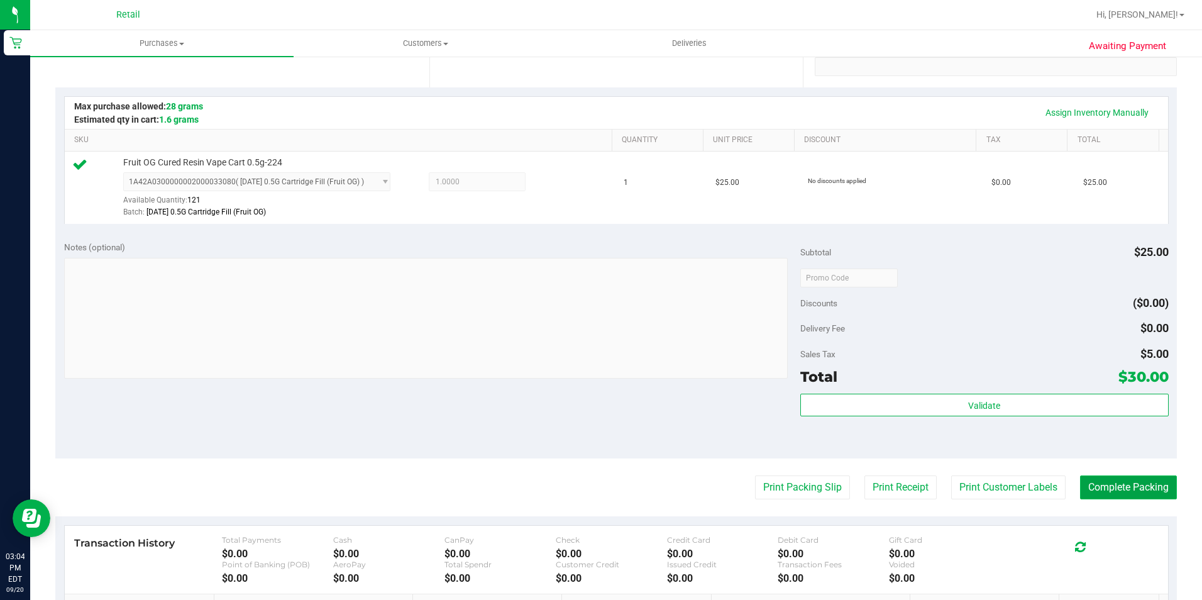
click at [1152, 492] on button "Complete Packing" at bounding box center [1128, 487] width 97 height 24
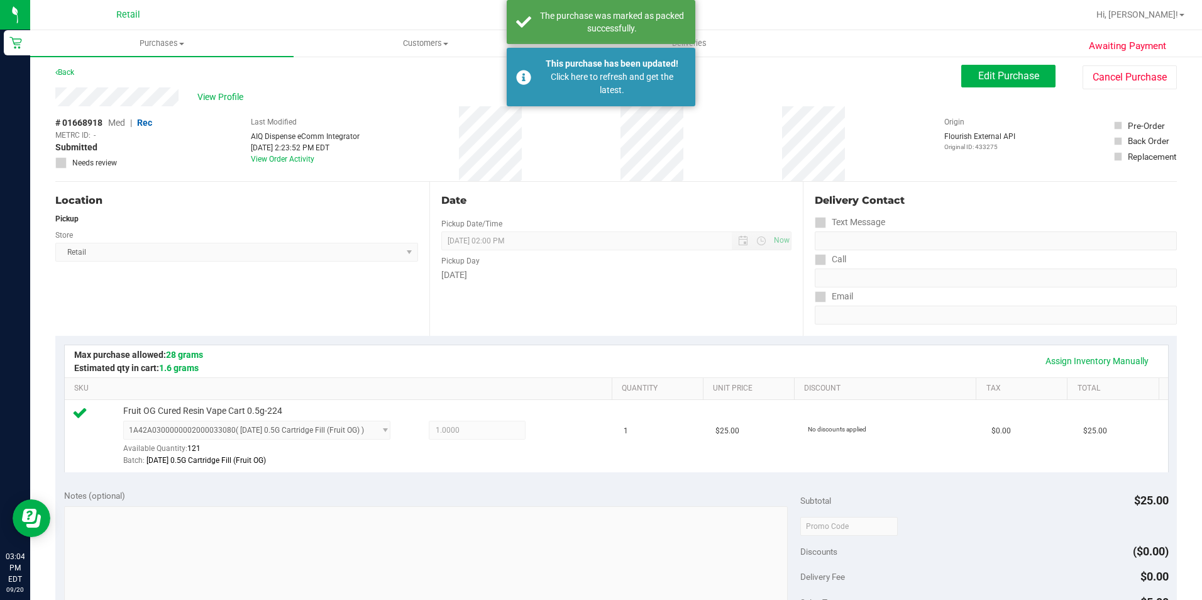
scroll to position [0, 0]
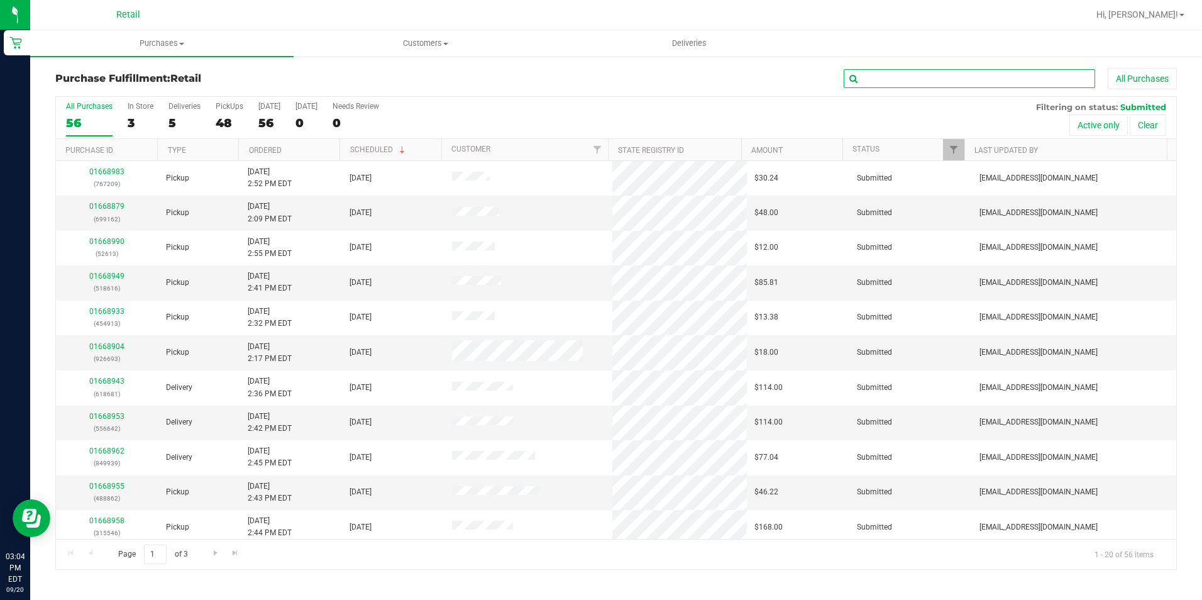
click at [946, 79] on input "text" at bounding box center [968, 78] width 251 height 19
type input "520705"
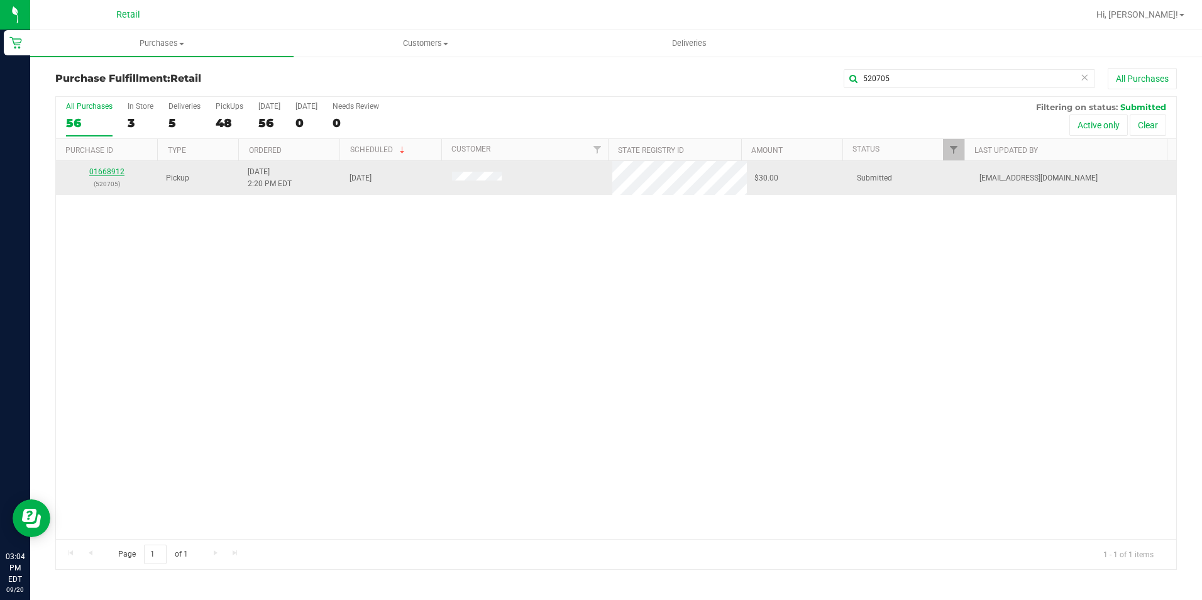
click at [94, 173] on link "01668912" at bounding box center [106, 171] width 35 height 9
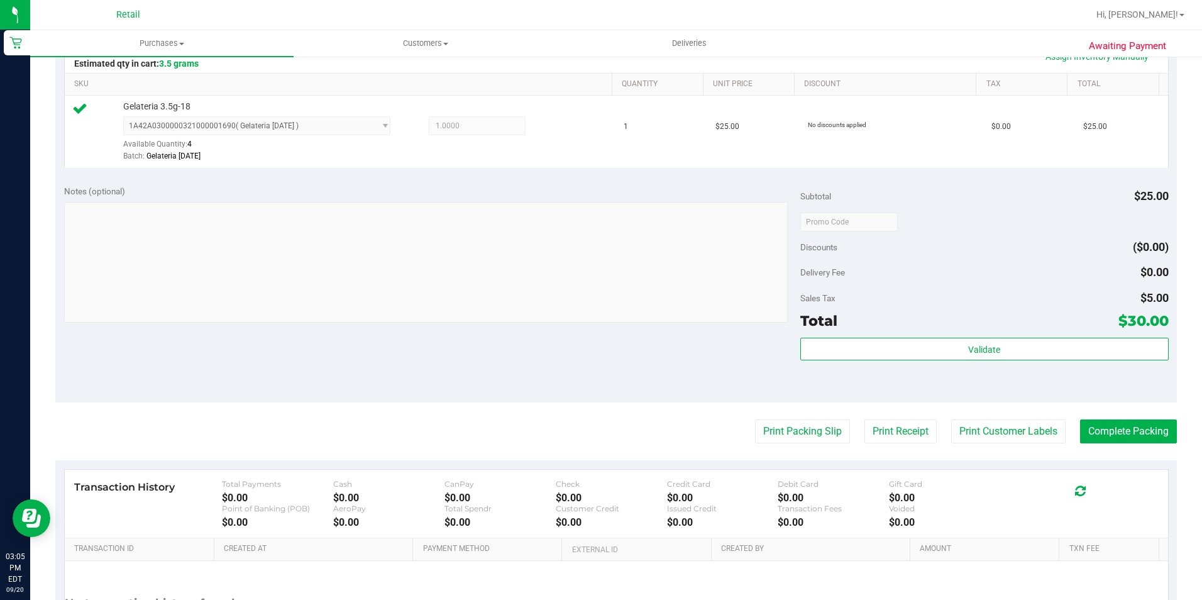
scroll to position [314, 0]
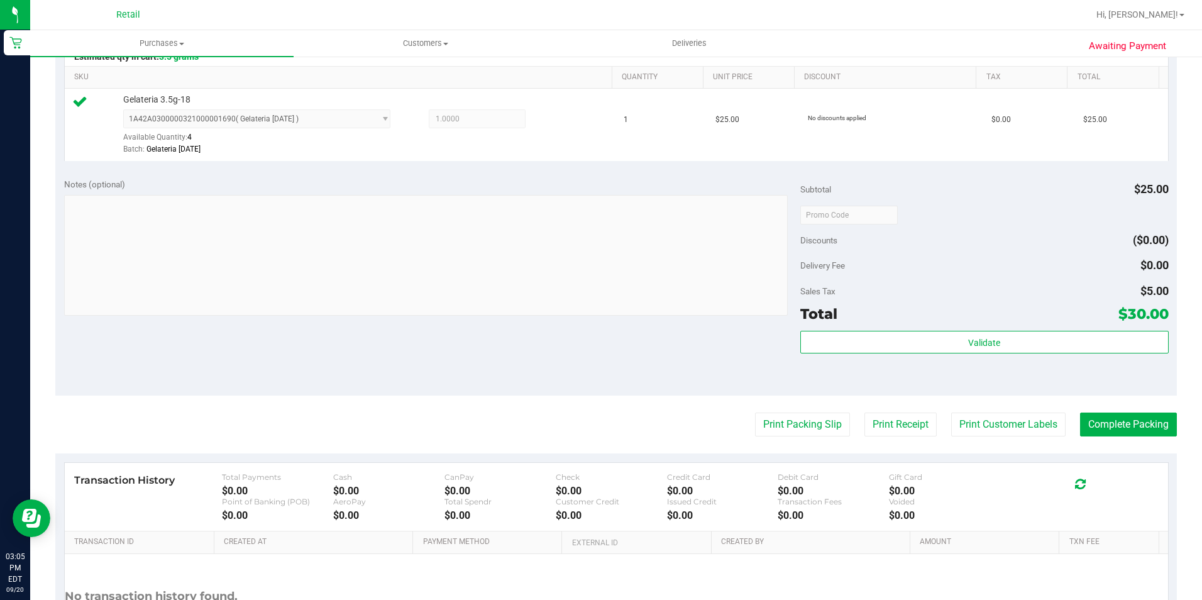
click at [1115, 439] on purchase-details "Back Edit Purchase Cancel Purchase View Profile # 01668912 Med | Rec METRC ID: …" at bounding box center [615, 221] width 1121 height 935
click at [1112, 416] on button "Complete Packing" at bounding box center [1128, 424] width 97 height 24
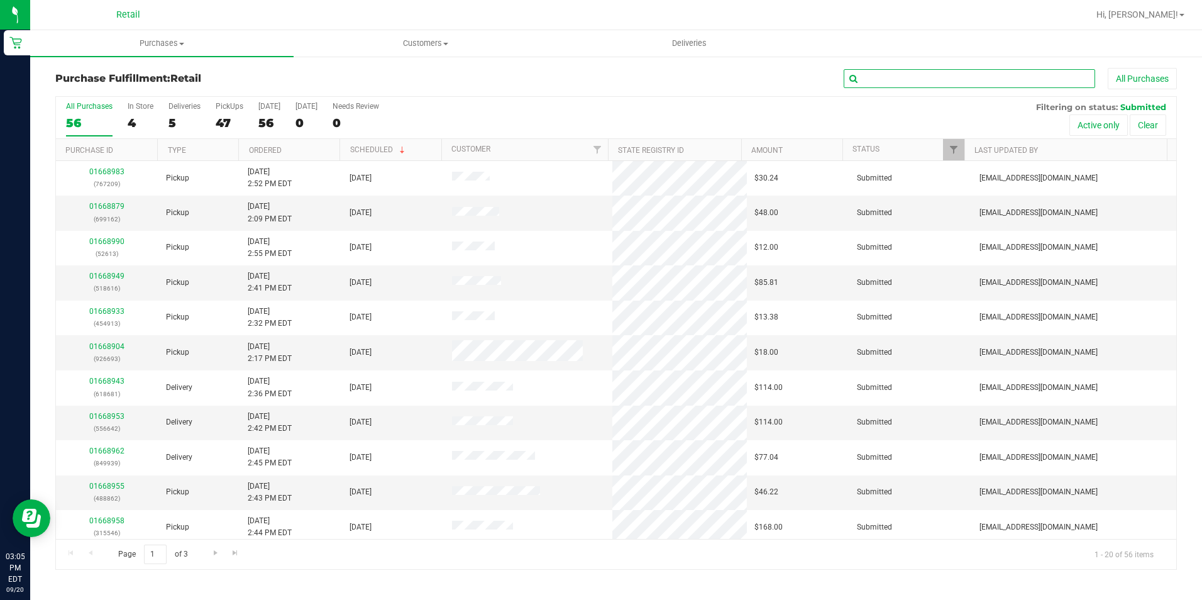
click at [938, 80] on input "text" at bounding box center [968, 78] width 251 height 19
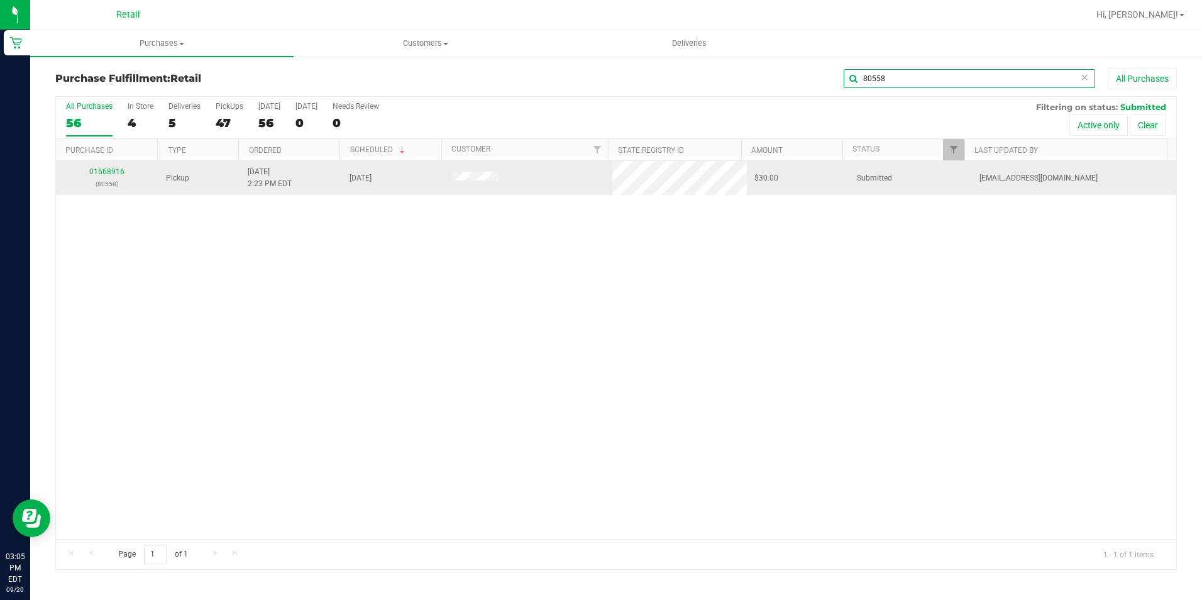
type input "80558"
click at [110, 162] on td "01668916 (80558)" at bounding box center [107, 178] width 102 height 34
click at [105, 170] on link "01668916" at bounding box center [106, 171] width 35 height 9
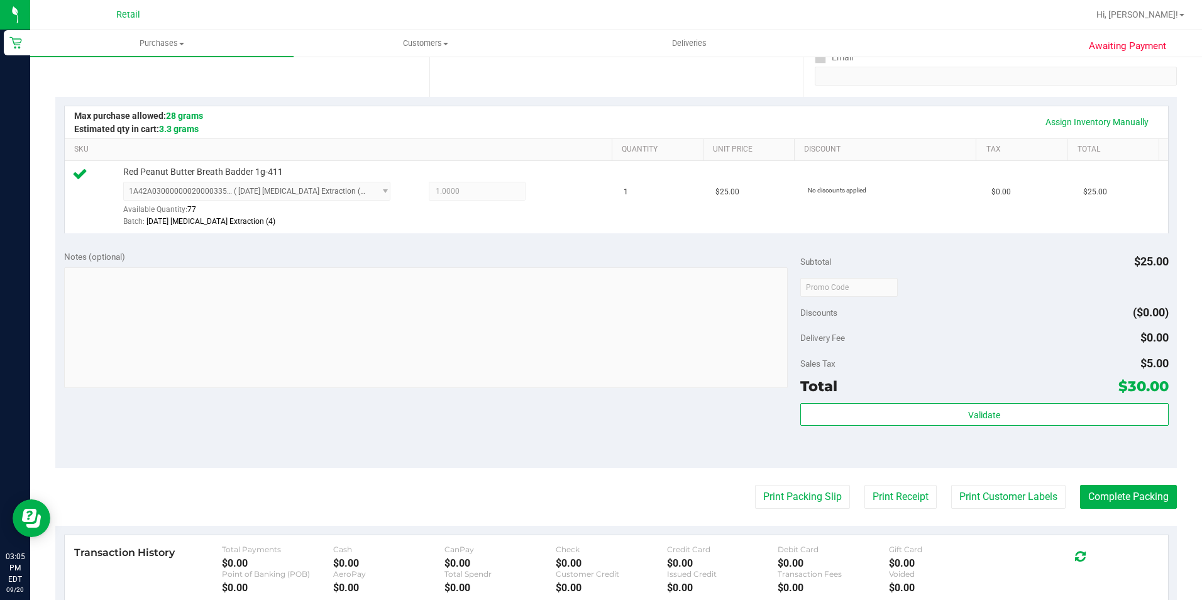
scroll to position [314, 0]
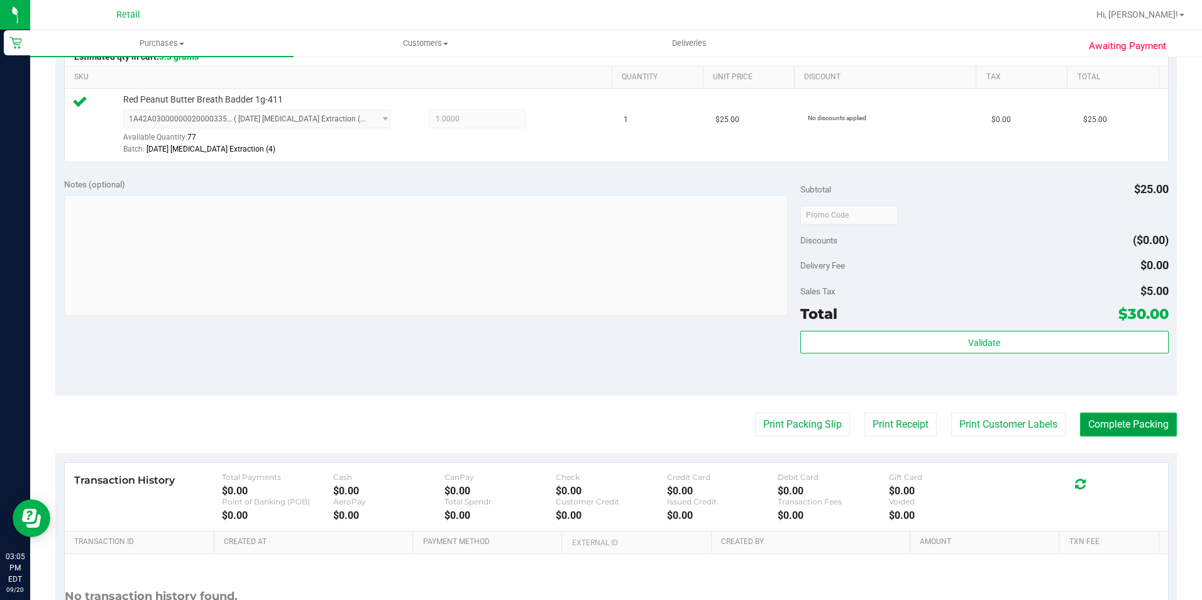
click at [1154, 415] on button "Complete Packing" at bounding box center [1128, 424] width 97 height 24
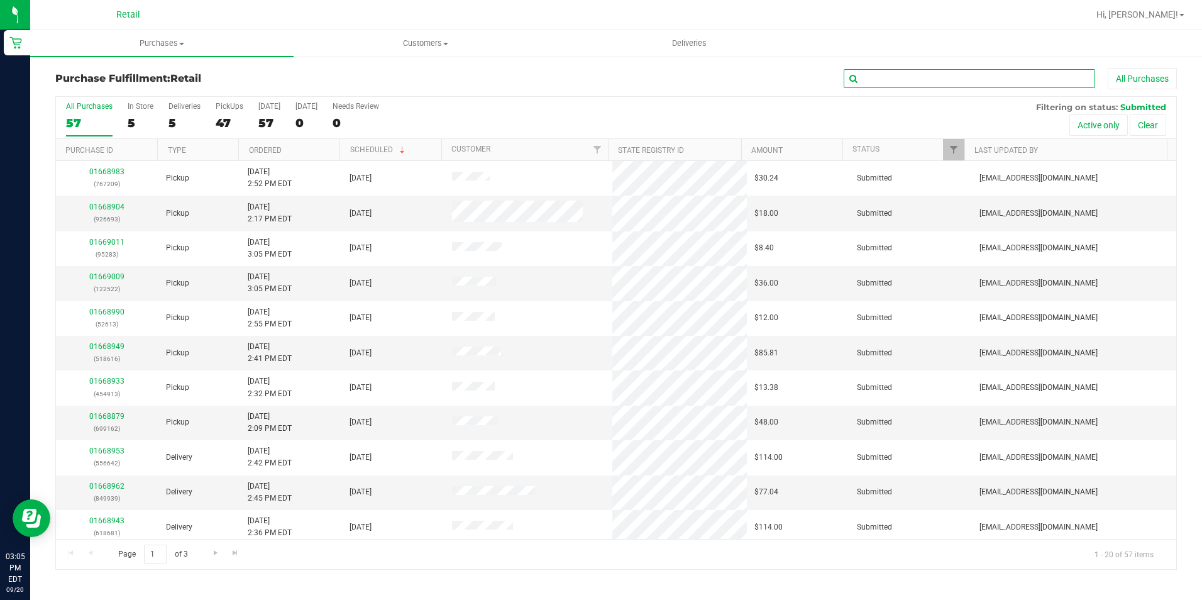
click at [921, 72] on input "text" at bounding box center [968, 78] width 251 height 19
type input "976524"
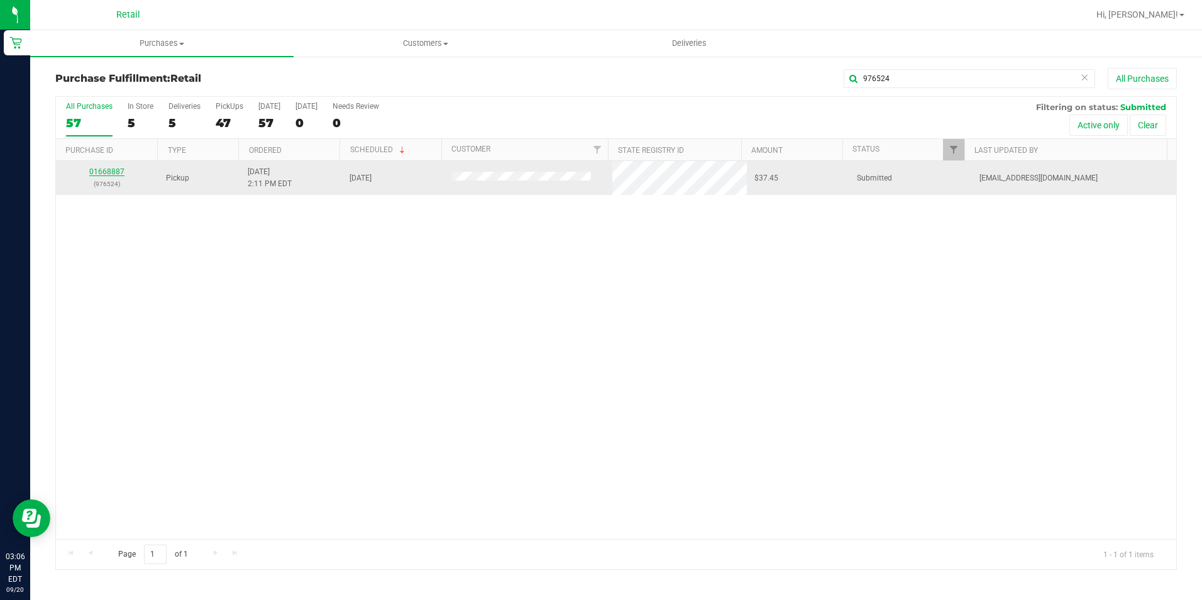
click at [111, 173] on link "01668887" at bounding box center [106, 171] width 35 height 9
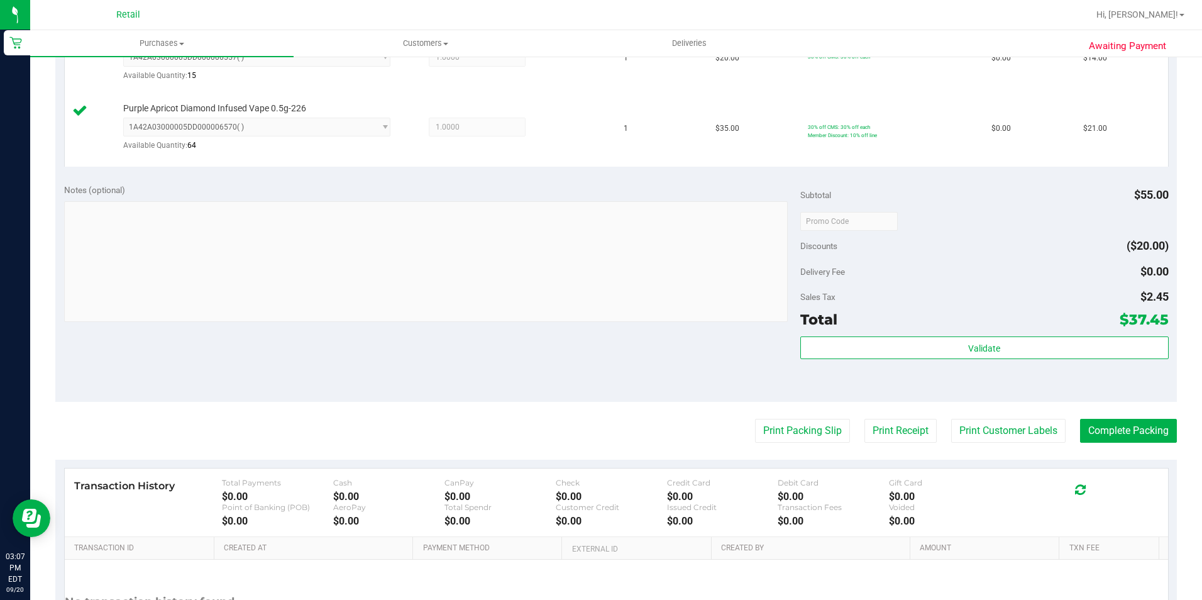
scroll to position [377, 0]
click at [1132, 437] on button "Complete Packing" at bounding box center [1128, 429] width 97 height 24
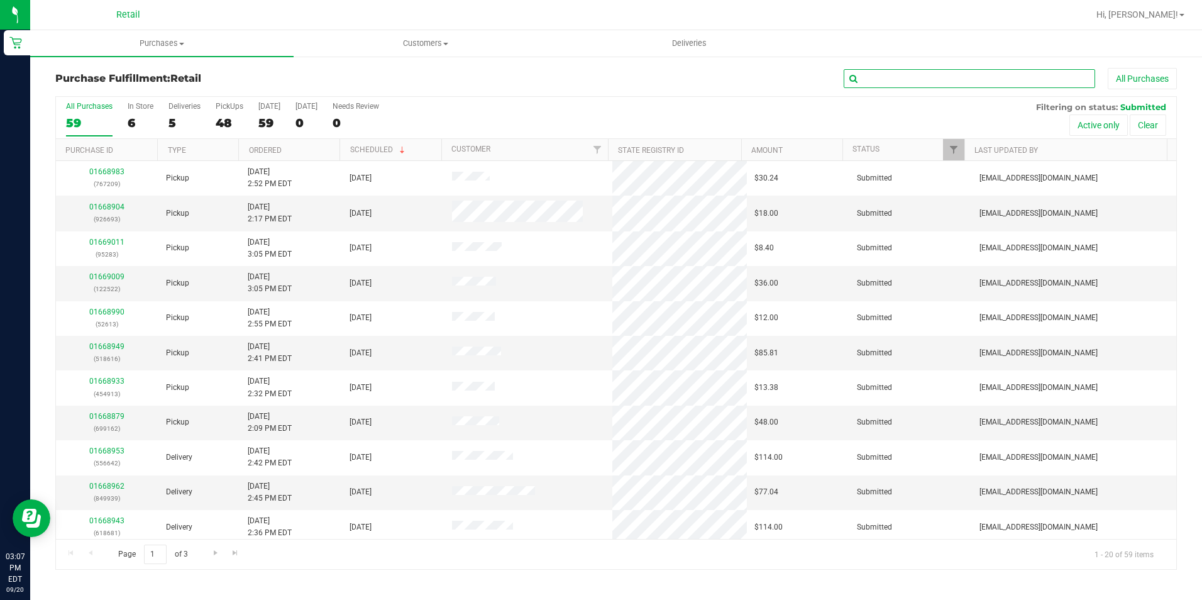
click at [912, 83] on input "text" at bounding box center [968, 78] width 251 height 19
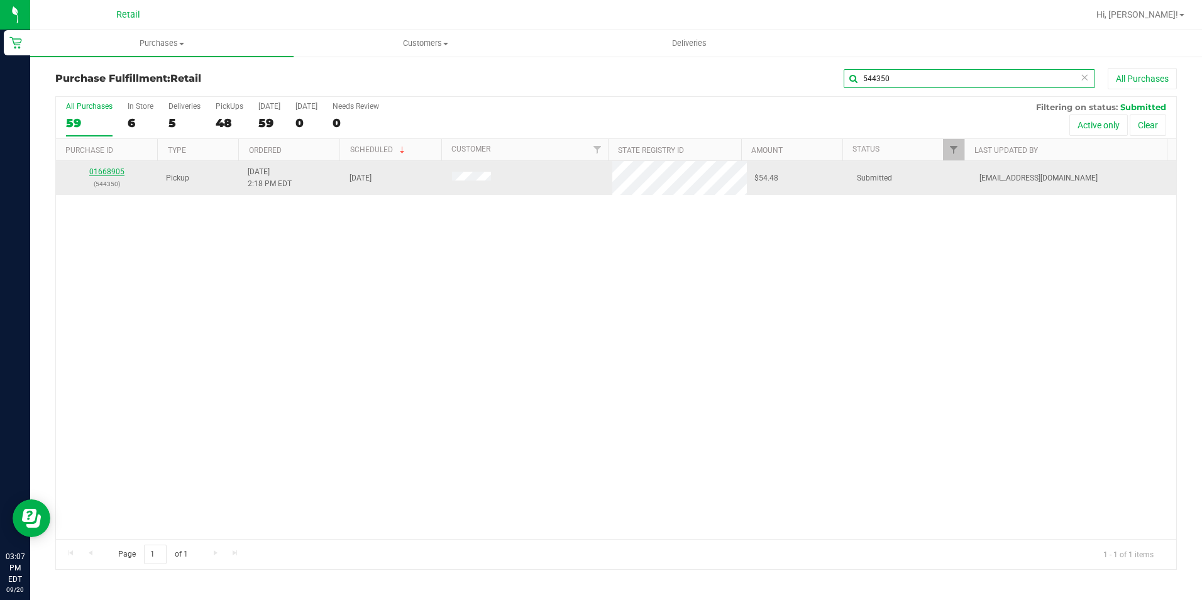
type input "544350"
click at [120, 170] on link "01668905" at bounding box center [106, 171] width 35 height 9
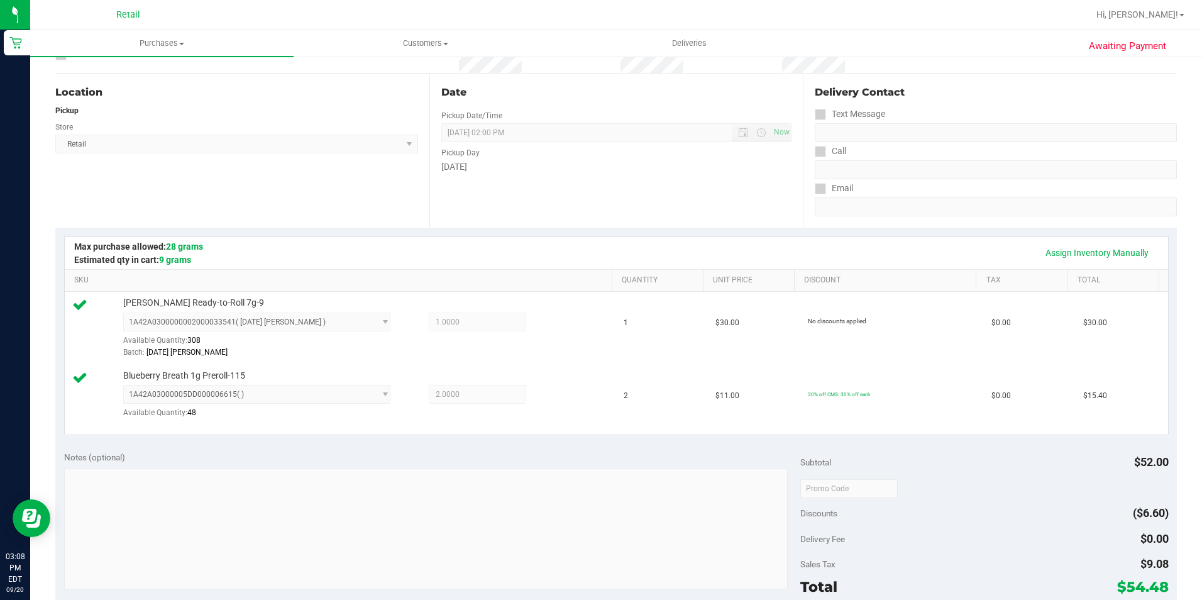
scroll to position [251, 0]
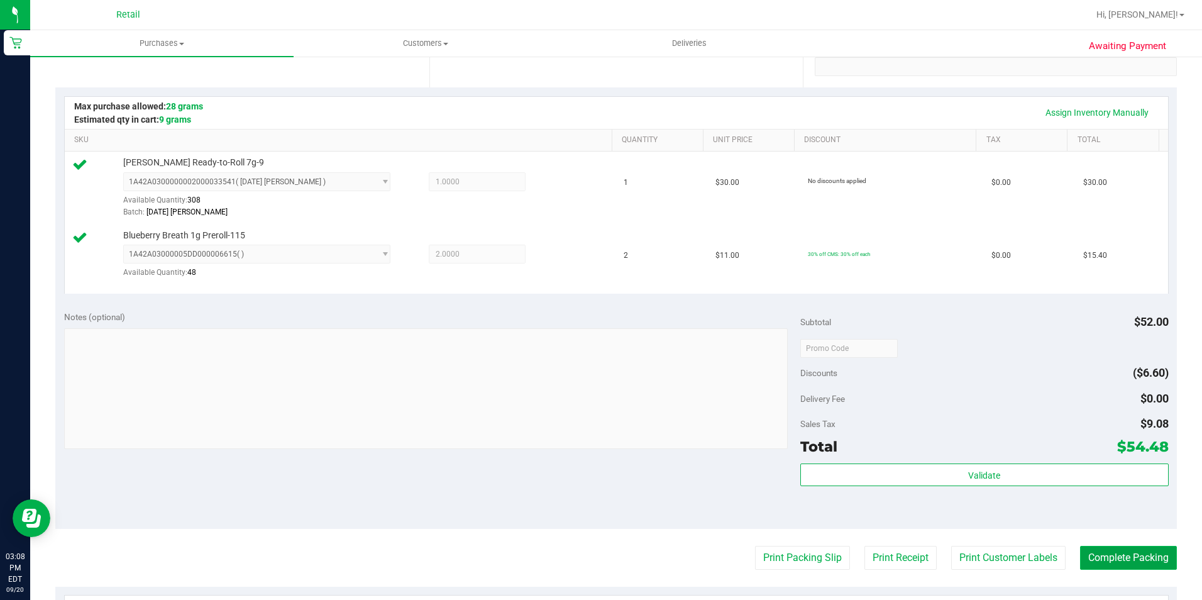
click at [1139, 549] on button "Complete Packing" at bounding box center [1128, 558] width 97 height 24
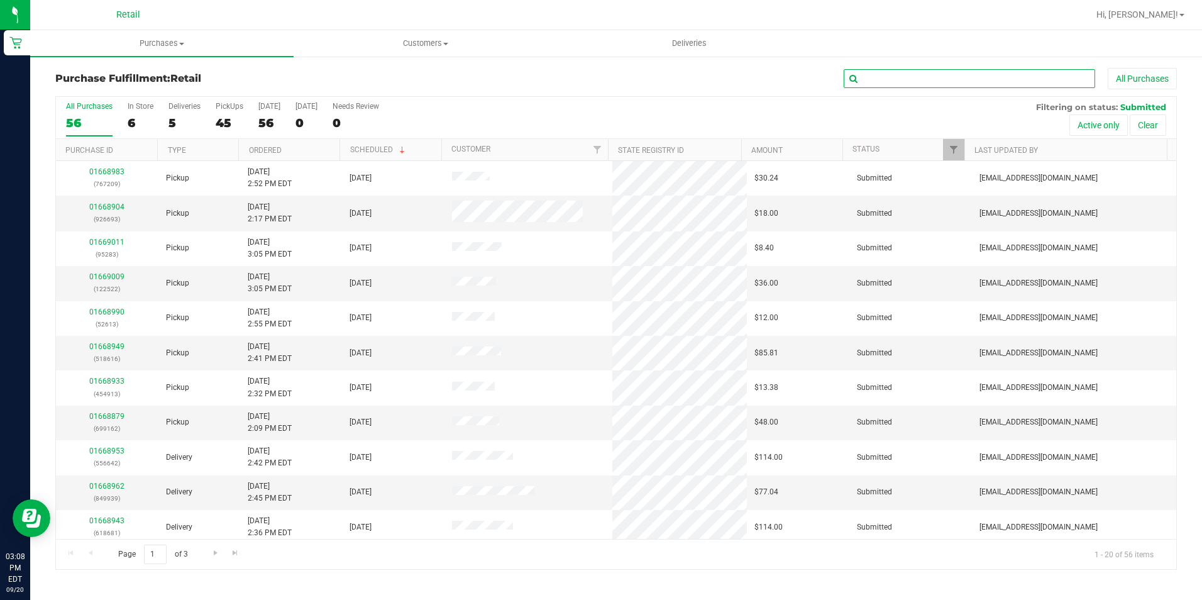
click at [1031, 78] on input "text" at bounding box center [968, 78] width 251 height 19
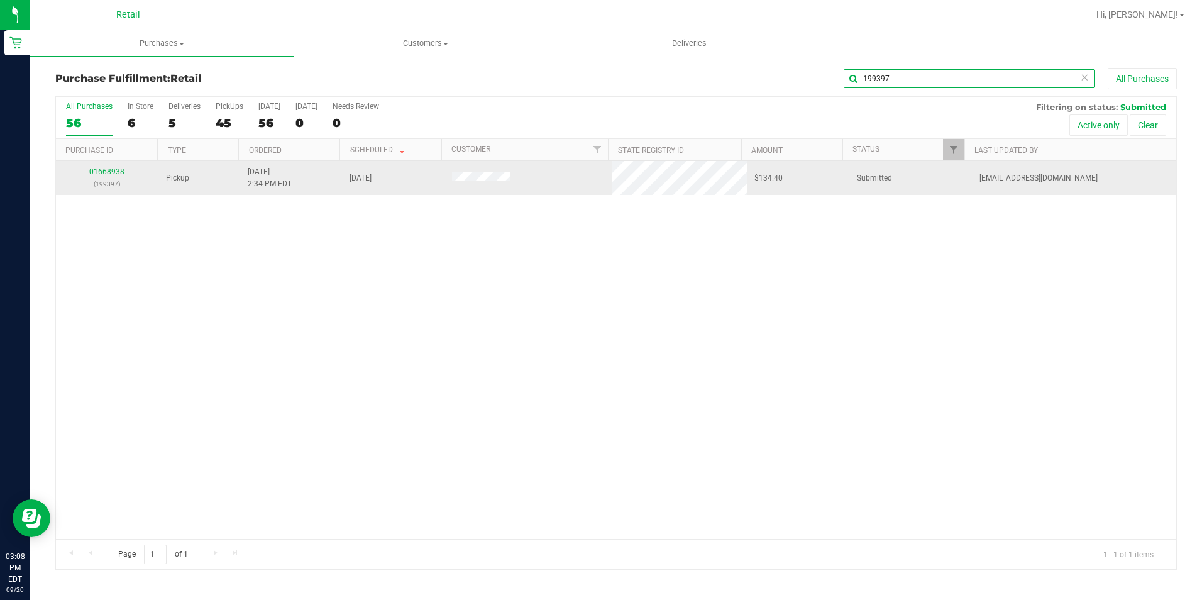
type input "199397"
click at [92, 176] on div "01668938 (199397)" at bounding box center [106, 178] width 87 height 24
click at [109, 171] on link "01668938" at bounding box center [106, 171] width 35 height 9
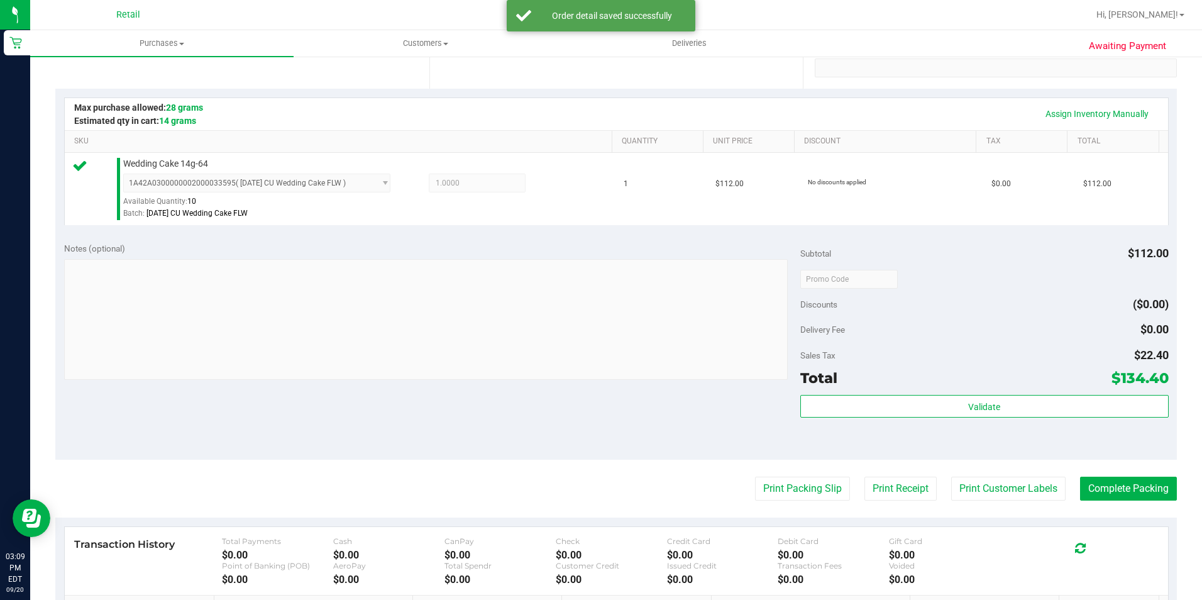
scroll to position [251, 0]
click at [1106, 486] on button "Complete Packing" at bounding box center [1128, 487] width 97 height 24
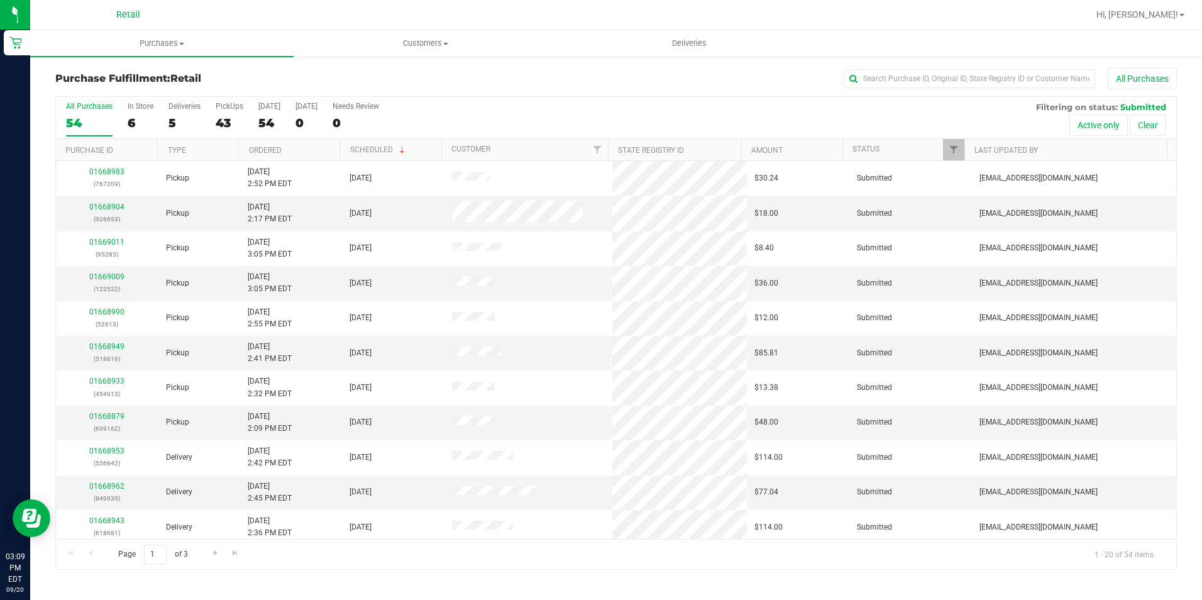
click at [1065, 69] on div "All Purchases" at bounding box center [802, 78] width 747 height 21
click at [1061, 69] on div "All Purchases" at bounding box center [802, 78] width 747 height 21
click at [1061, 80] on input "text" at bounding box center [968, 78] width 251 height 19
type input "534584"
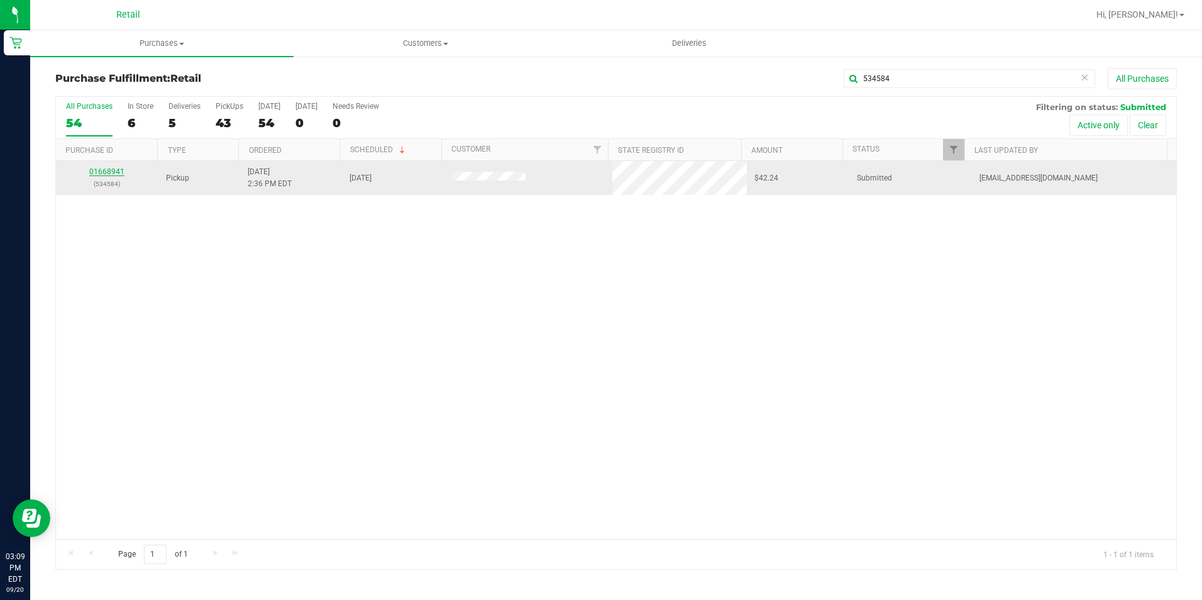
click at [95, 175] on link "01668941" at bounding box center [106, 171] width 35 height 9
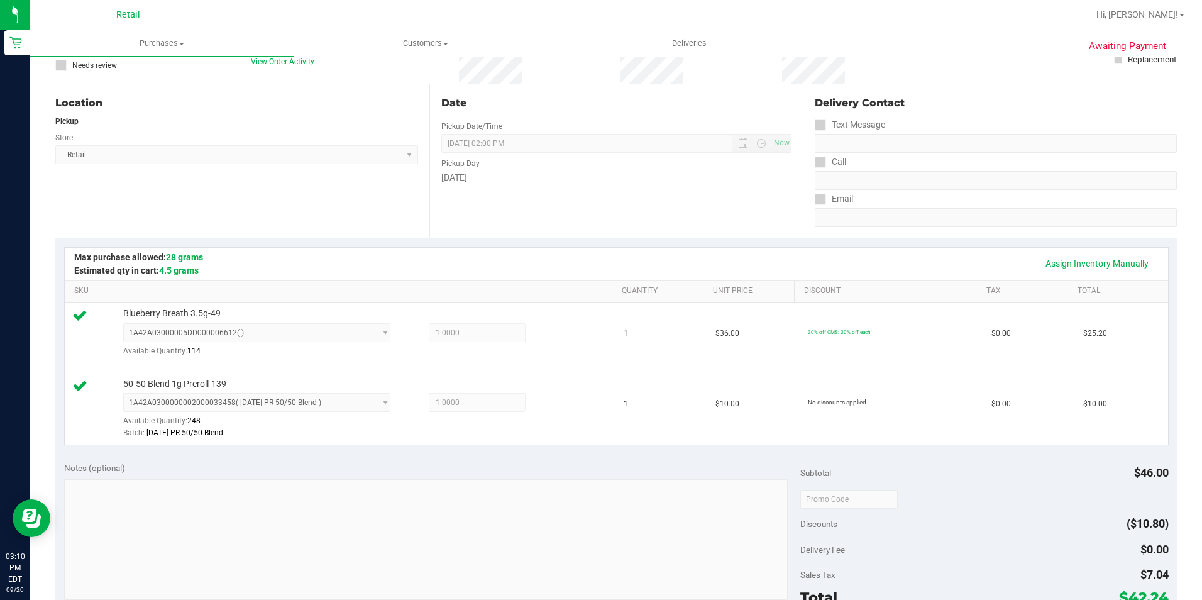
scroll to position [251, 0]
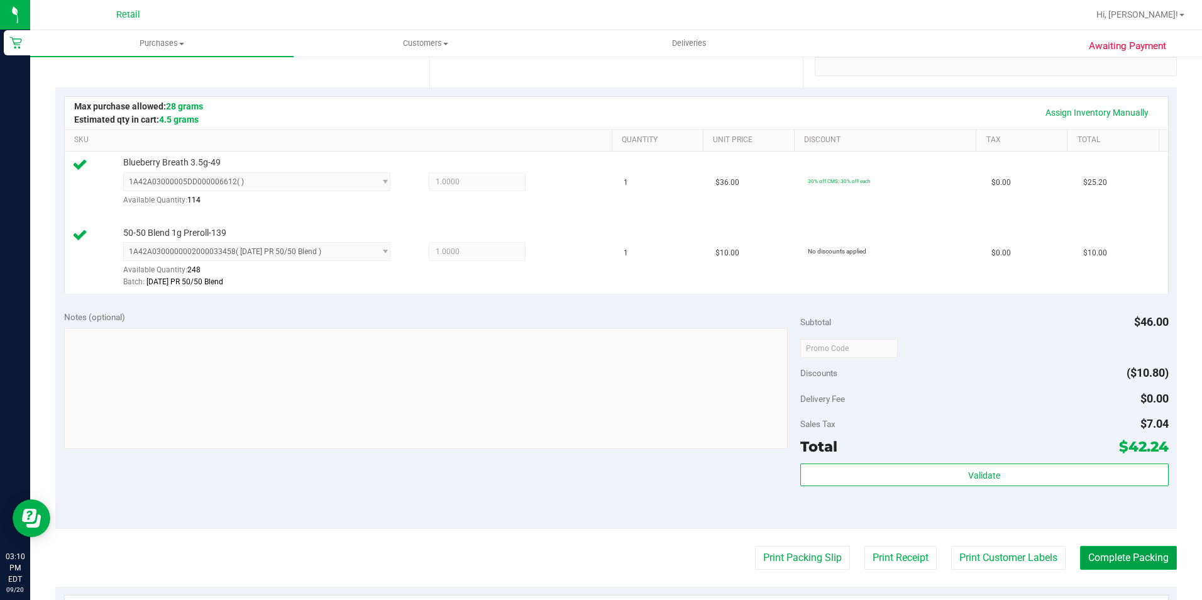
click at [1125, 556] on button "Complete Packing" at bounding box center [1128, 558] width 97 height 24
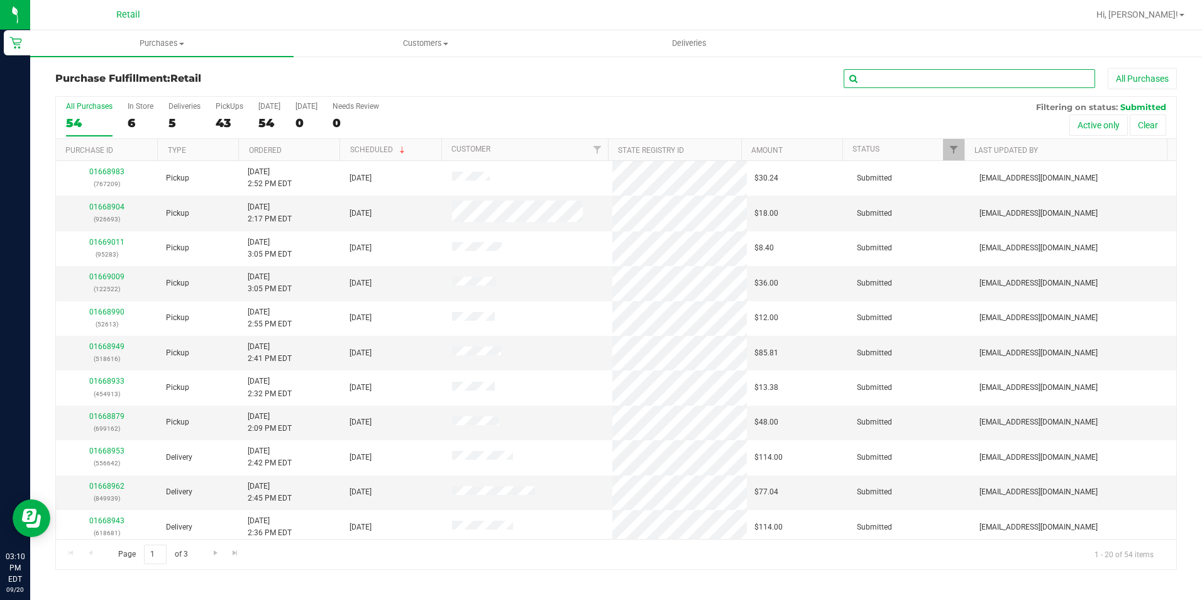
click at [889, 80] on input "text" at bounding box center [968, 78] width 251 height 19
type input "726104"
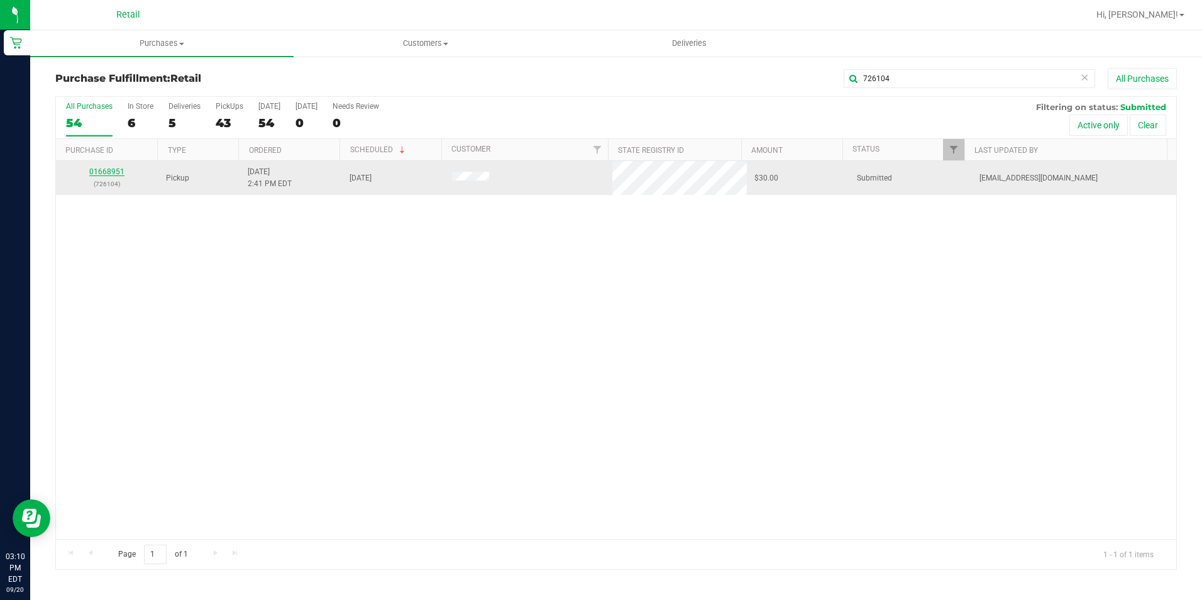
click at [104, 173] on link "01668951" at bounding box center [106, 171] width 35 height 9
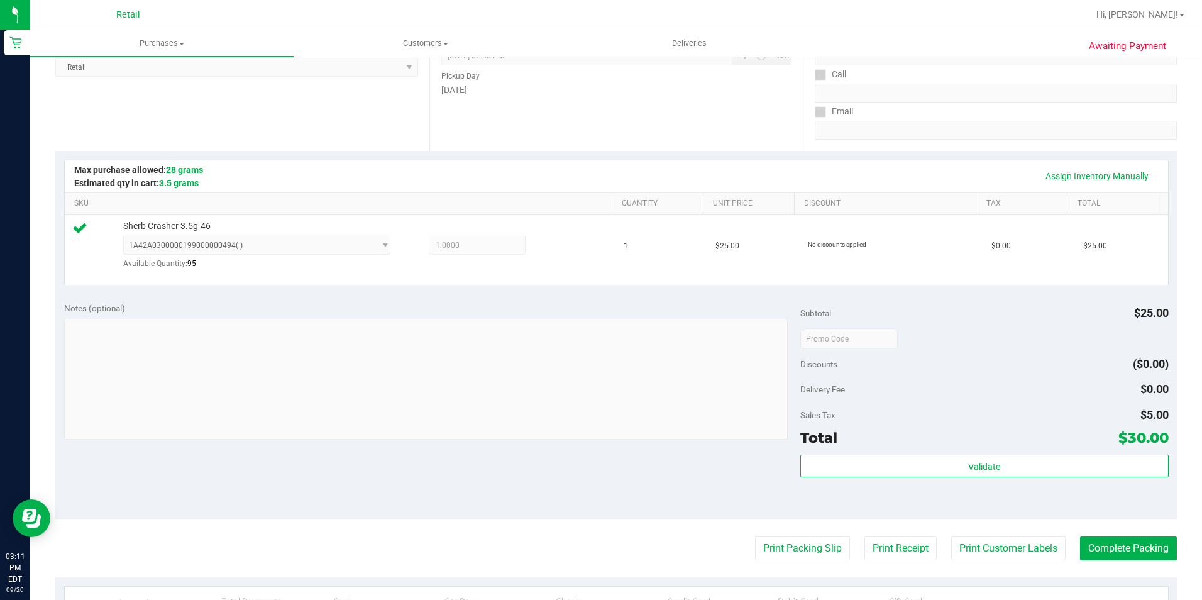
scroll to position [189, 0]
click at [1118, 559] on button "Complete Packing" at bounding box center [1128, 547] width 97 height 24
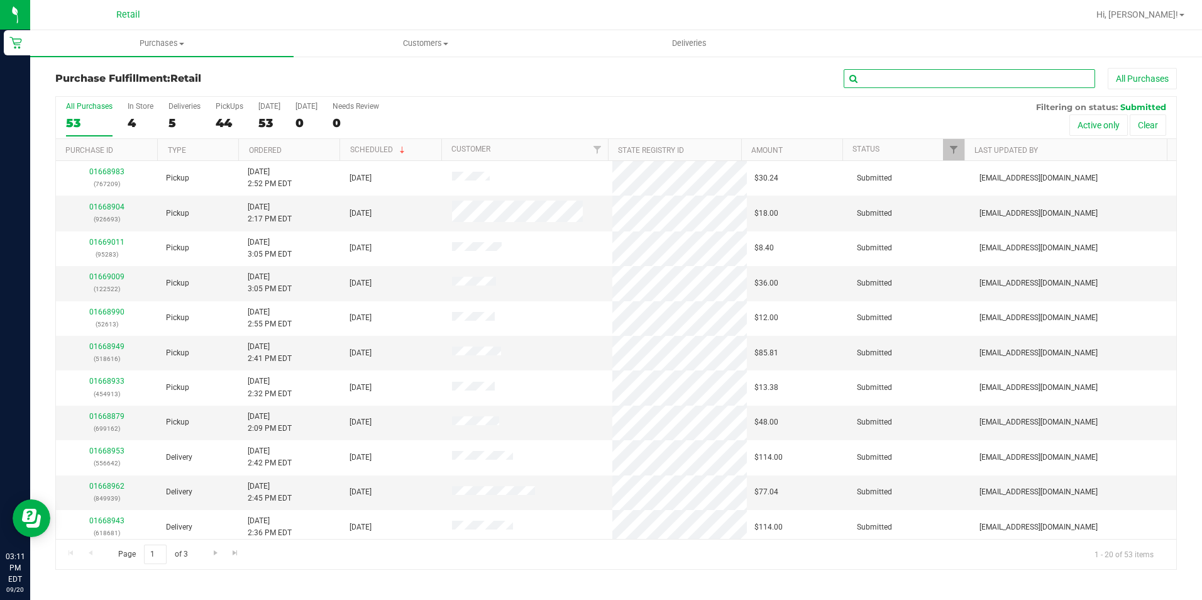
click at [902, 80] on input "text" at bounding box center [968, 78] width 251 height 19
type input "296122"
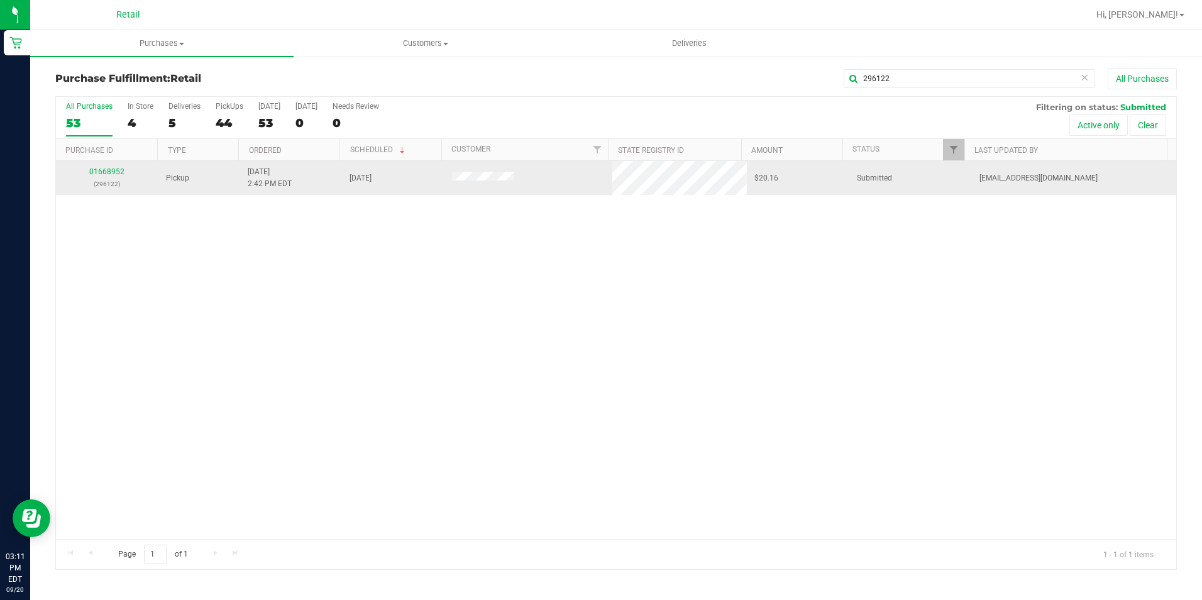
click at [106, 166] on div "01668952 (296122)" at bounding box center [106, 178] width 87 height 24
click at [106, 173] on link "01668952" at bounding box center [106, 171] width 35 height 9
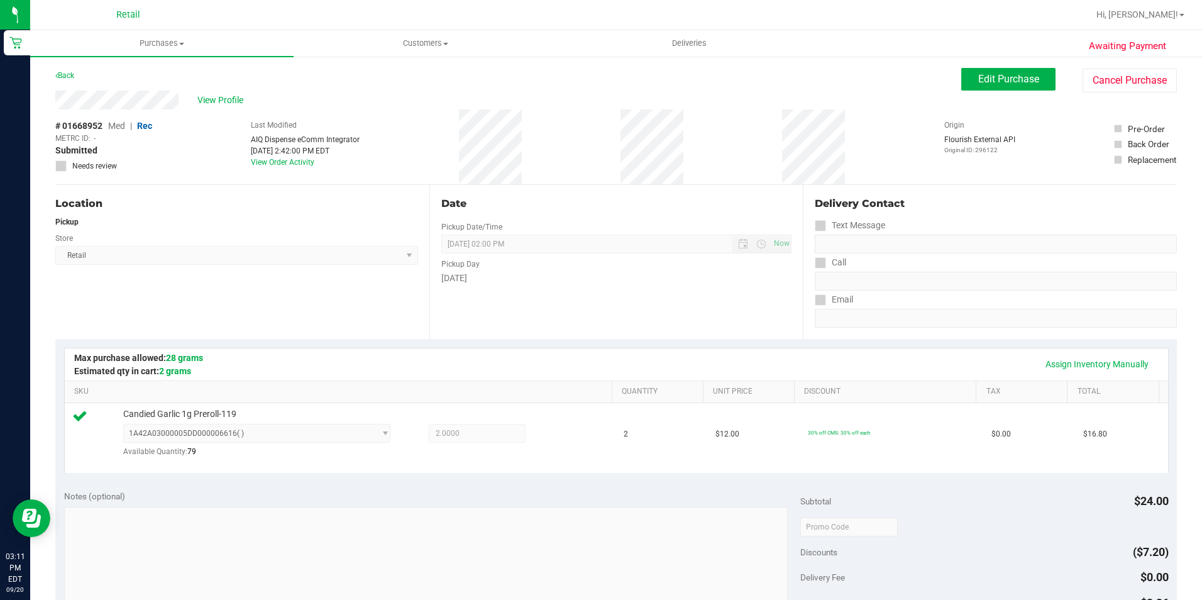
click at [594, 490] on div "Notes (optional)" at bounding box center [432, 496] width 736 height 13
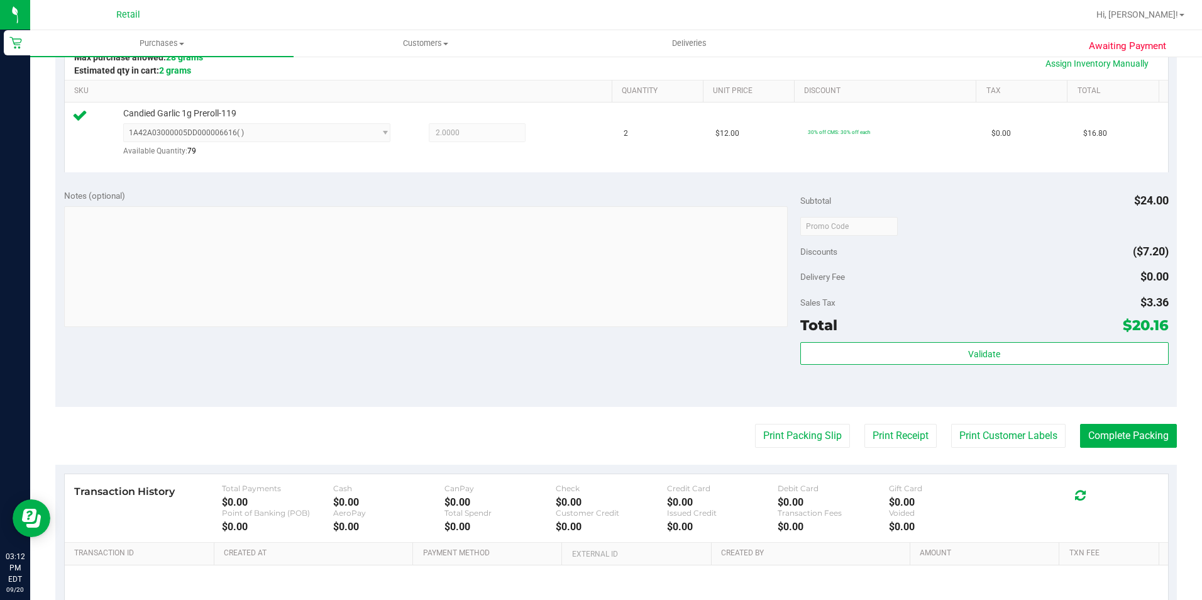
scroll to position [425, 0]
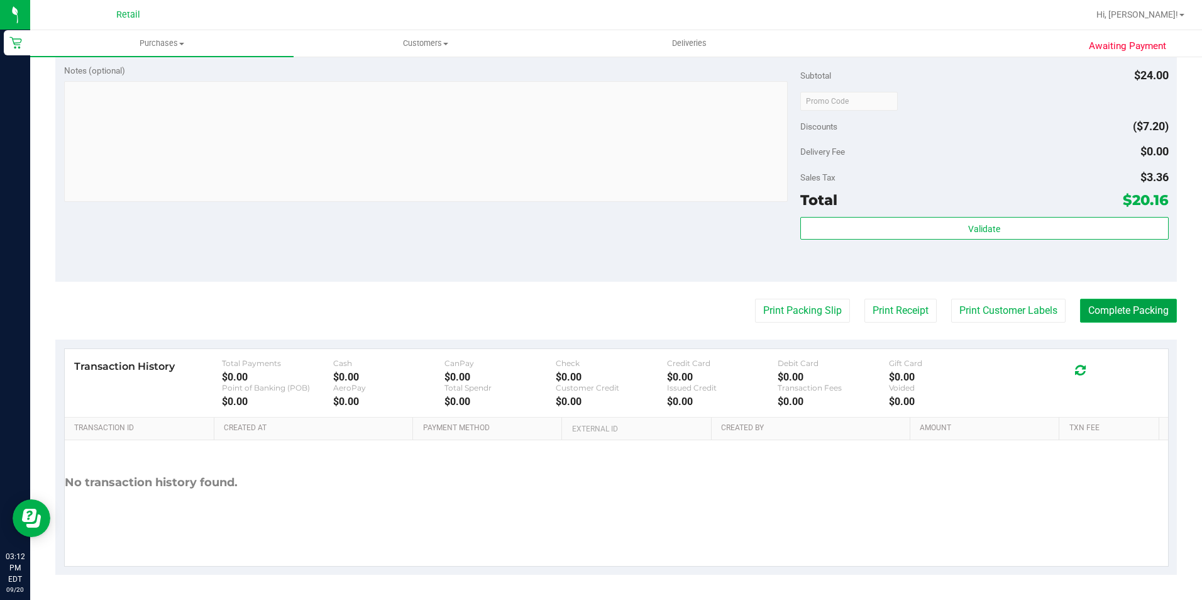
click at [1089, 302] on button "Complete Packing" at bounding box center [1128, 311] width 97 height 24
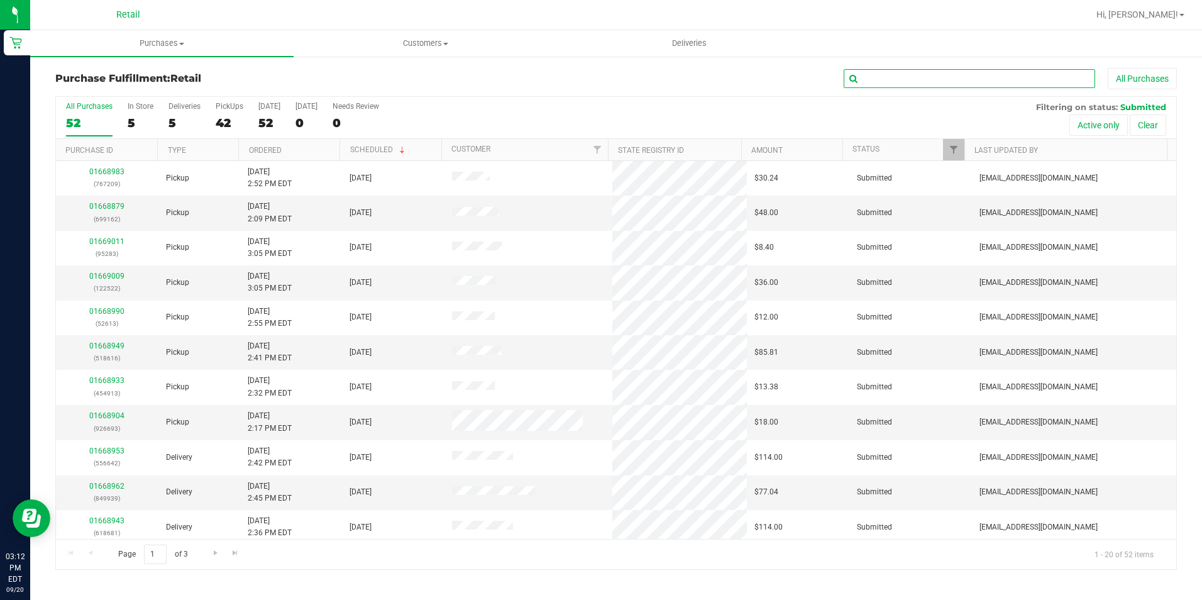
click at [915, 78] on input "text" at bounding box center [968, 78] width 251 height 19
type input "782089"
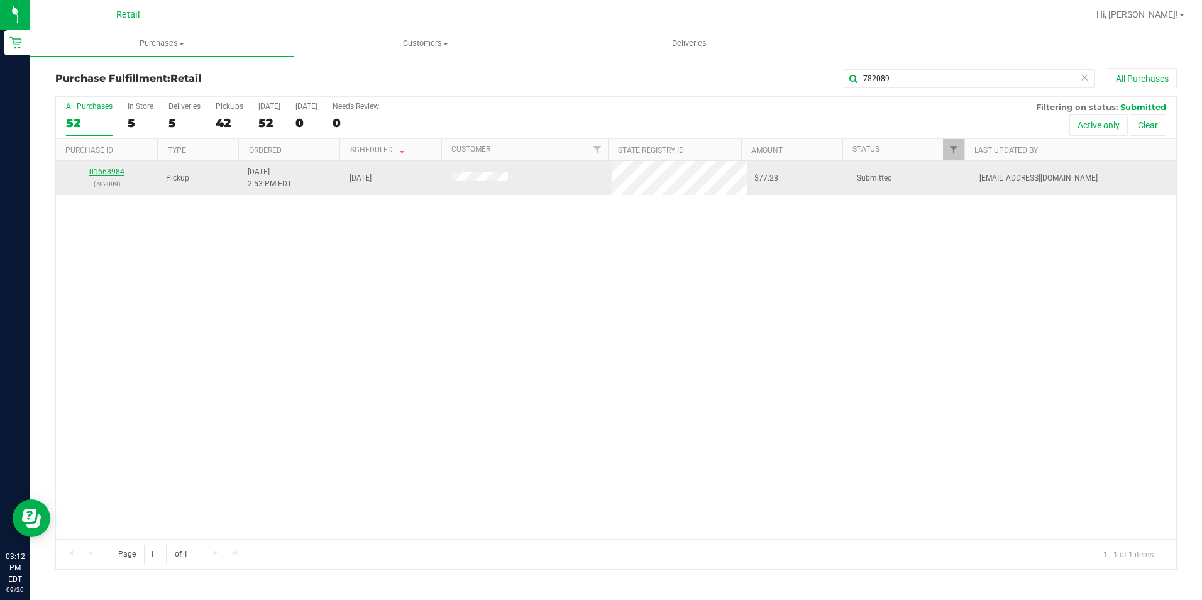
click at [118, 172] on link "01668984" at bounding box center [106, 171] width 35 height 9
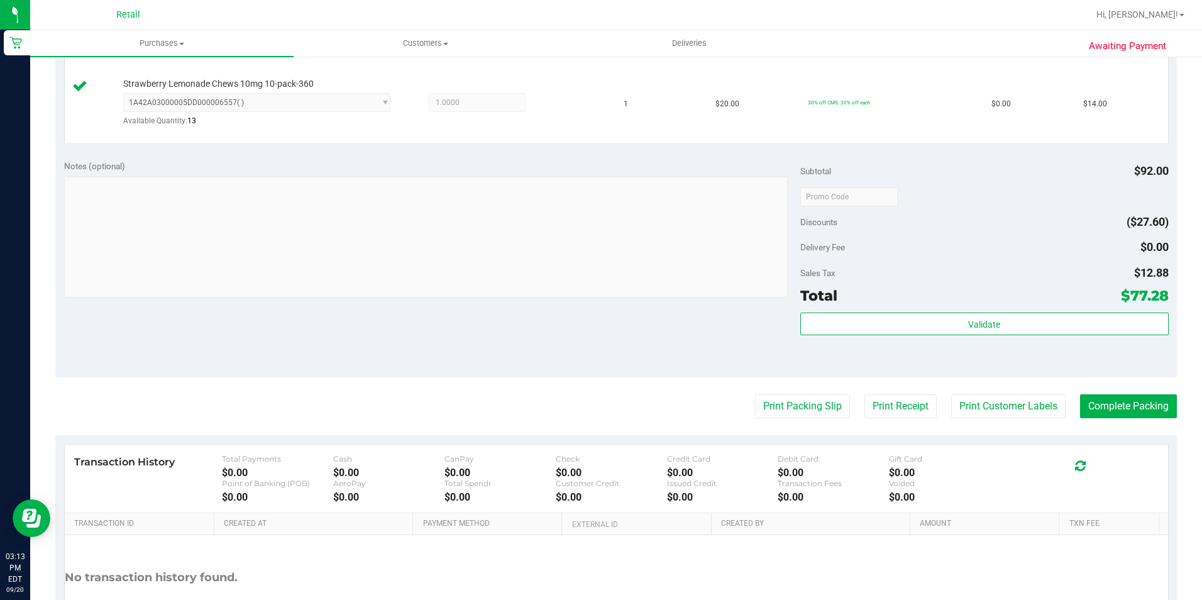
scroll to position [566, 0]
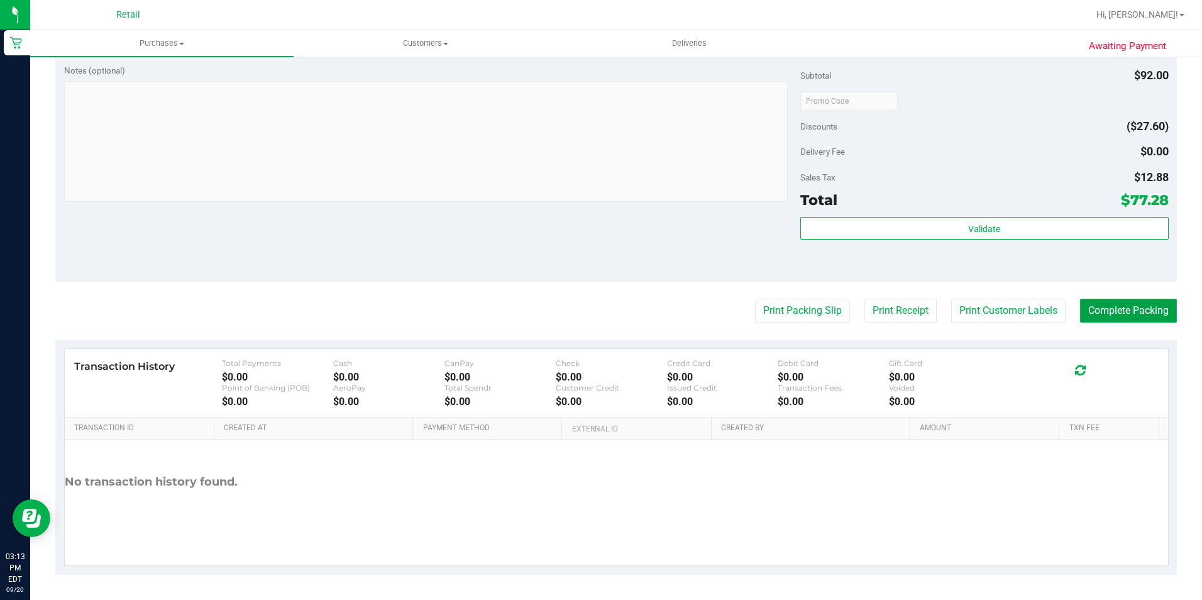
click at [1113, 307] on button "Complete Packing" at bounding box center [1128, 311] width 97 height 24
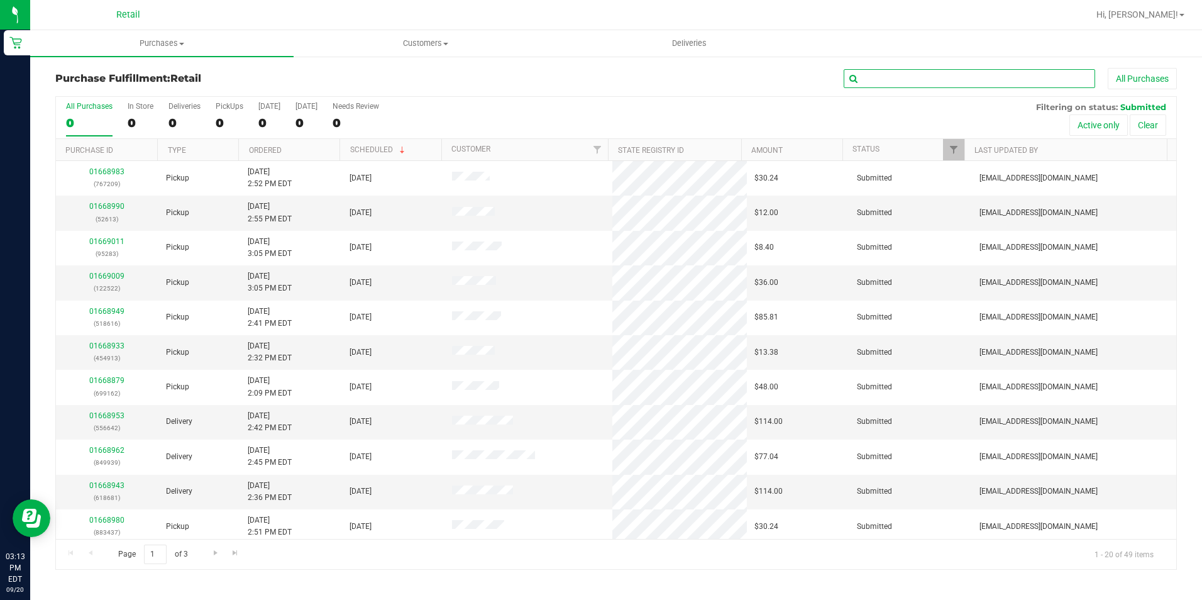
click at [985, 74] on input "text" at bounding box center [968, 78] width 251 height 19
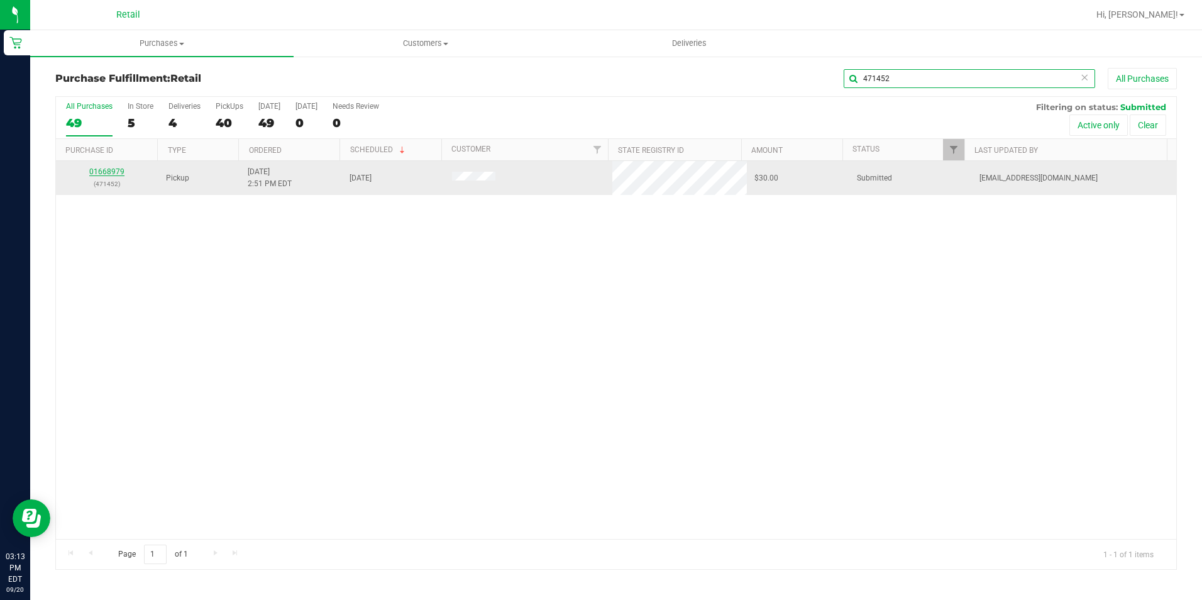
type input "471452"
click at [102, 167] on link "01668979" at bounding box center [106, 171] width 35 height 9
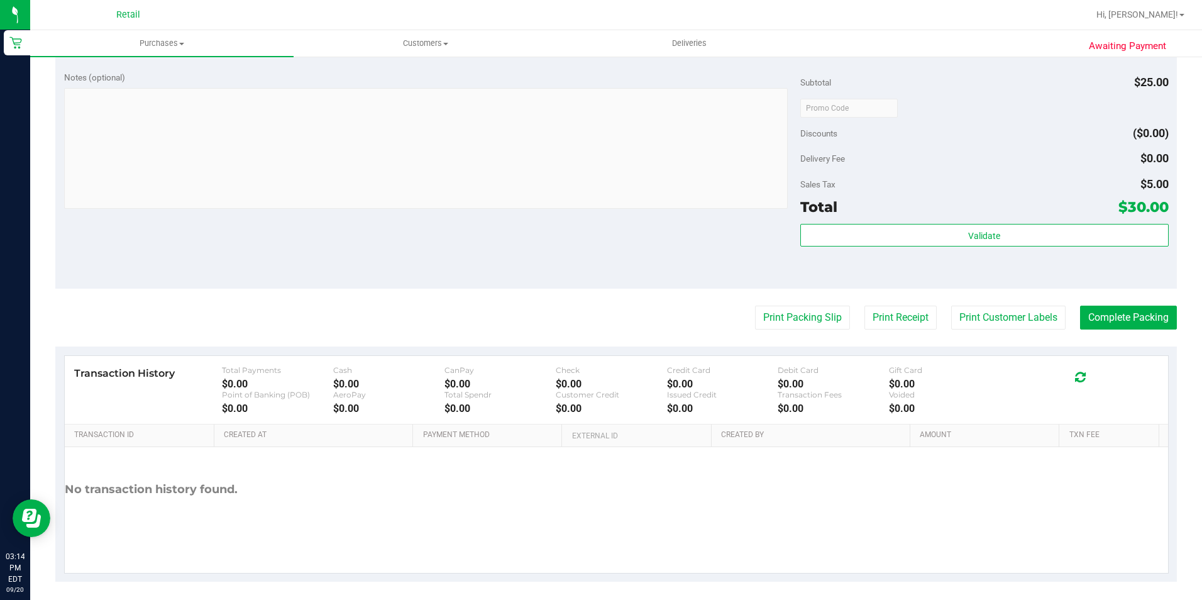
scroll to position [428, 0]
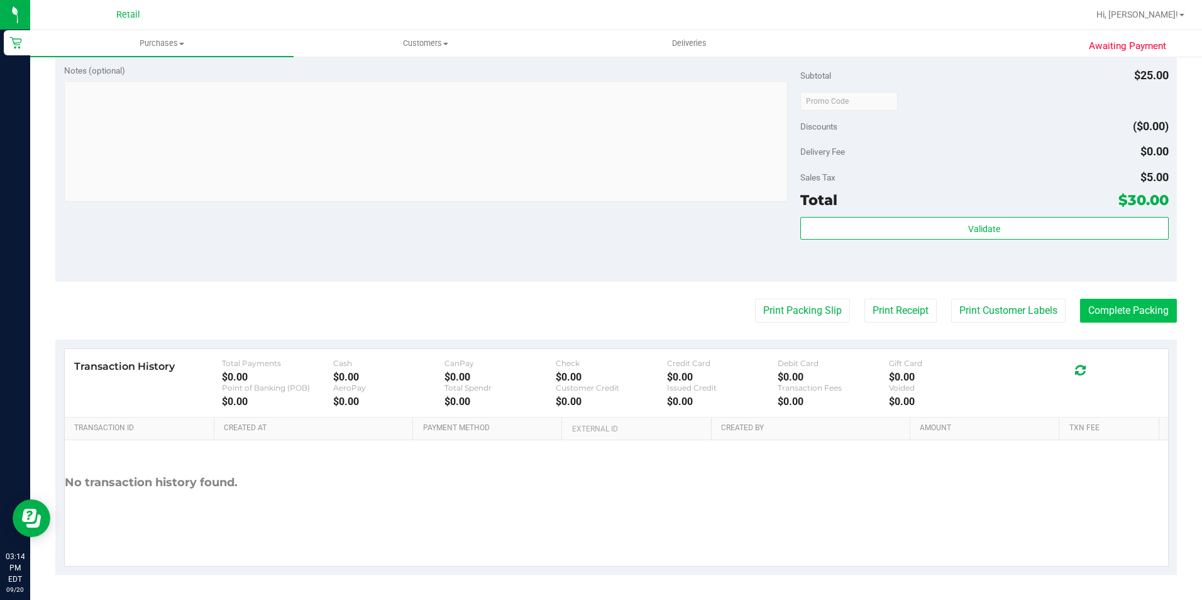
drag, startPoint x: 1108, startPoint y: 326, endPoint x: 1104, endPoint y: 314, distance: 12.5
click at [1108, 326] on purchase-details "Back Edit Purchase Cancel Purchase View Profile # 01668979 Med | Rec METRC ID: …" at bounding box center [615, 107] width 1121 height 935
click at [1102, 309] on button "Complete Packing" at bounding box center [1128, 311] width 97 height 24
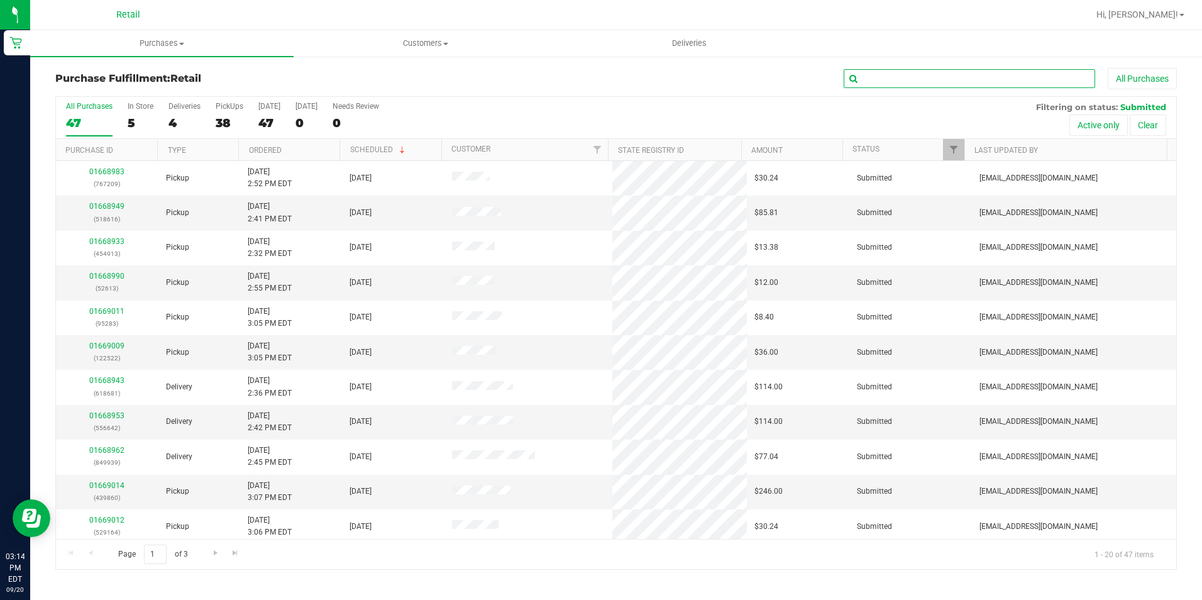
click at [892, 79] on input "text" at bounding box center [968, 78] width 251 height 19
type input "883437"
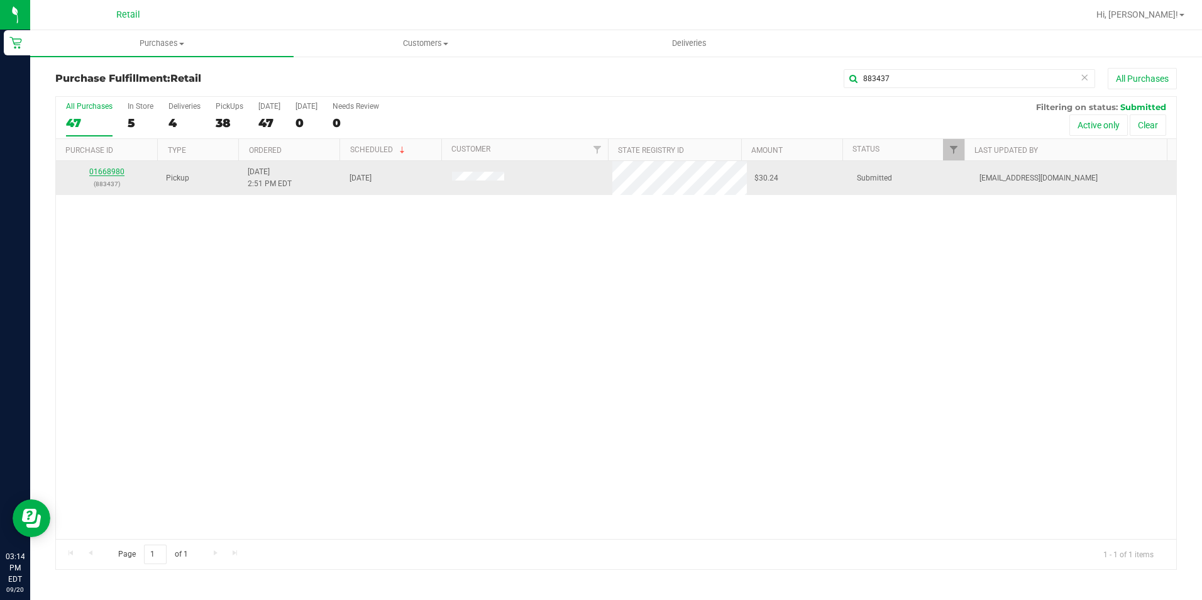
click at [96, 172] on link "01668980" at bounding box center [106, 171] width 35 height 9
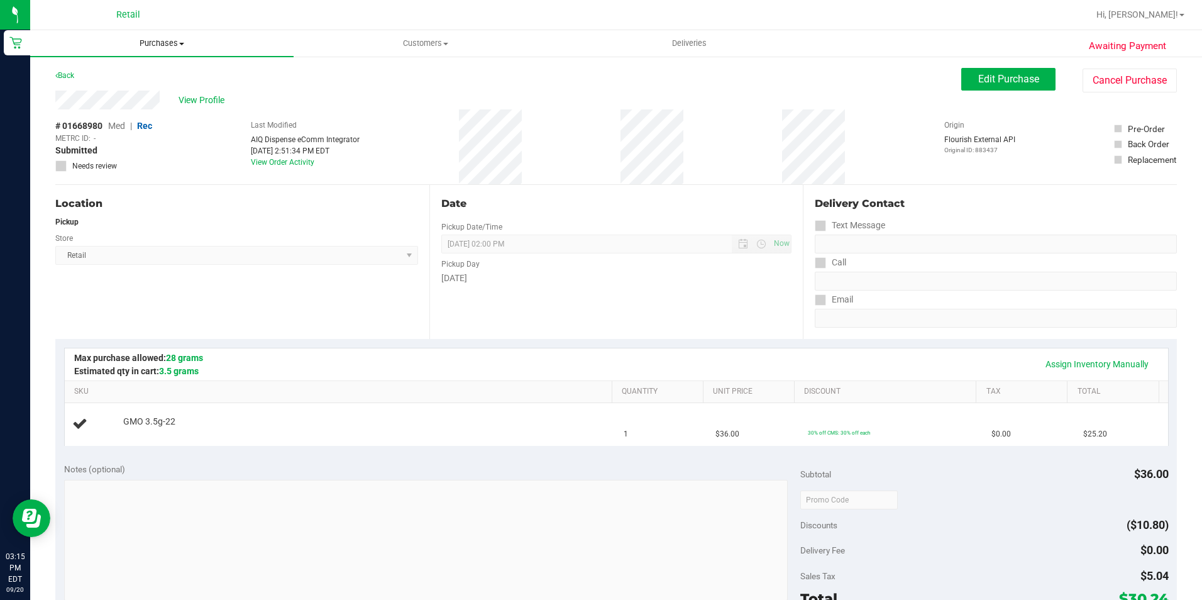
click at [163, 36] on uib-tab-heading "Purchases Summary of purchases Fulfillment All purchases" at bounding box center [161, 43] width 263 height 26
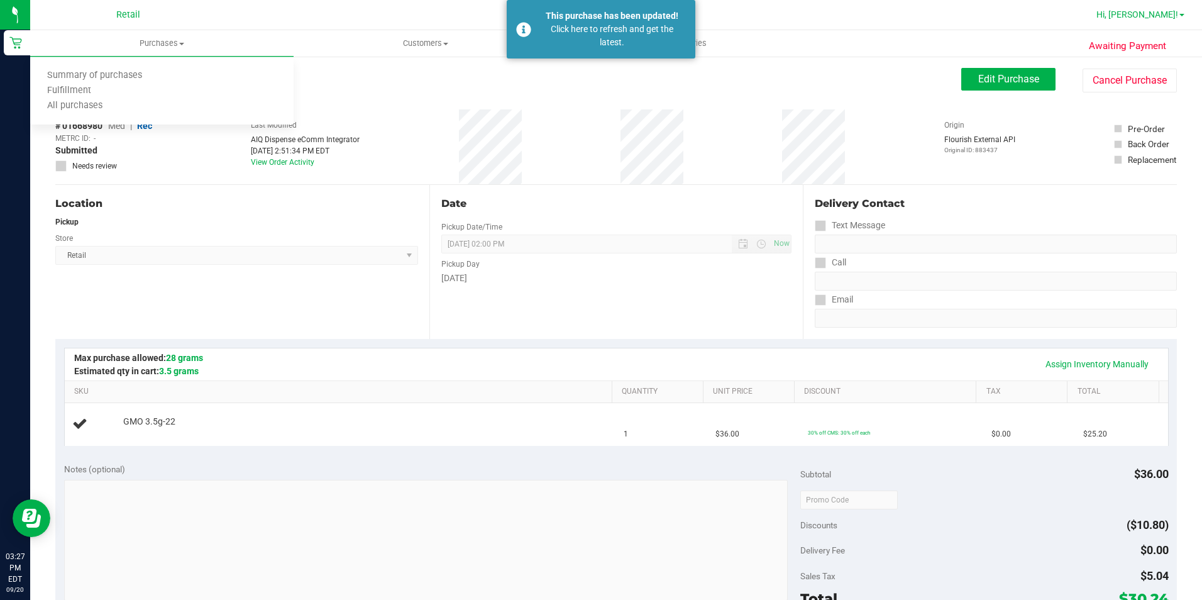
click at [1176, 18] on span "Hi, Malenie!" at bounding box center [1137, 14] width 82 height 10
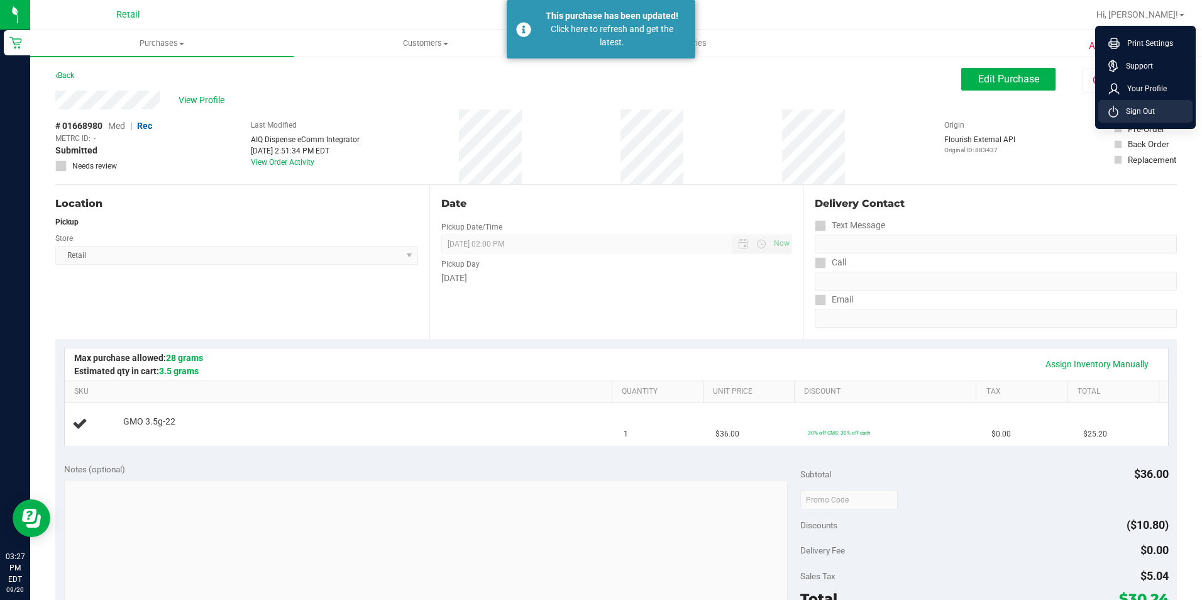
click at [1148, 107] on span "Sign Out" at bounding box center [1136, 111] width 36 height 13
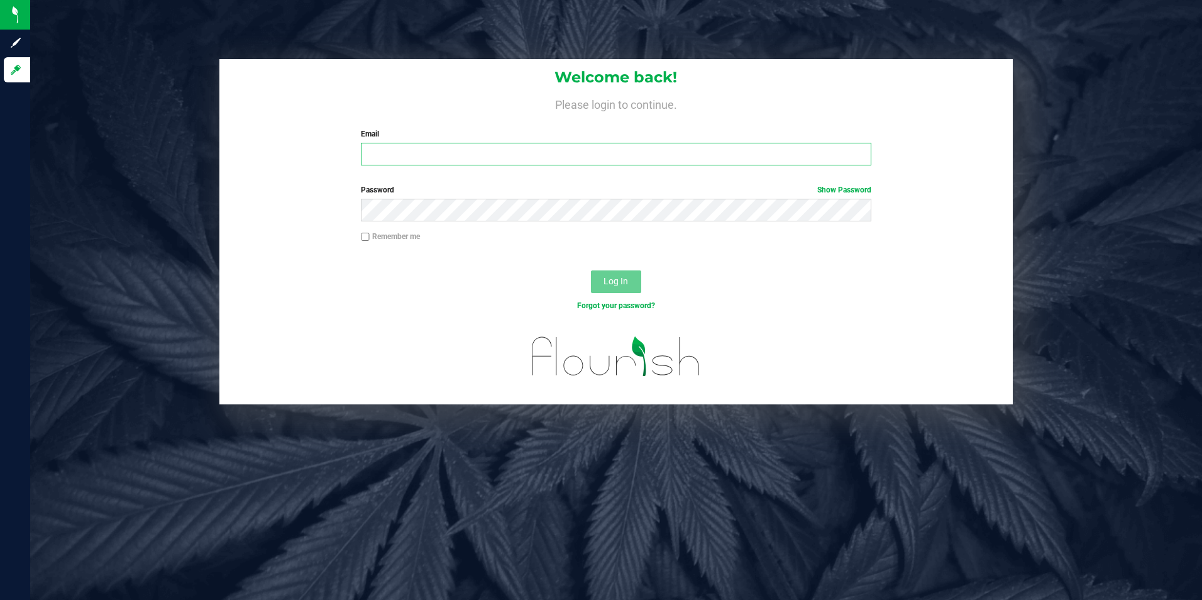
type input "[EMAIL_ADDRESS][DOMAIN_NAME]"
drag, startPoint x: 505, startPoint y: 152, endPoint x: 134, endPoint y: 152, distance: 370.8
click at [134, 152] on div "Welcome back! Please login to continue. Email mestevez@slatercenter.com Require…" at bounding box center [616, 231] width 1190 height 345
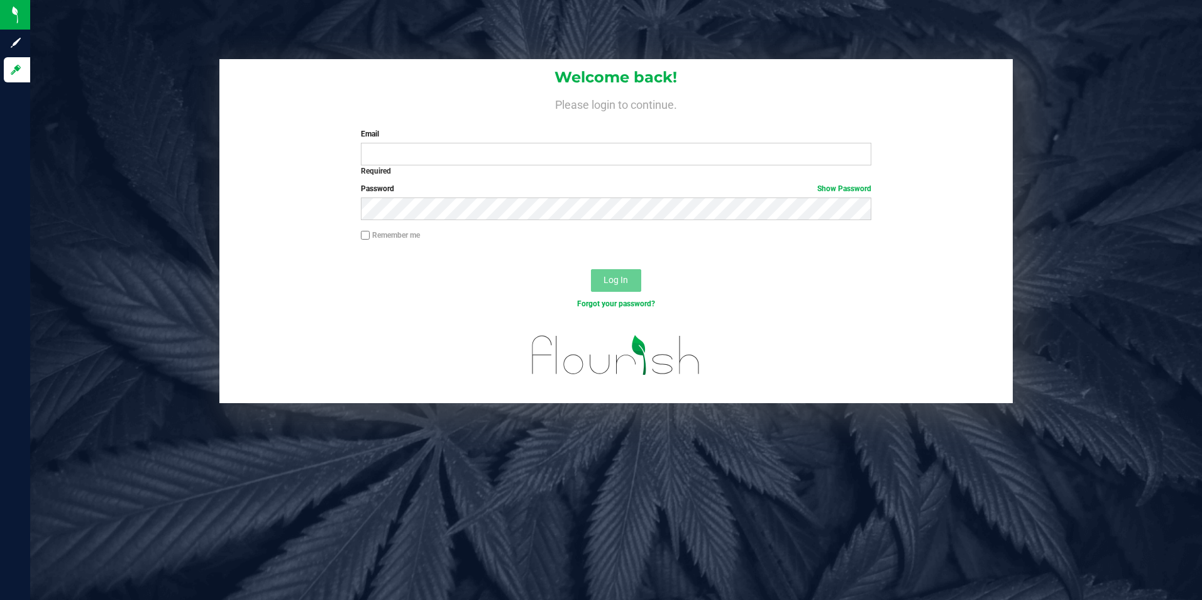
click at [238, 181] on form "Welcome back! Please login to continue. Email Required Please format your email…" at bounding box center [616, 231] width 775 height 344
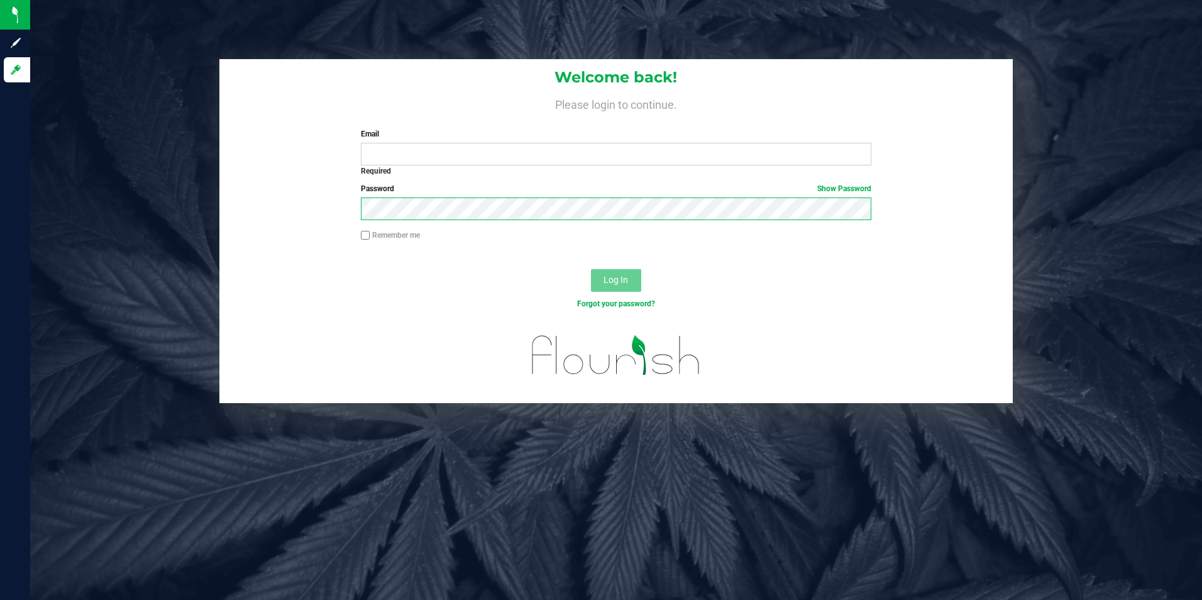
click at [255, 202] on div "Password Show Password" at bounding box center [616, 206] width 794 height 47
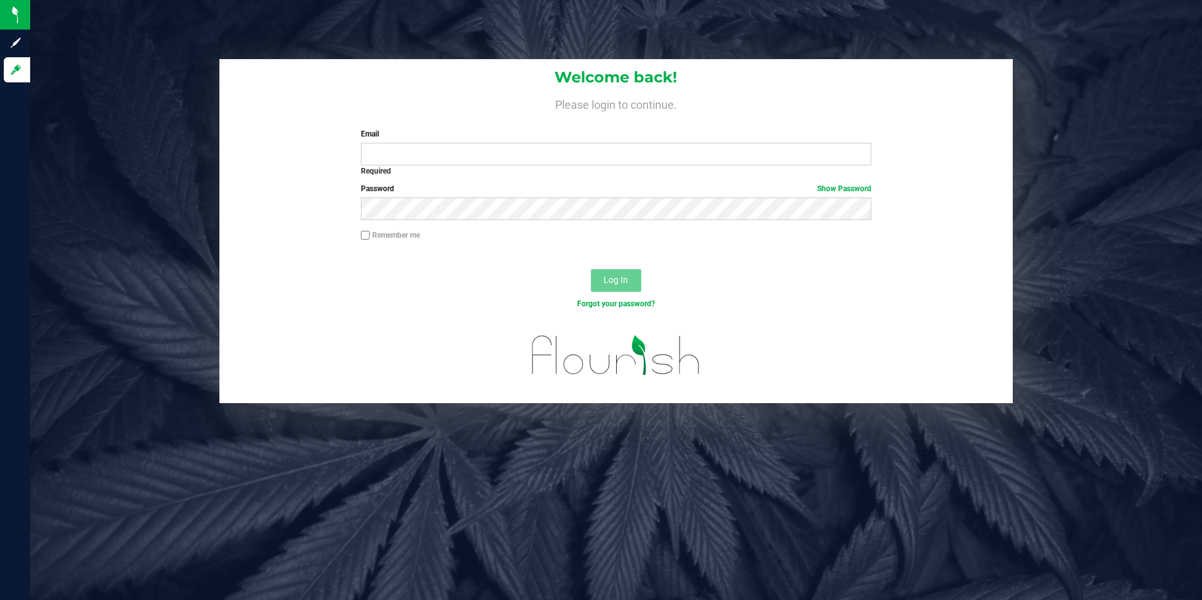
click at [255, 239] on div "Remember me" at bounding box center [616, 241] width 794 height 24
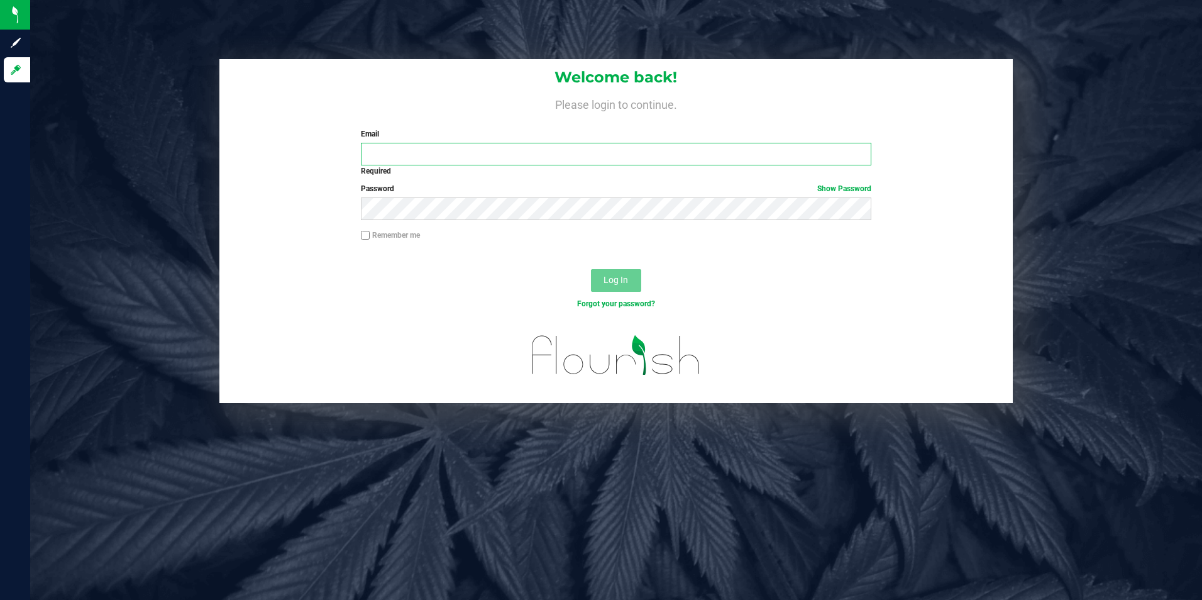
click at [379, 146] on input "Email" at bounding box center [616, 154] width 510 height 23
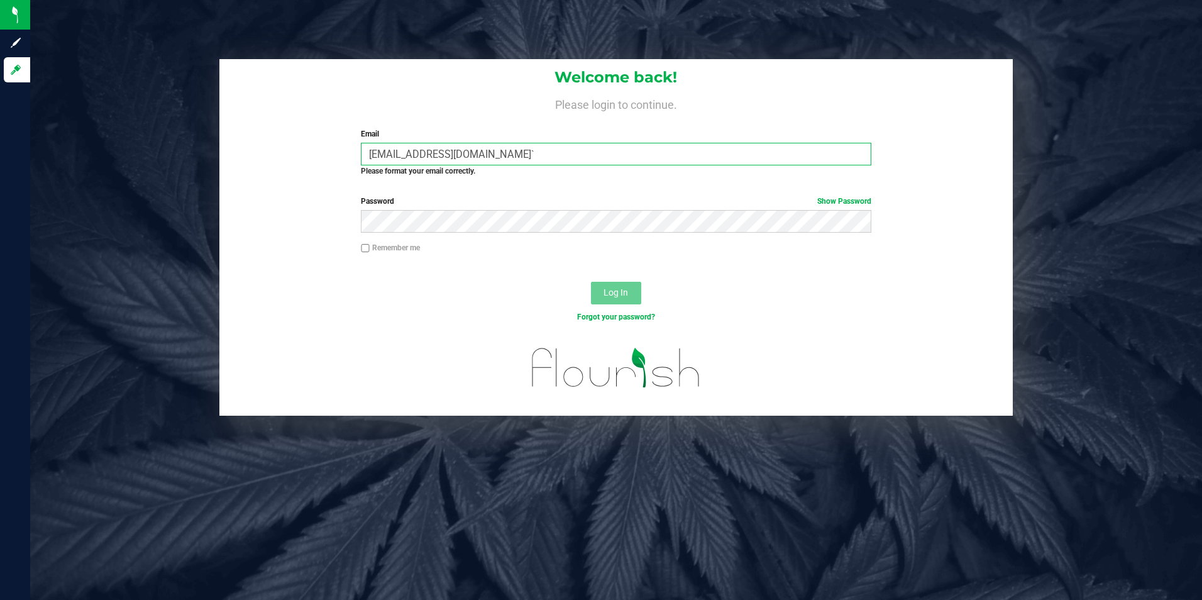
click at [509, 155] on input "dariusovalles@gmail.com`" at bounding box center [616, 154] width 510 height 23
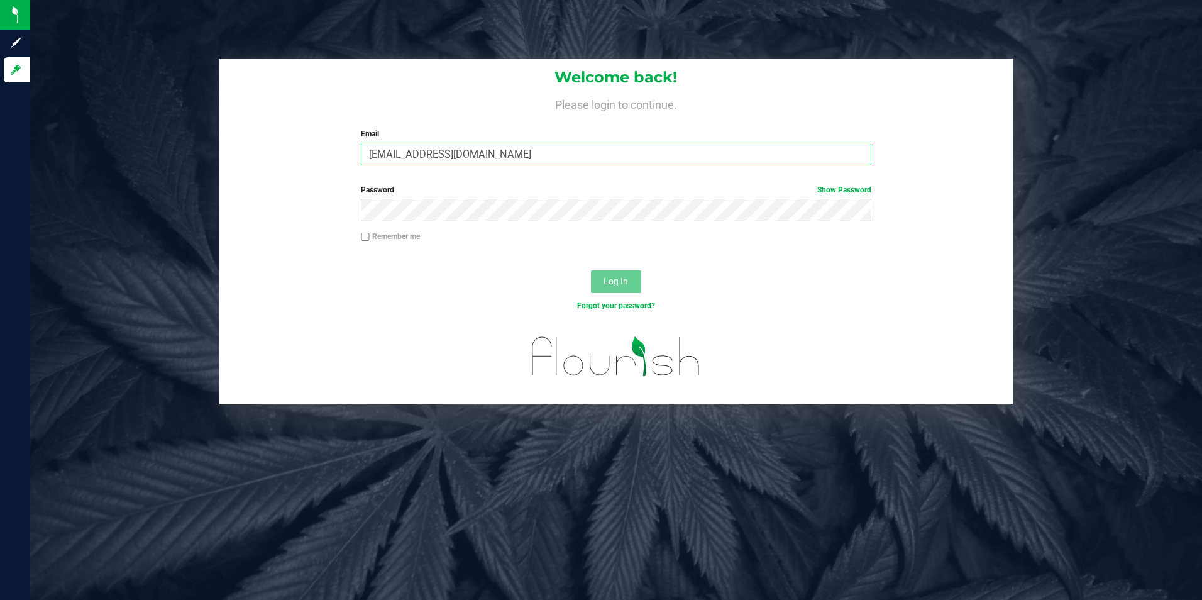
type input "dariusovalles@gmail.com"
click at [591, 270] on button "Log In" at bounding box center [616, 281] width 50 height 23
